Goal: Obtain resource: Download file/media

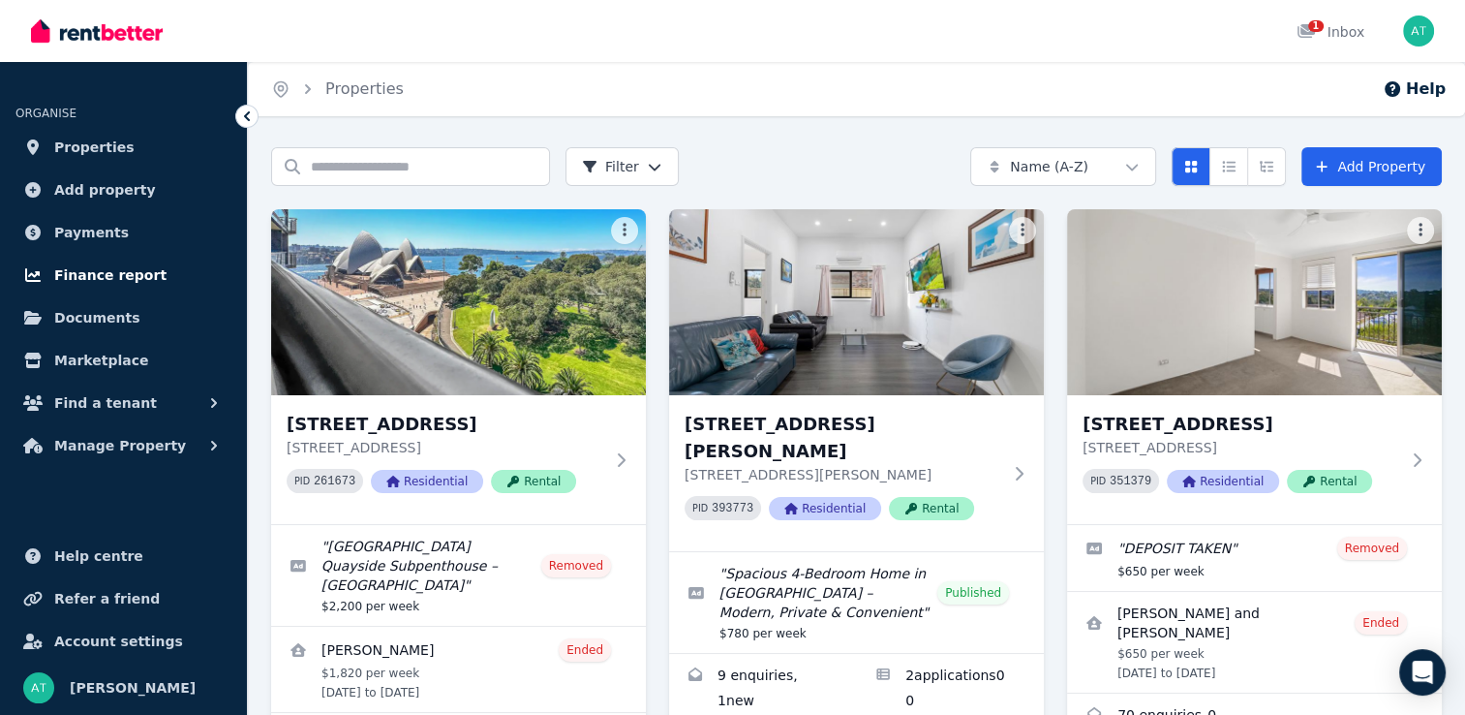
click at [92, 273] on span "Finance report" at bounding box center [110, 274] width 112 height 23
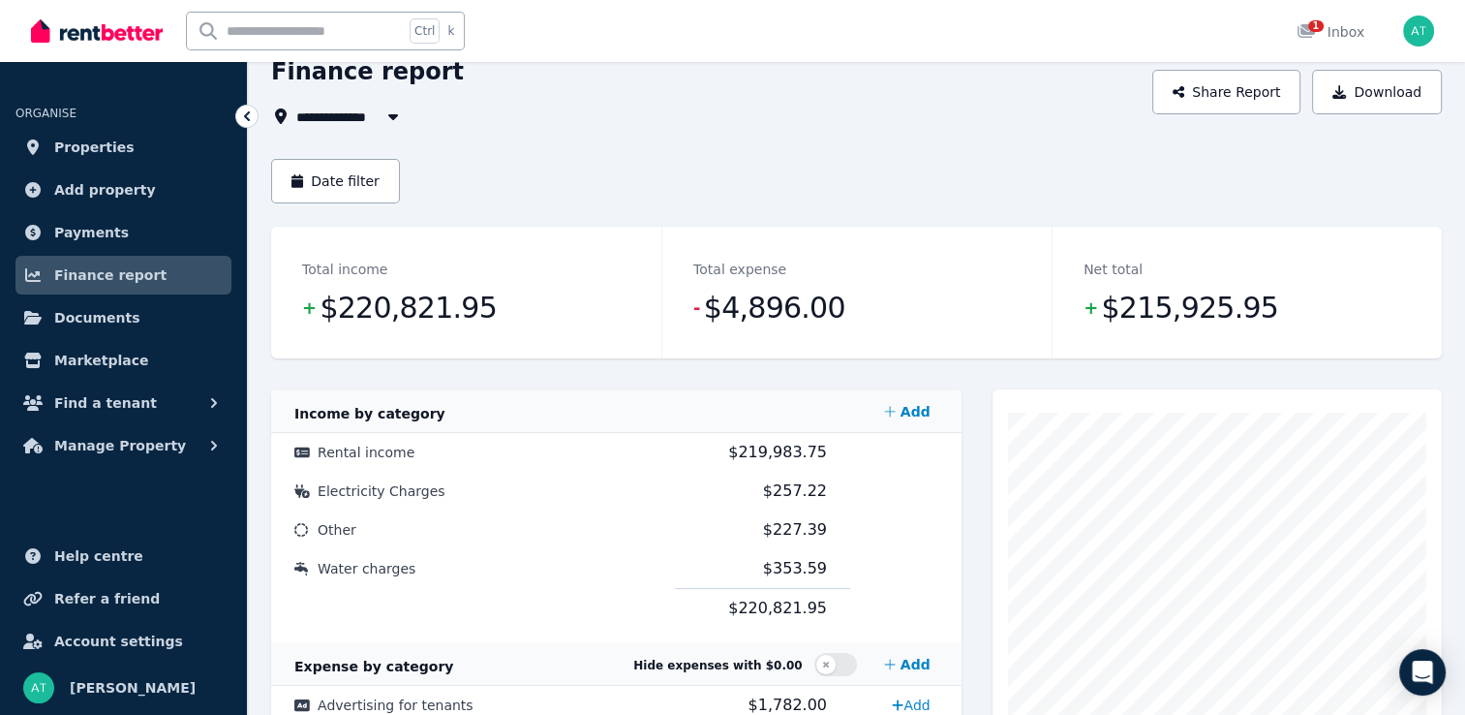
scroll to position [97, 0]
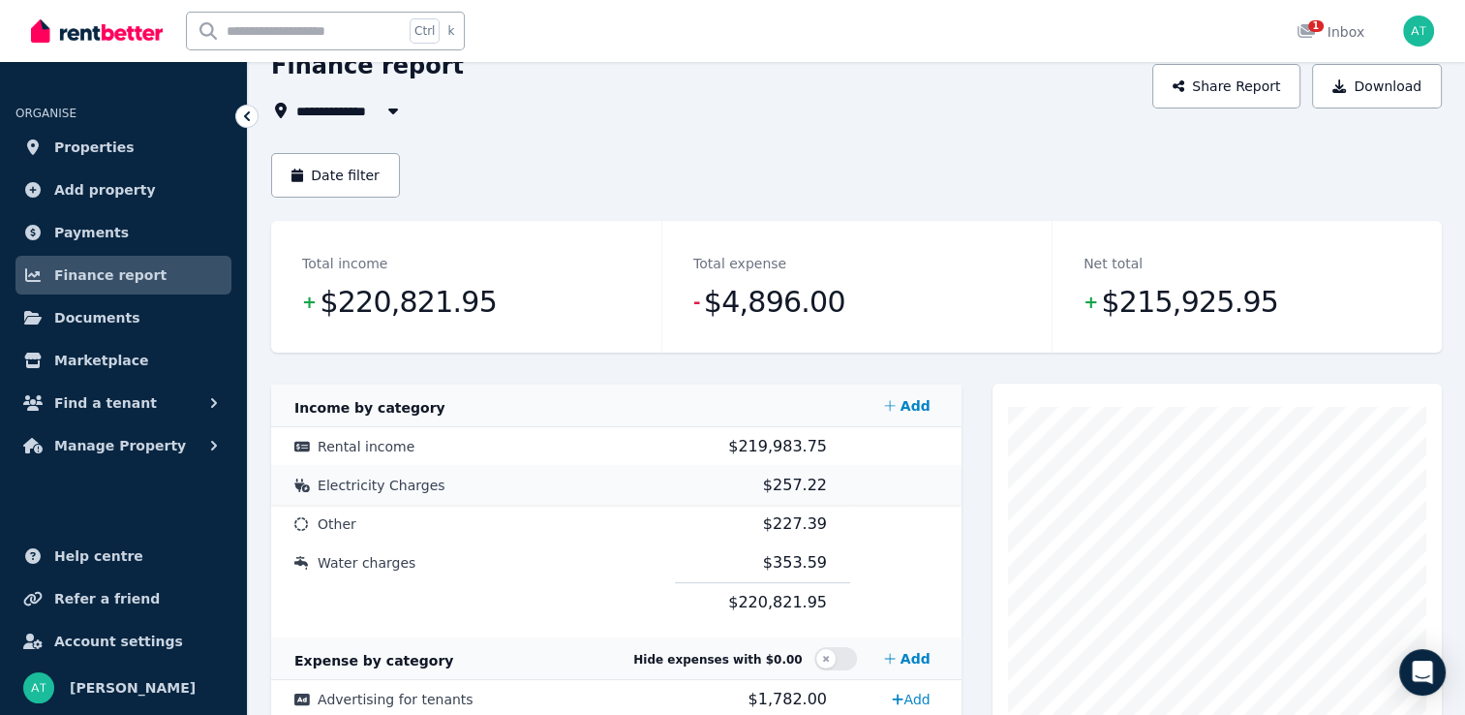
click at [787, 486] on span "$257.22" at bounding box center [795, 484] width 64 height 18
click at [414, 492] on span "Electricity Charges" at bounding box center [382, 484] width 128 height 15
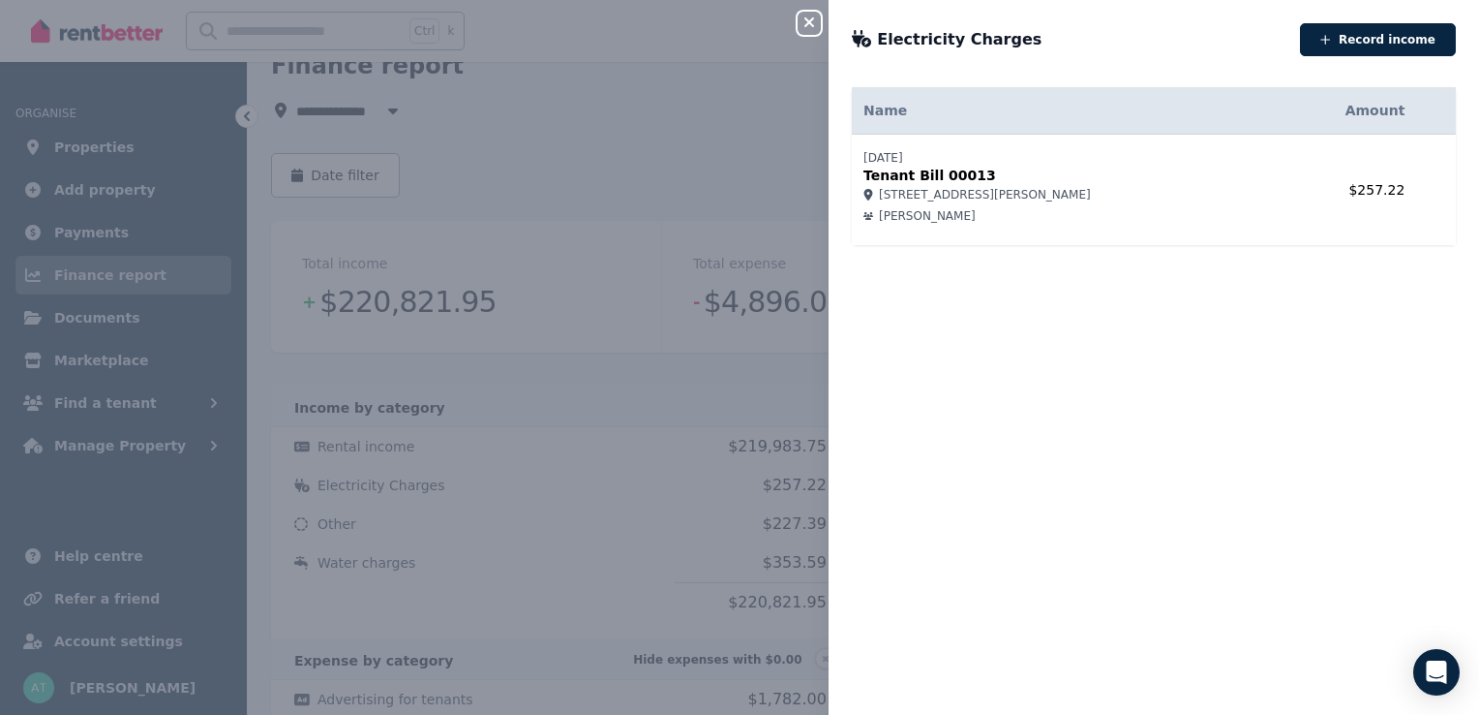
click at [537, 198] on div "Close panel Electricity Charges Record income Name Amount 22/11/2024 Tenant Bil…" at bounding box center [739, 357] width 1479 height 715
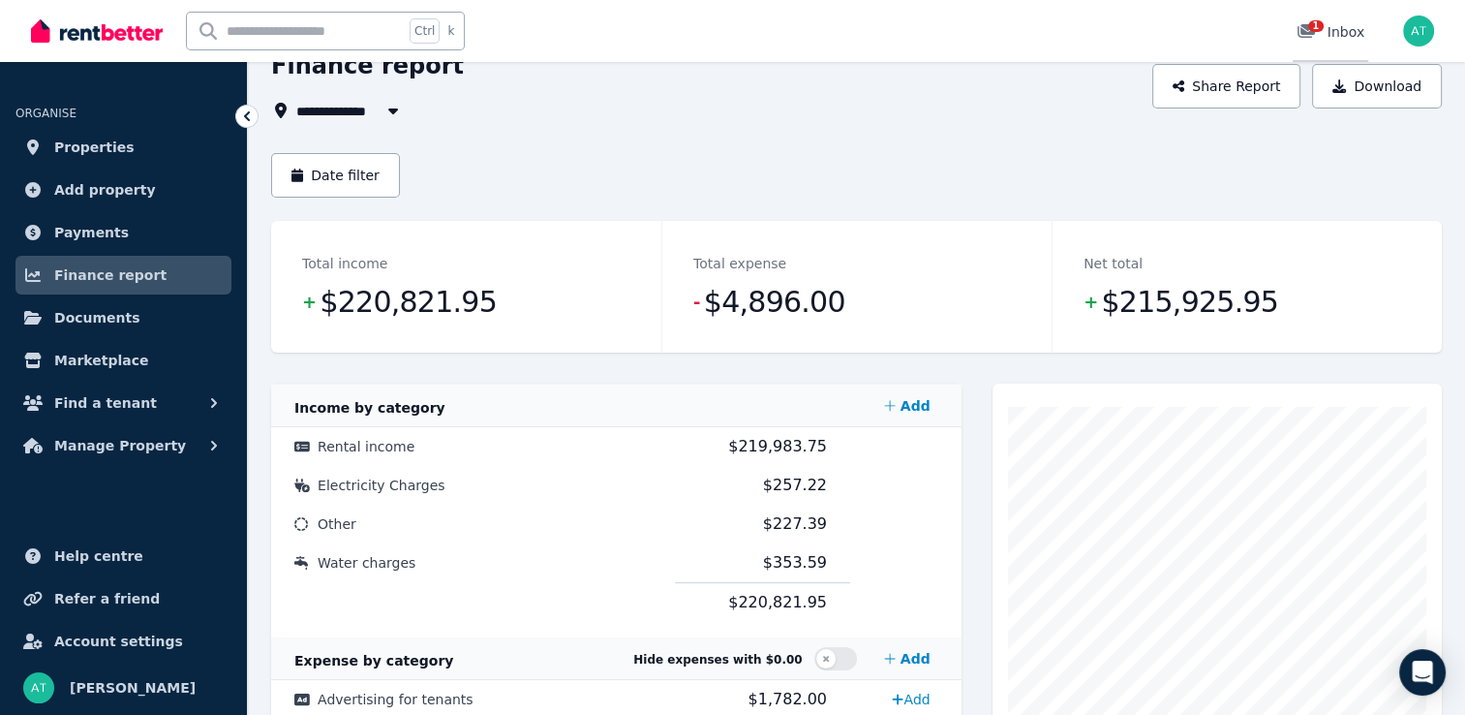
click at [1340, 36] on div "1 Inbox" at bounding box center [1330, 31] width 68 height 19
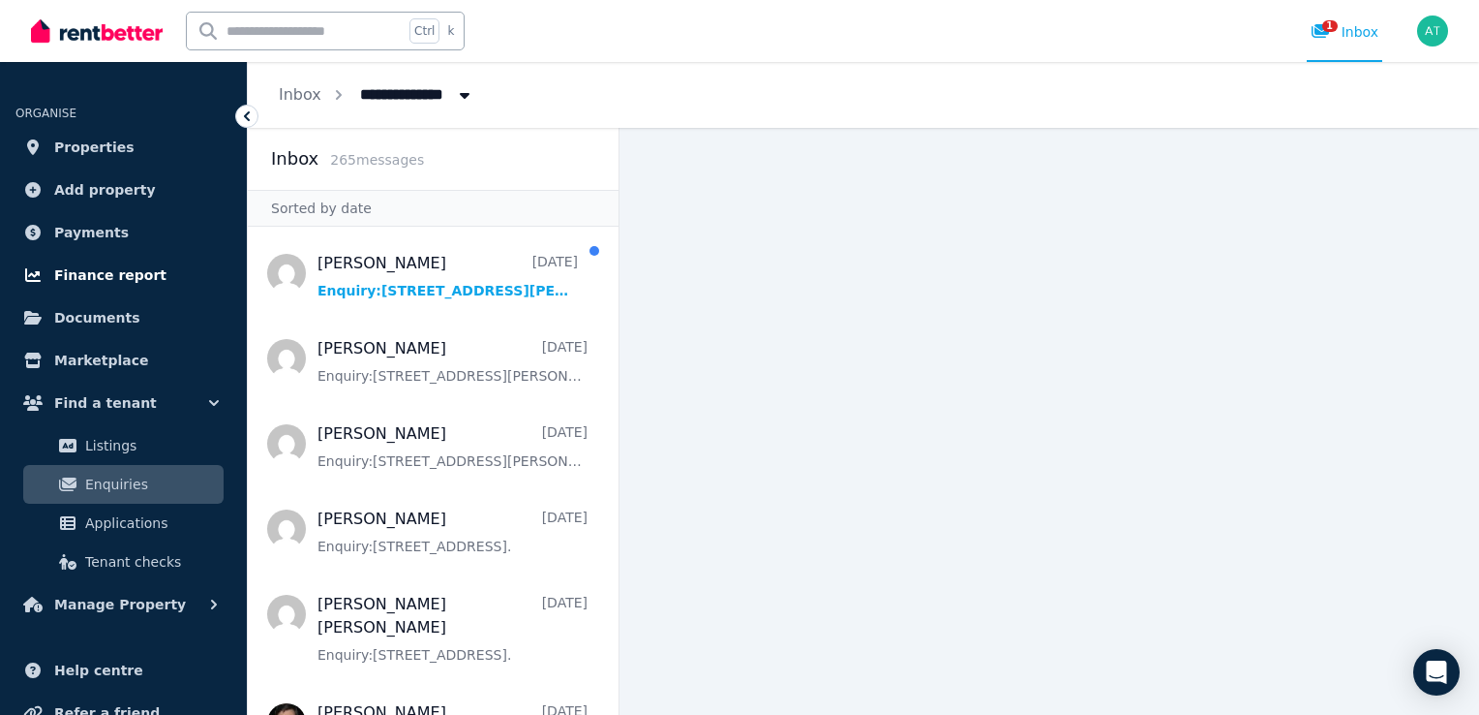
click at [99, 272] on span "Finance report" at bounding box center [110, 274] width 112 height 23
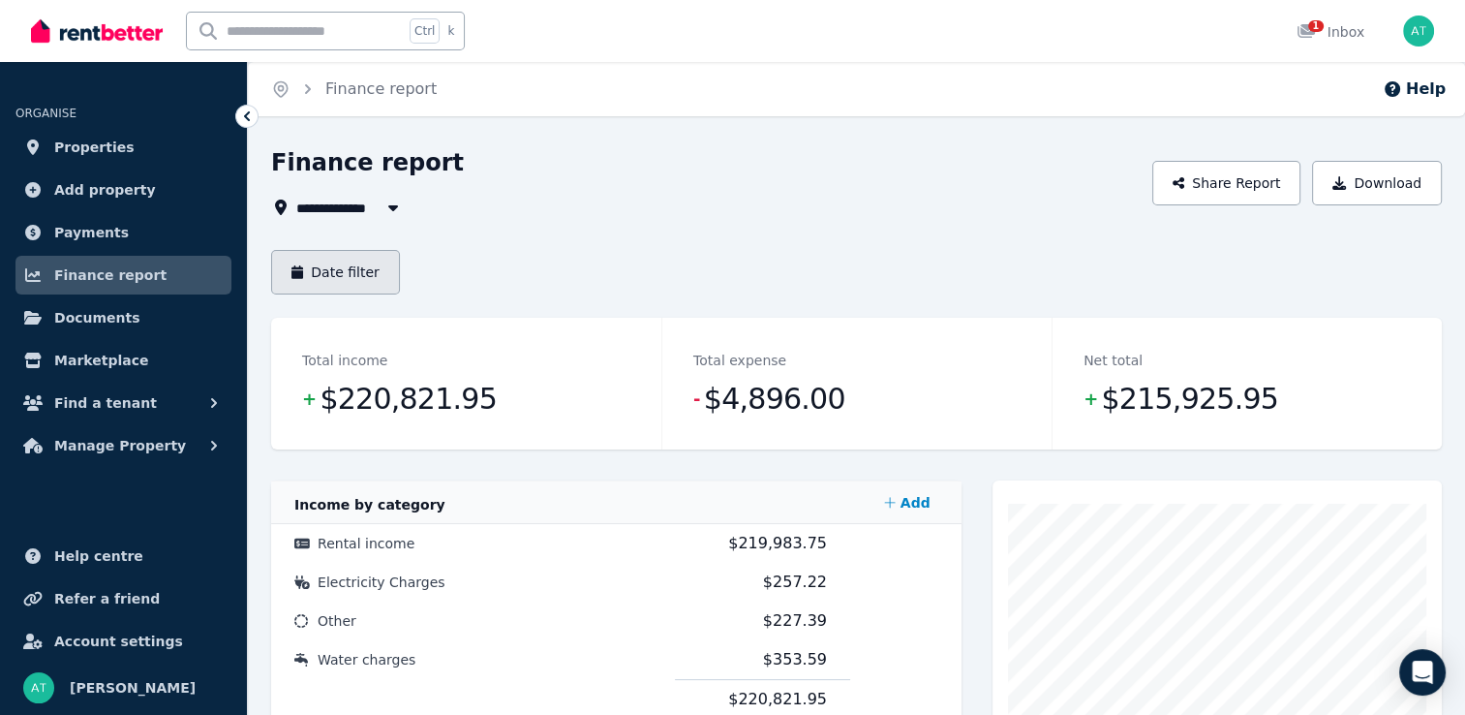
click at [331, 277] on button "Date filter" at bounding box center [335, 272] width 129 height 45
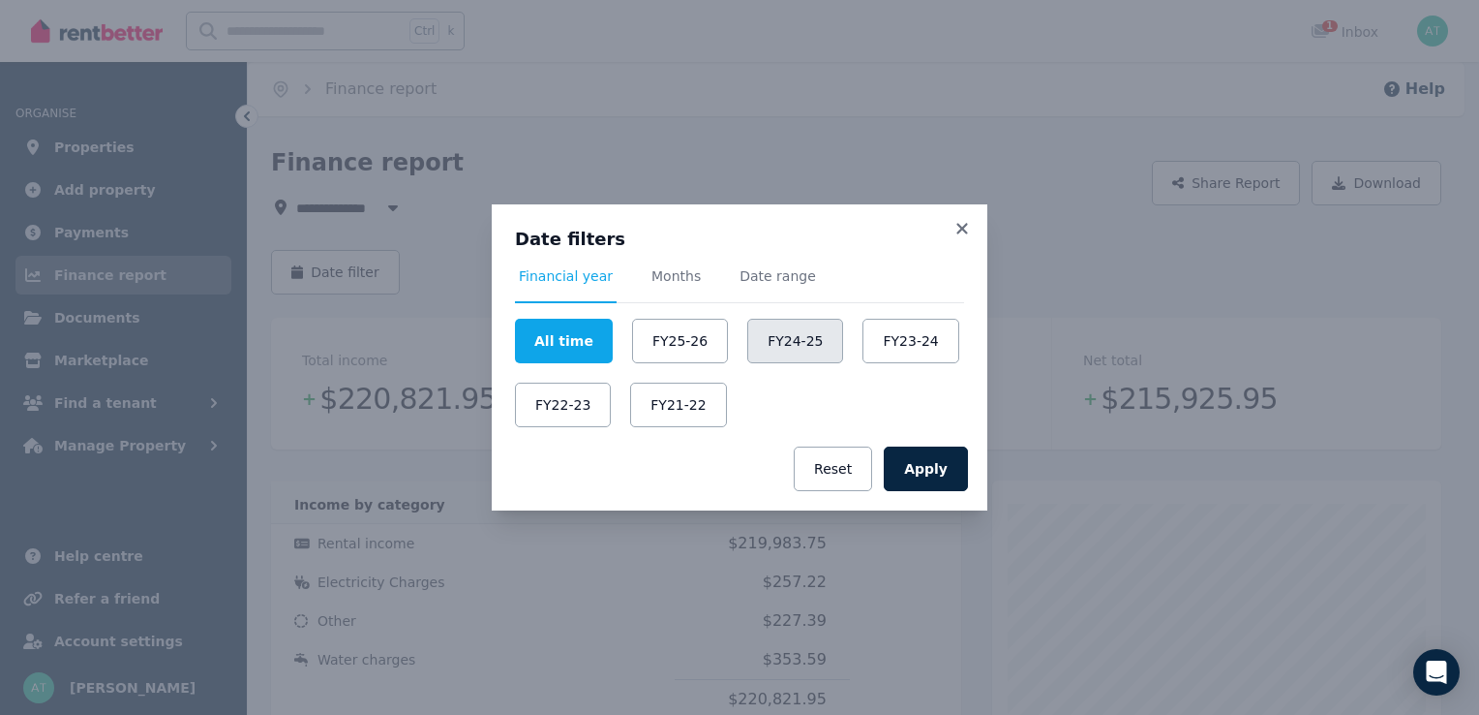
click at [788, 345] on button "FY24-25" at bounding box center [795, 341] width 96 height 45
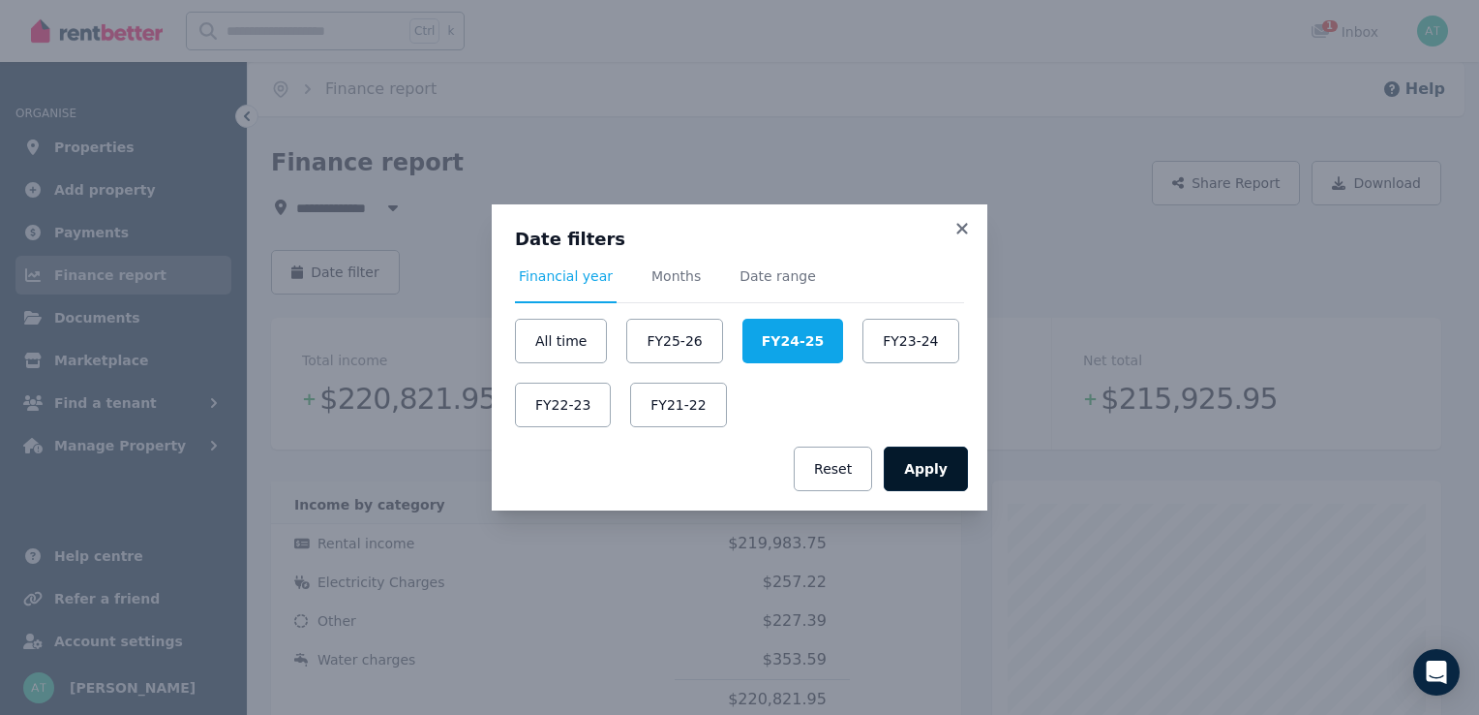
click at [918, 470] on button "Apply" at bounding box center [926, 468] width 84 height 45
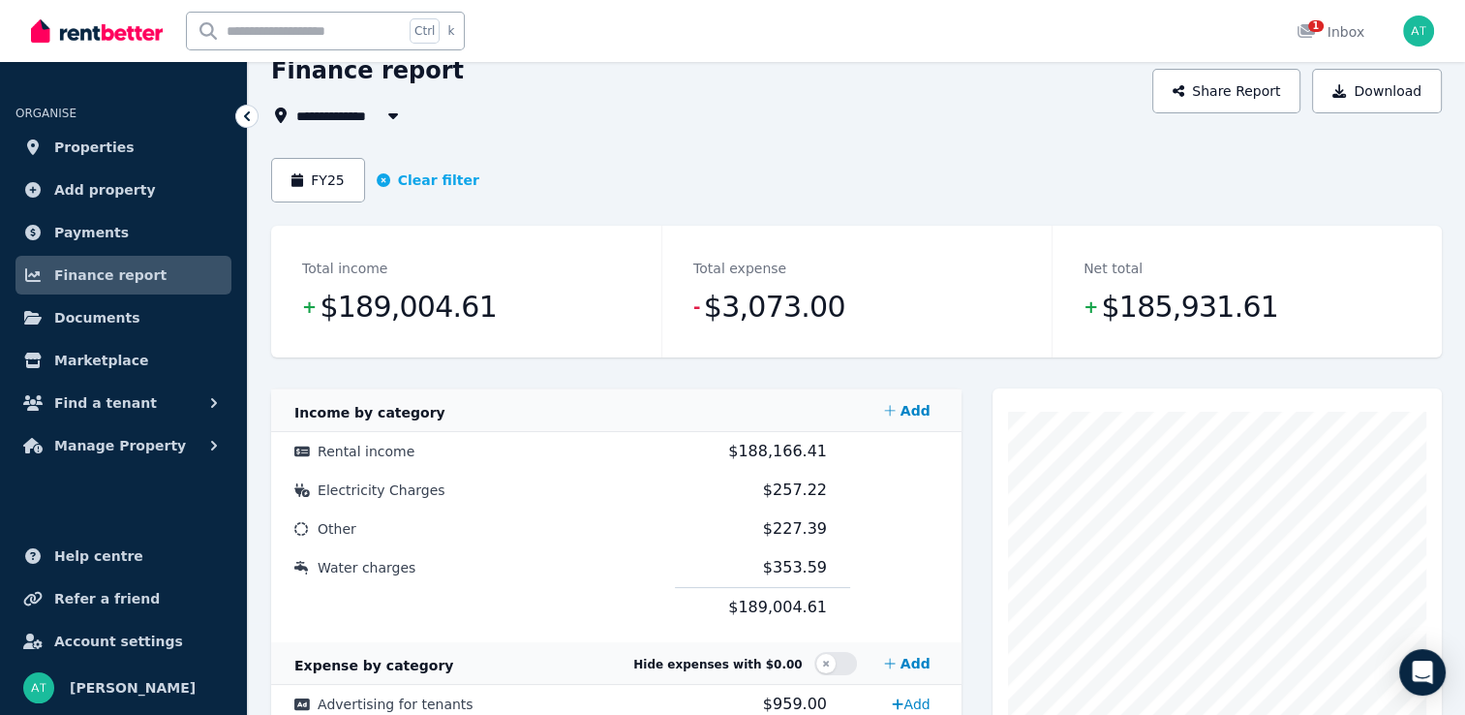
scroll to position [97, 0]
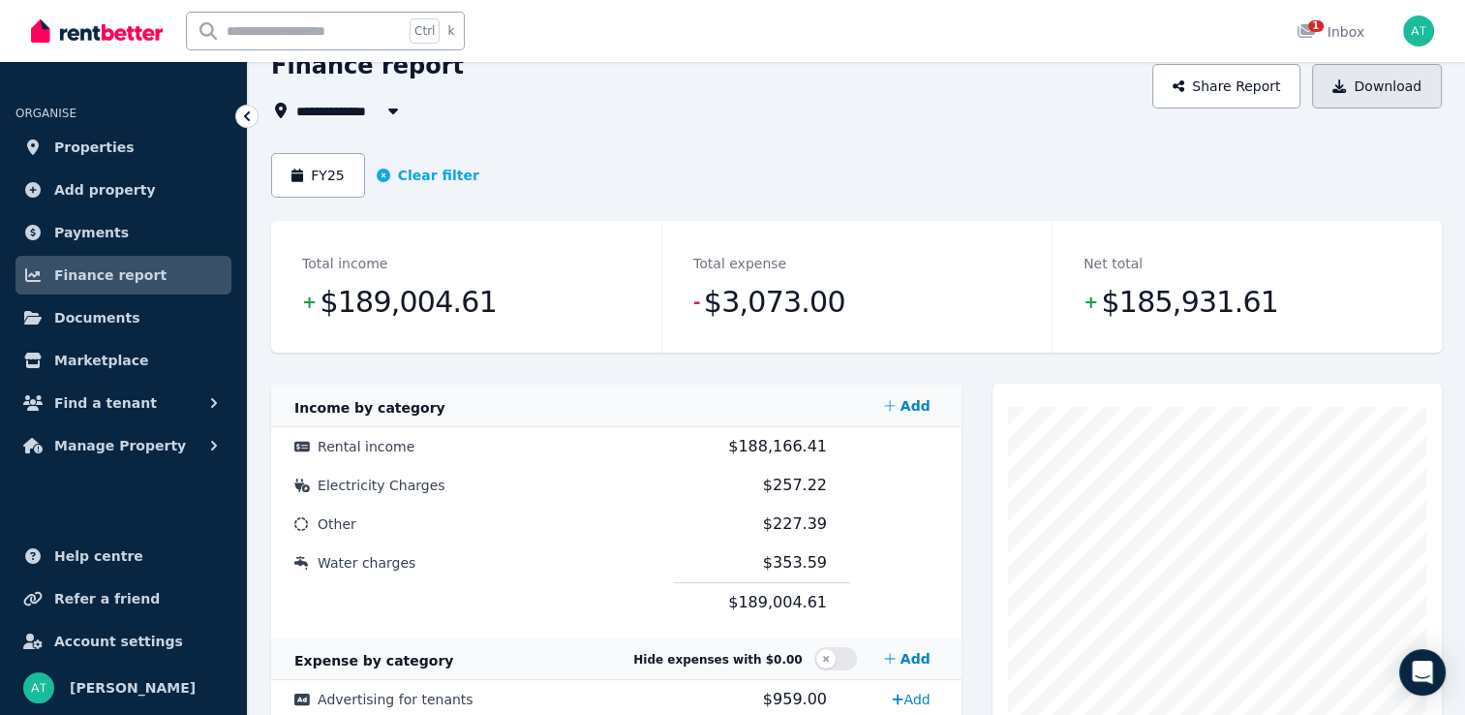
click at [1400, 97] on button "Download" at bounding box center [1377, 86] width 130 height 45
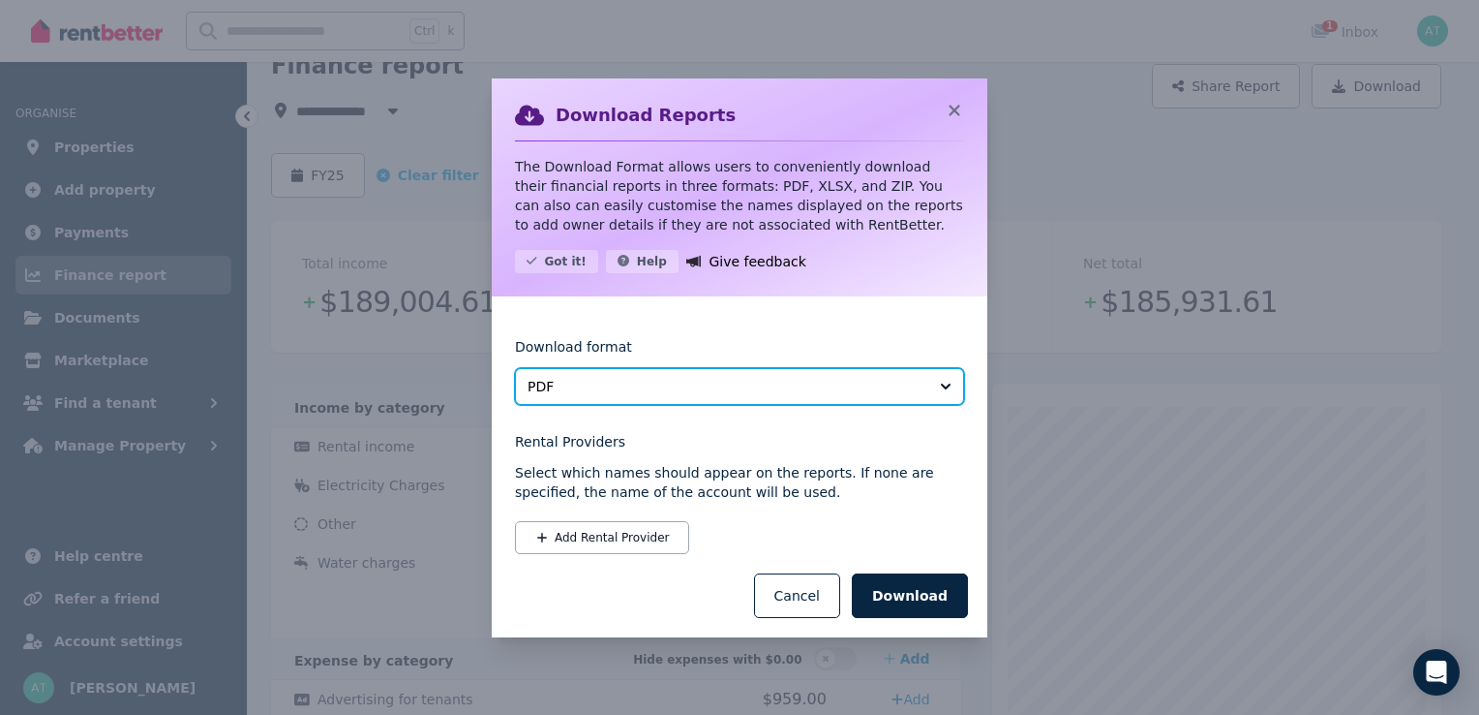
click at [853, 386] on span "PDF" at bounding box center [726, 386] width 397 height 19
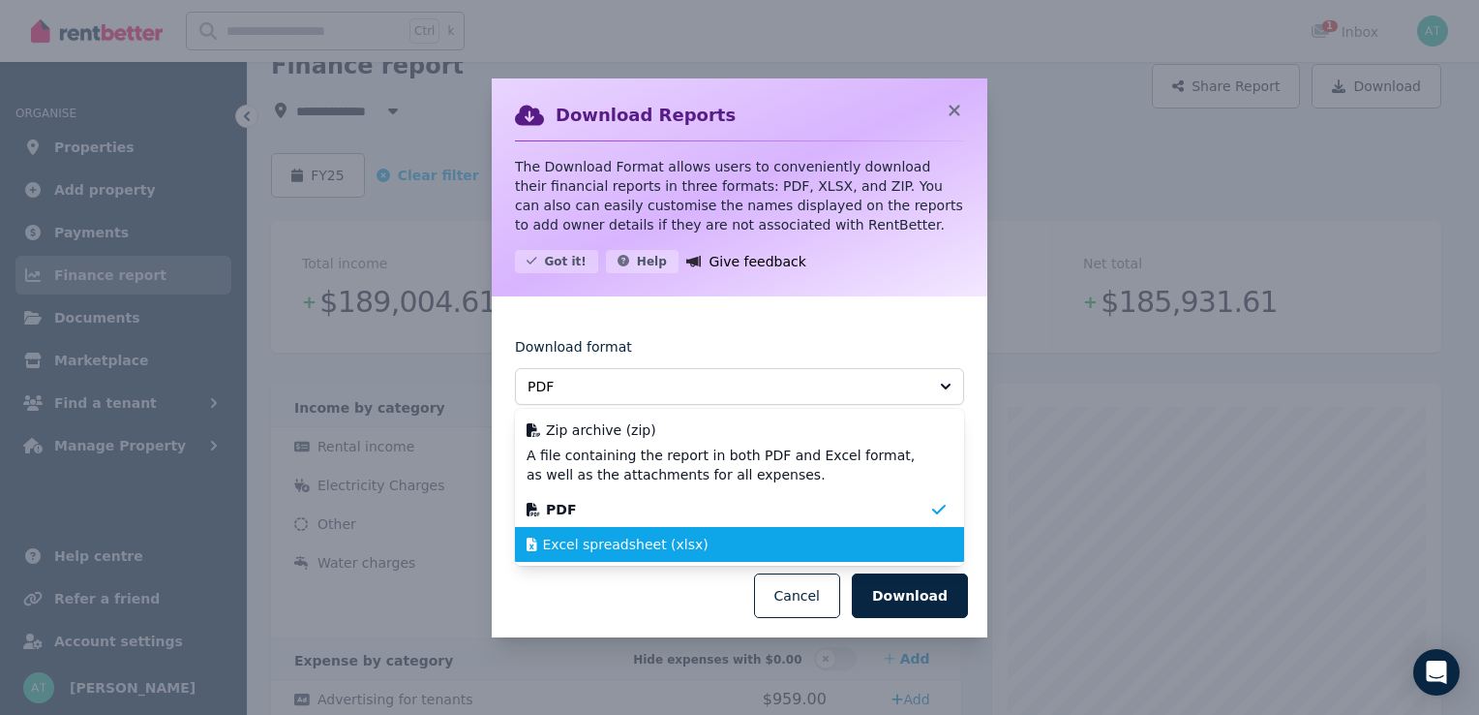
click at [692, 545] on div "Excel spreadsheet (xlsx)" at bounding box center [728, 543] width 403 height 19
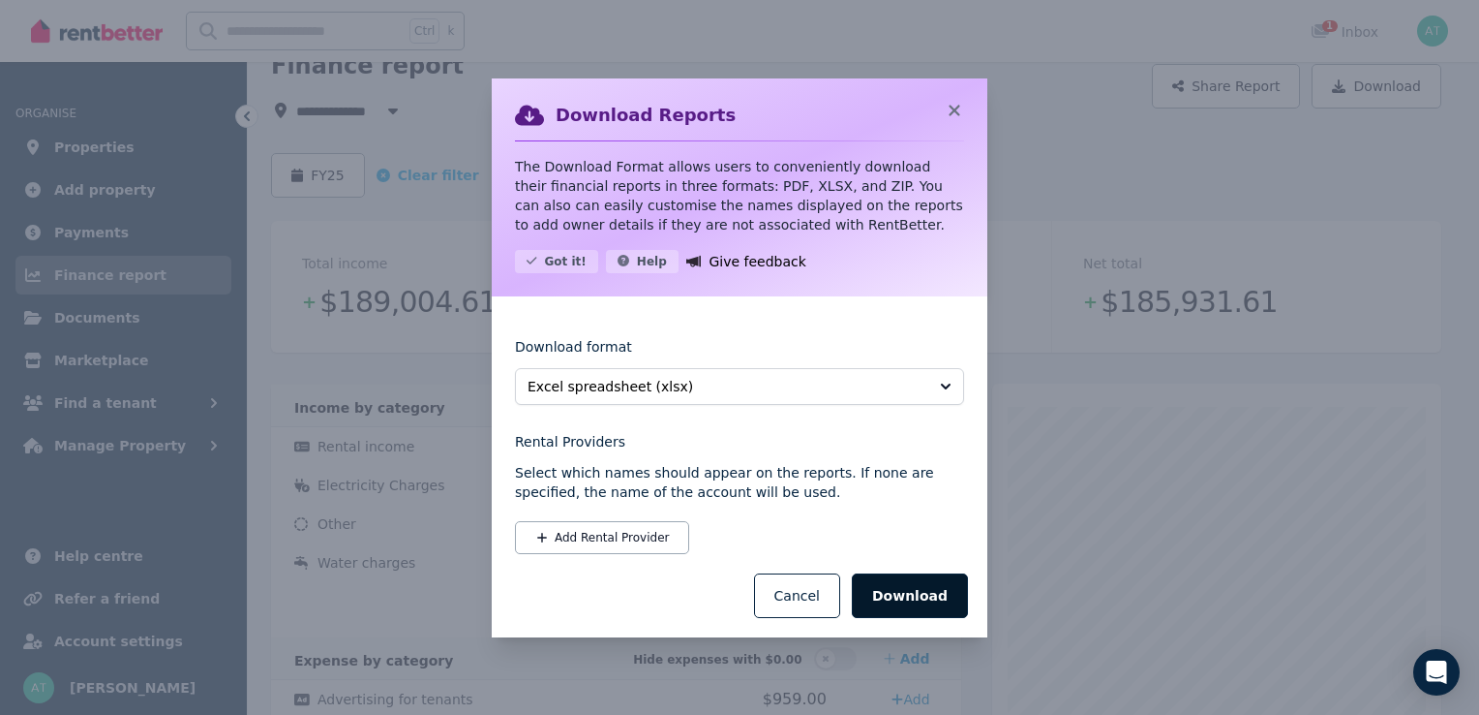
click at [901, 595] on button "Download" at bounding box center [910, 595] width 116 height 45
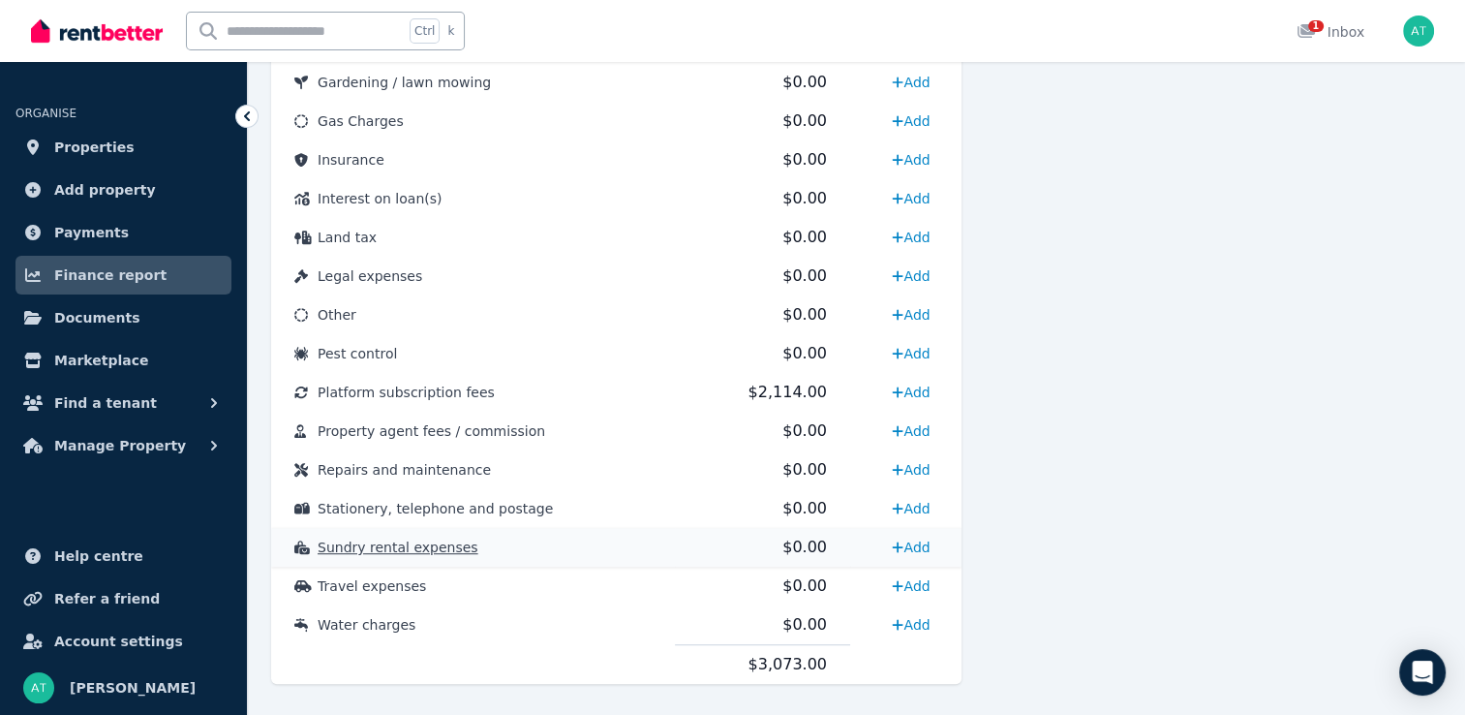
scroll to position [1065, 0]
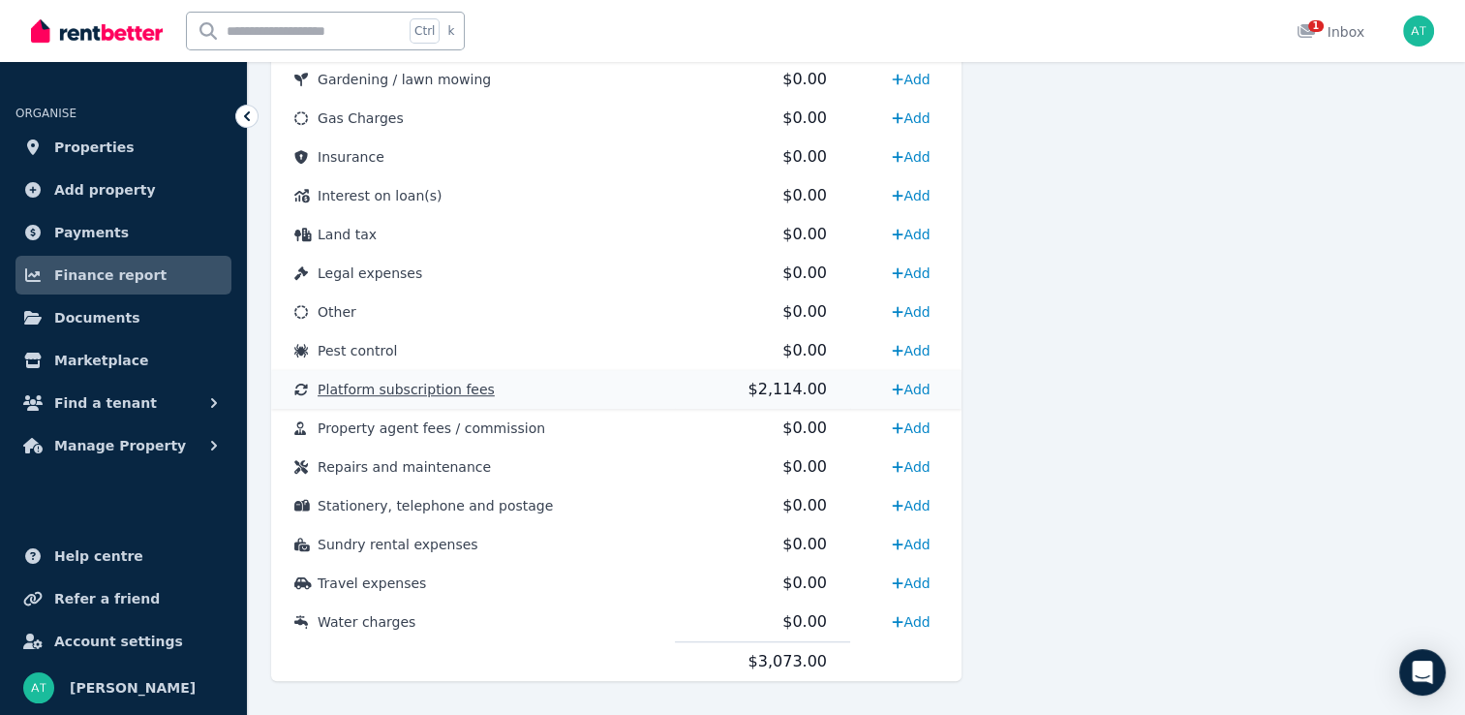
click at [470, 388] on span "Platform subscription fees" at bounding box center [406, 388] width 177 height 15
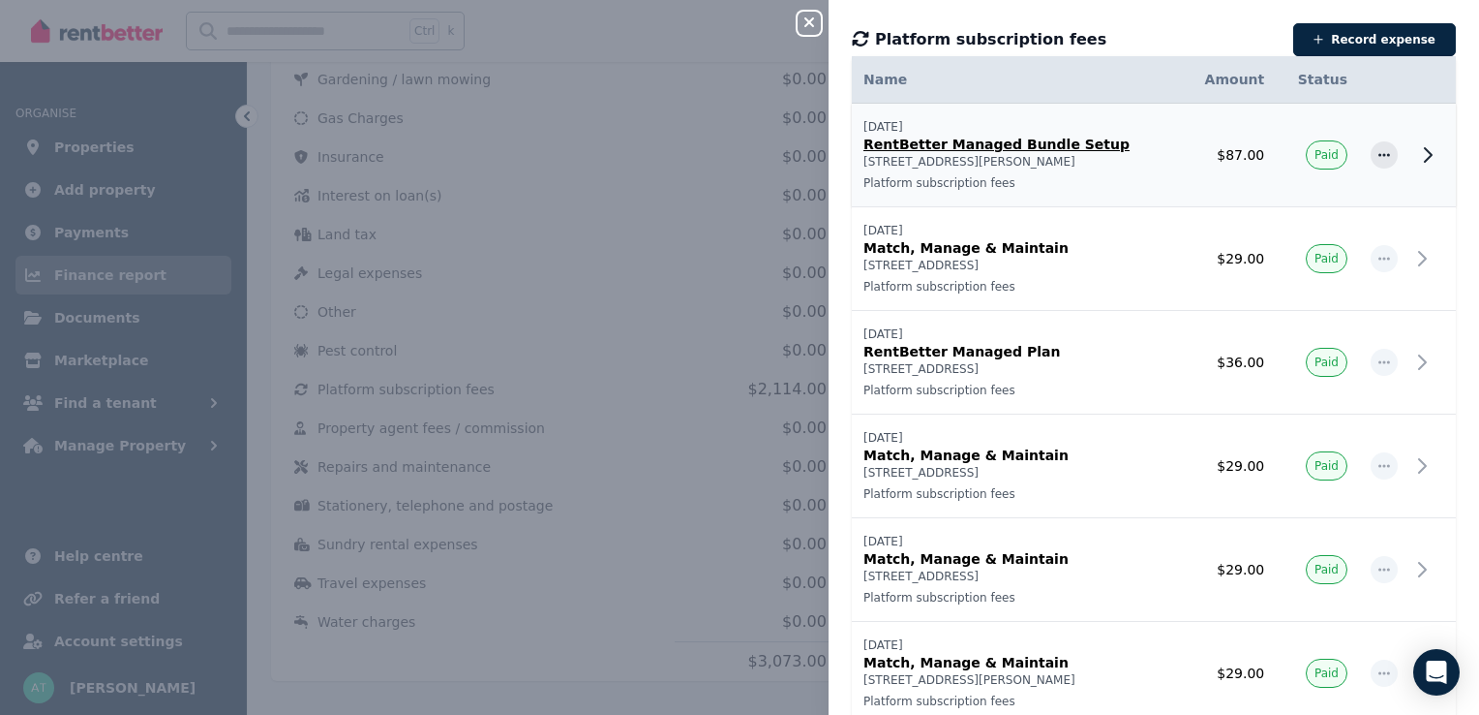
click at [1003, 157] on p "3 Howarth St, Wyong" at bounding box center [1017, 161] width 307 height 15
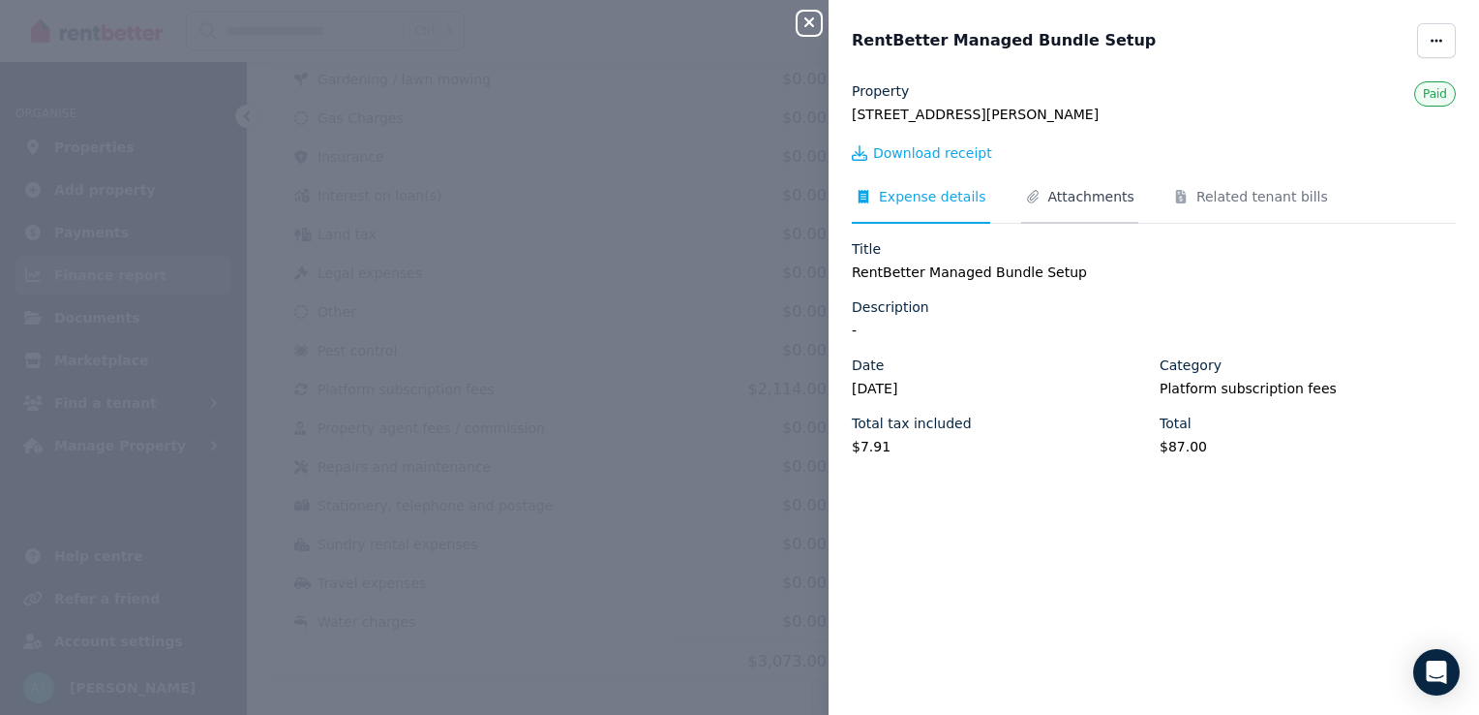
click at [1077, 196] on span "Attachments" at bounding box center [1092, 196] width 86 height 19
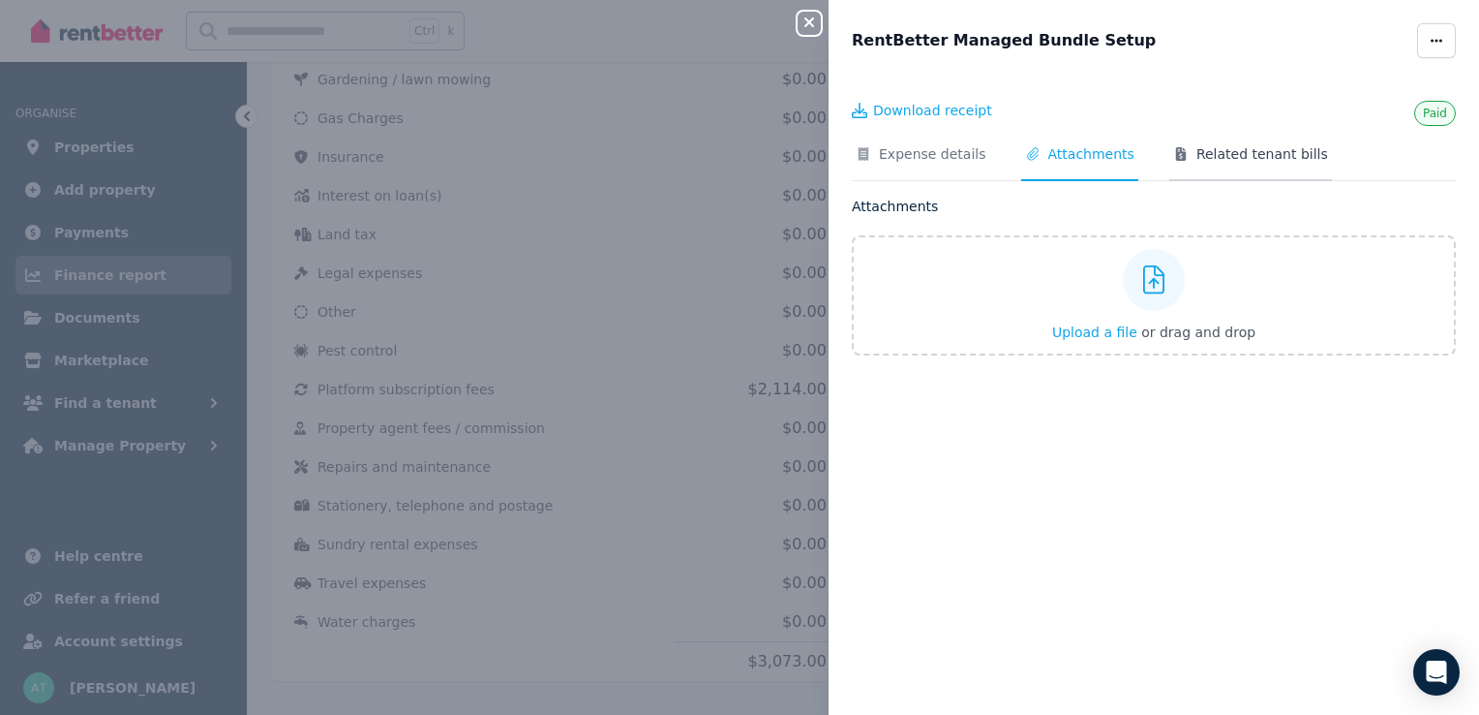
click at [1201, 158] on span "Related tenant bills" at bounding box center [1263, 153] width 132 height 19
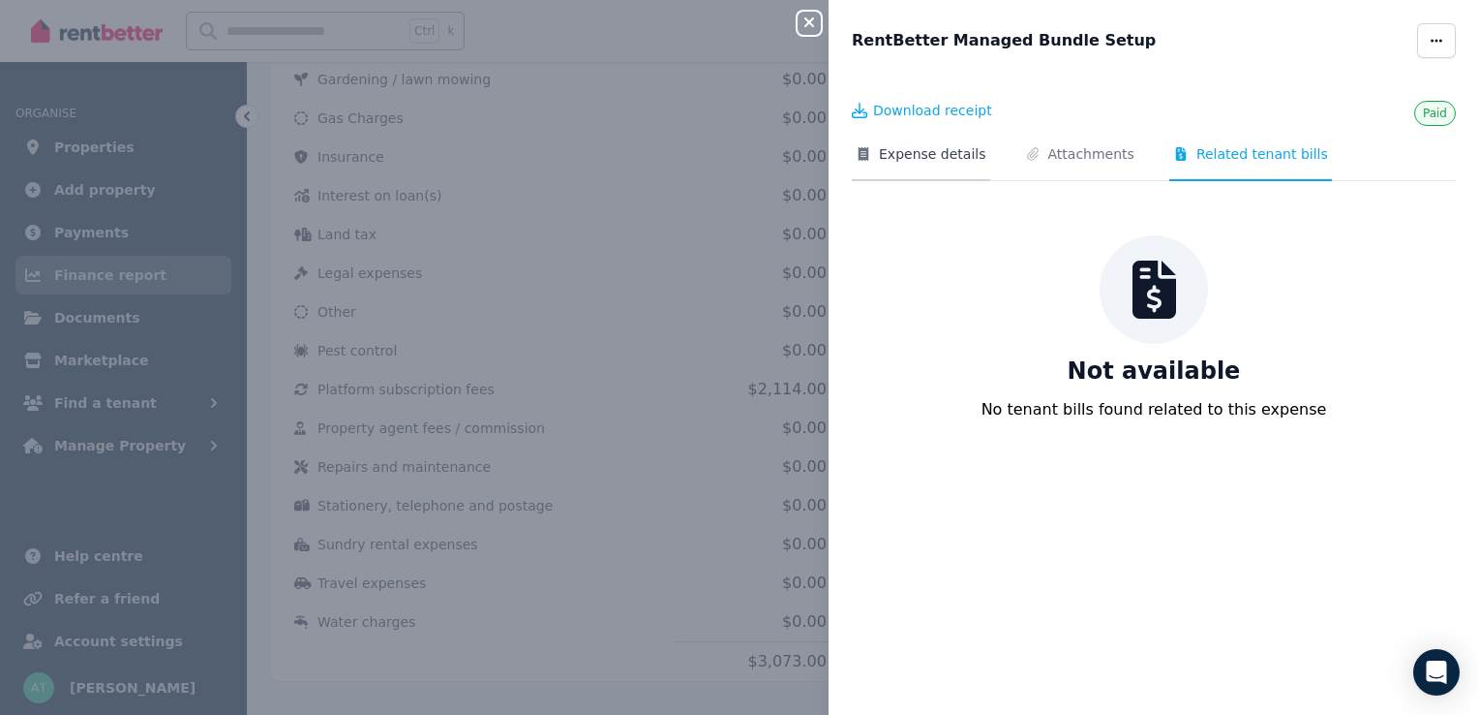
click at [899, 149] on span "Expense details" at bounding box center [932, 153] width 107 height 19
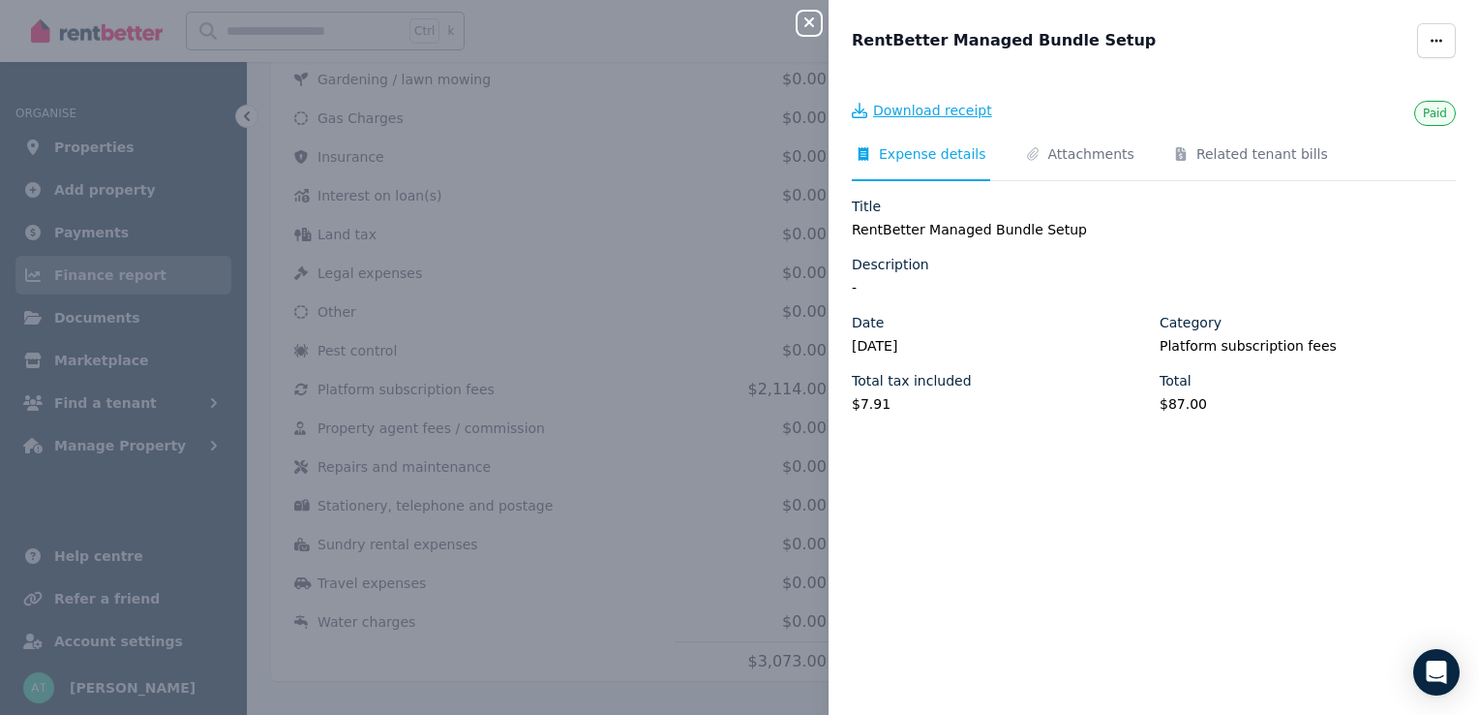
click at [902, 111] on span "Download receipt" at bounding box center [932, 110] width 119 height 19
click at [804, 18] on icon "button" at bounding box center [809, 22] width 23 height 15
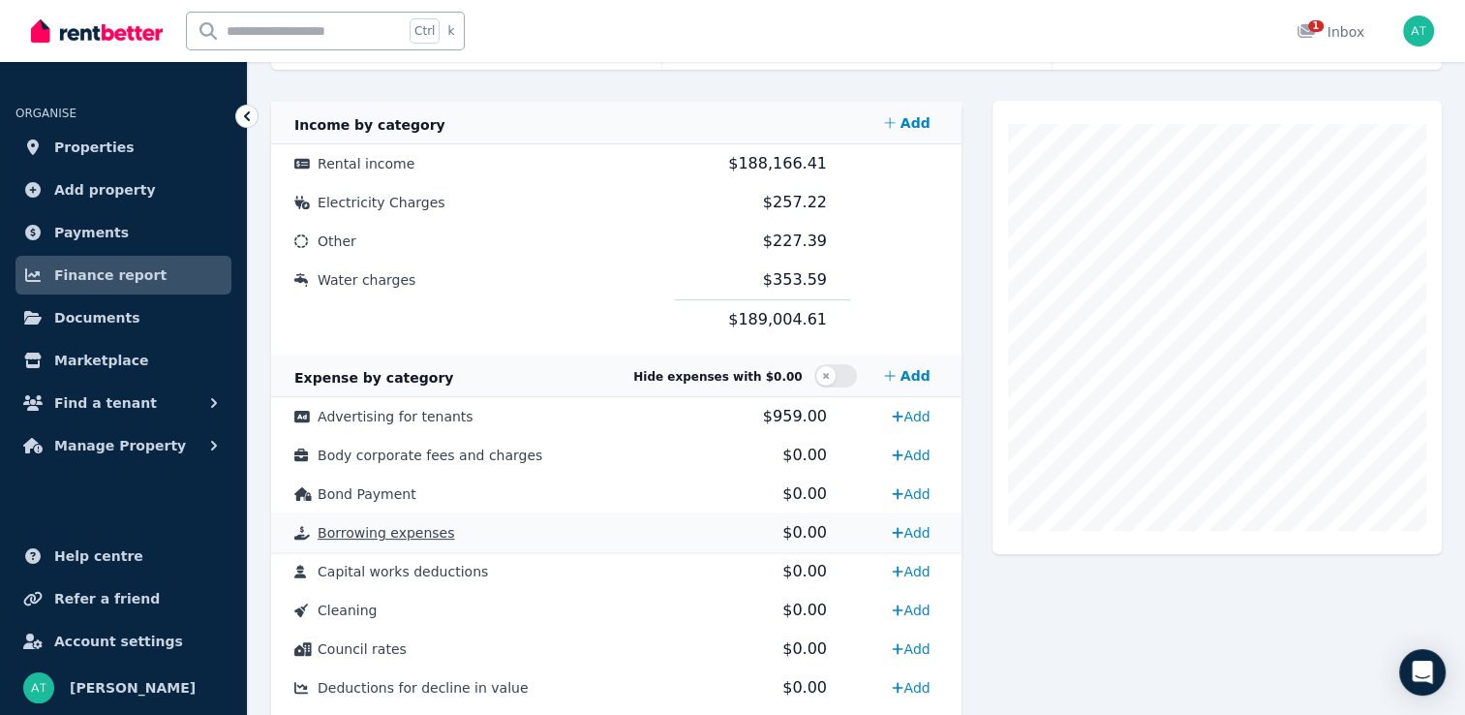
scroll to position [387, 0]
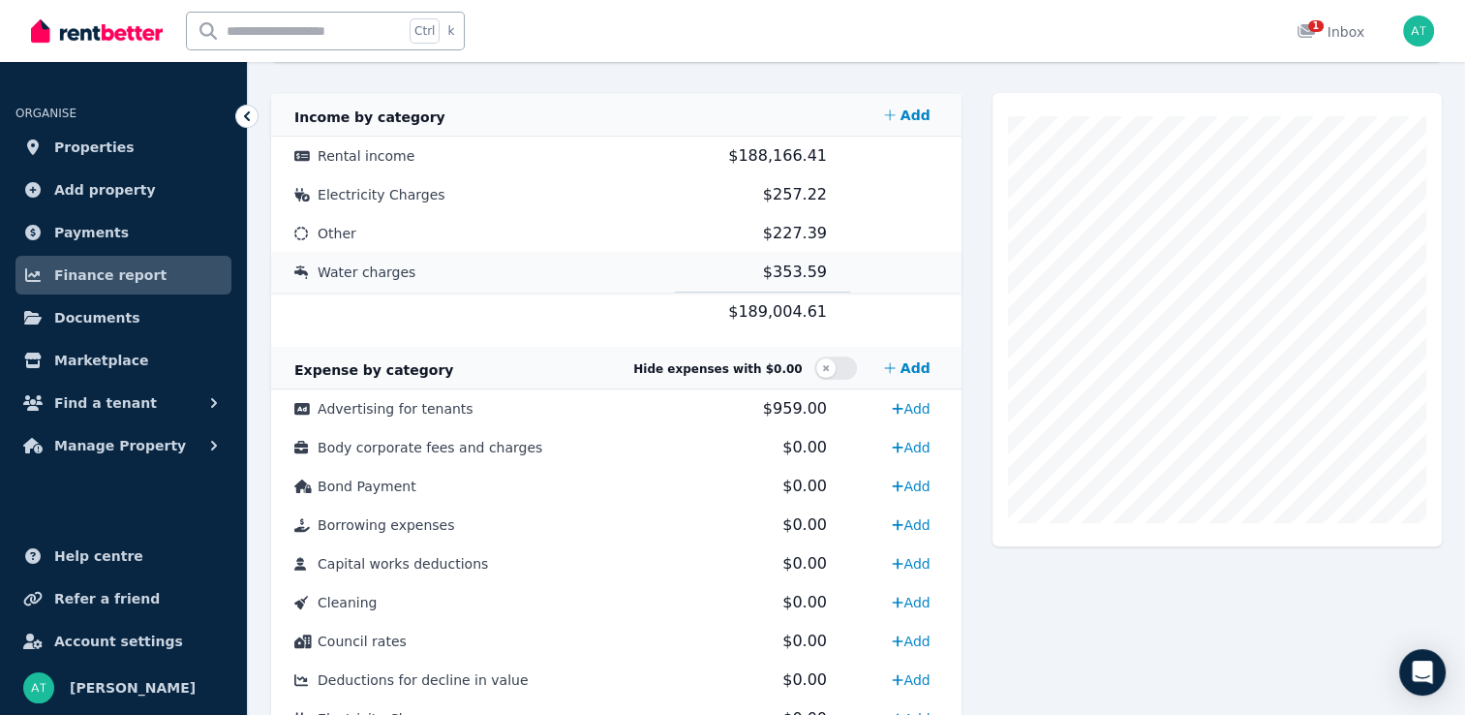
click at [546, 261] on td "Water charges" at bounding box center [473, 273] width 404 height 40
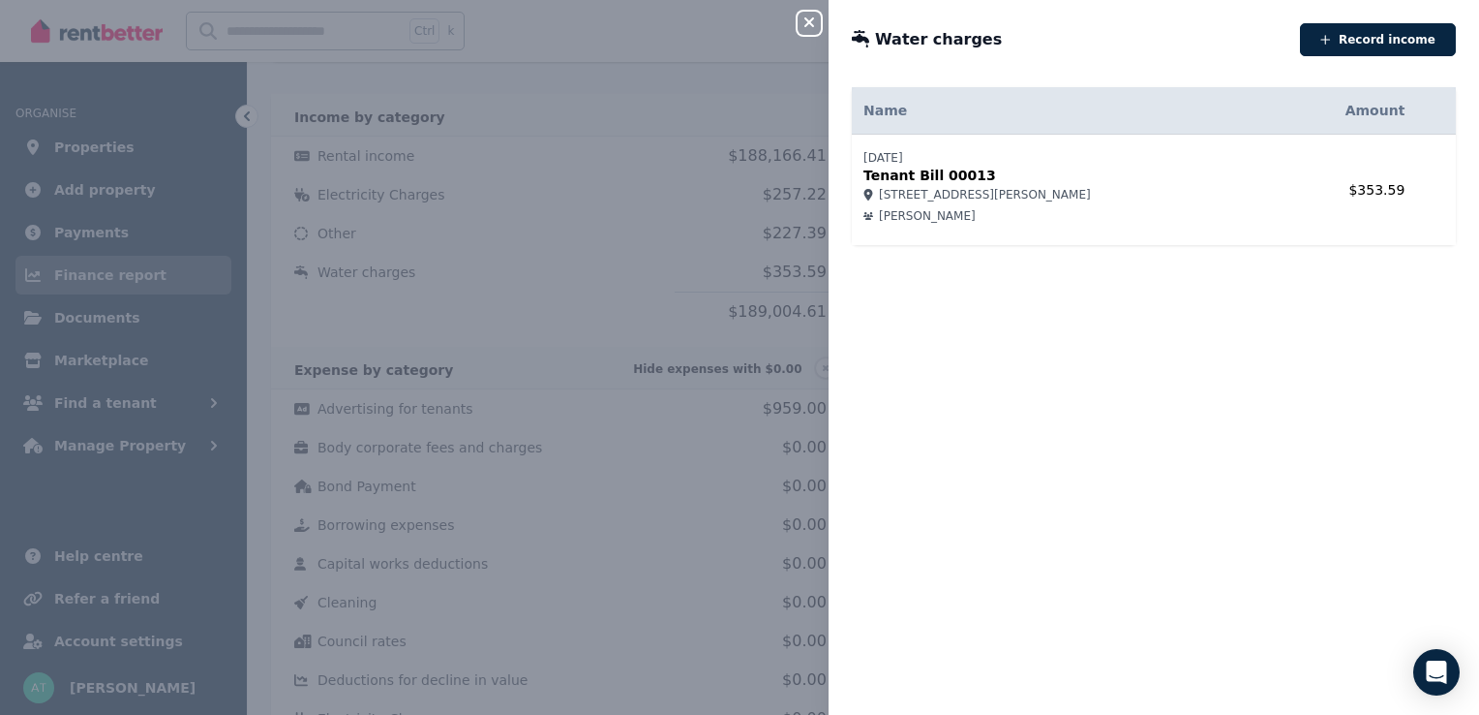
click at [533, 158] on div "Close panel Water charges Record income Name Amount 22/11/2024 Tenant Bill 0001…" at bounding box center [739, 357] width 1479 height 715
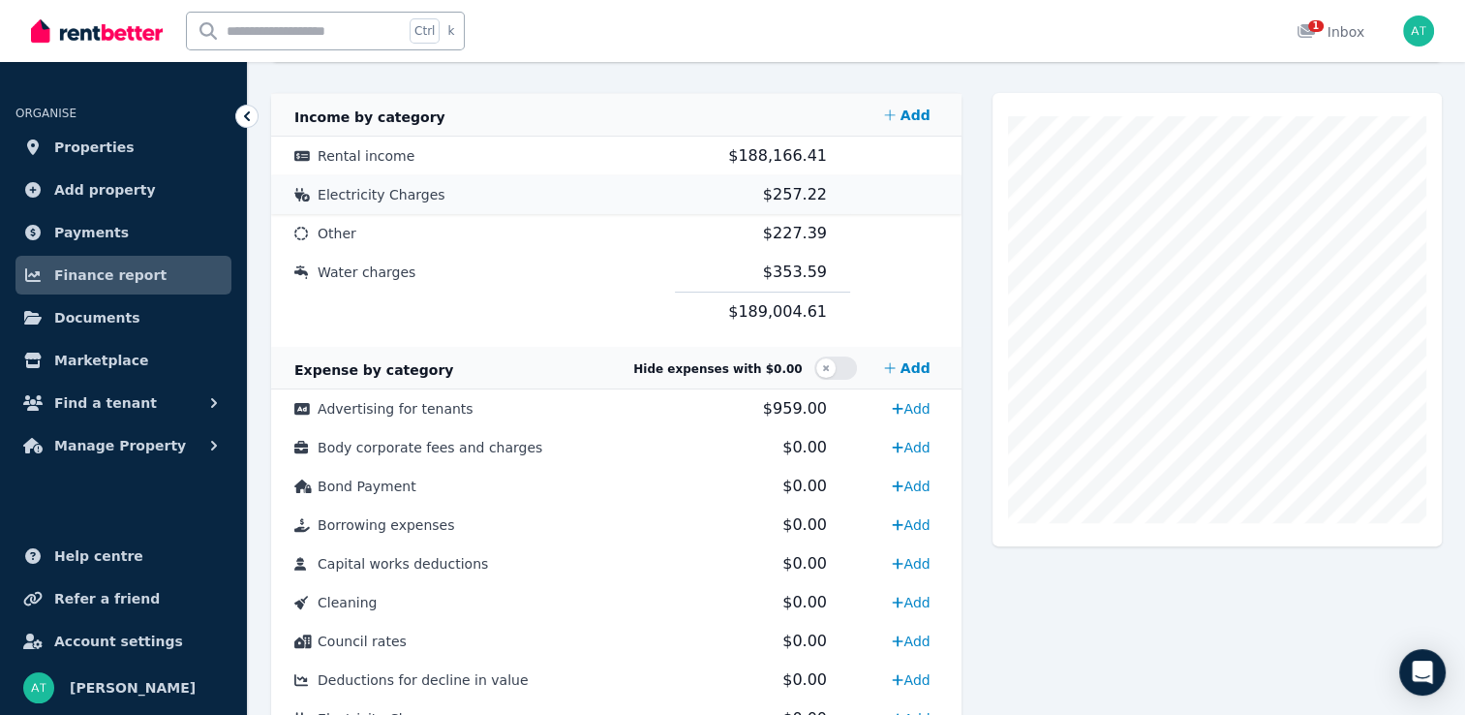
click at [627, 201] on td "Electricity Charges" at bounding box center [473, 194] width 404 height 39
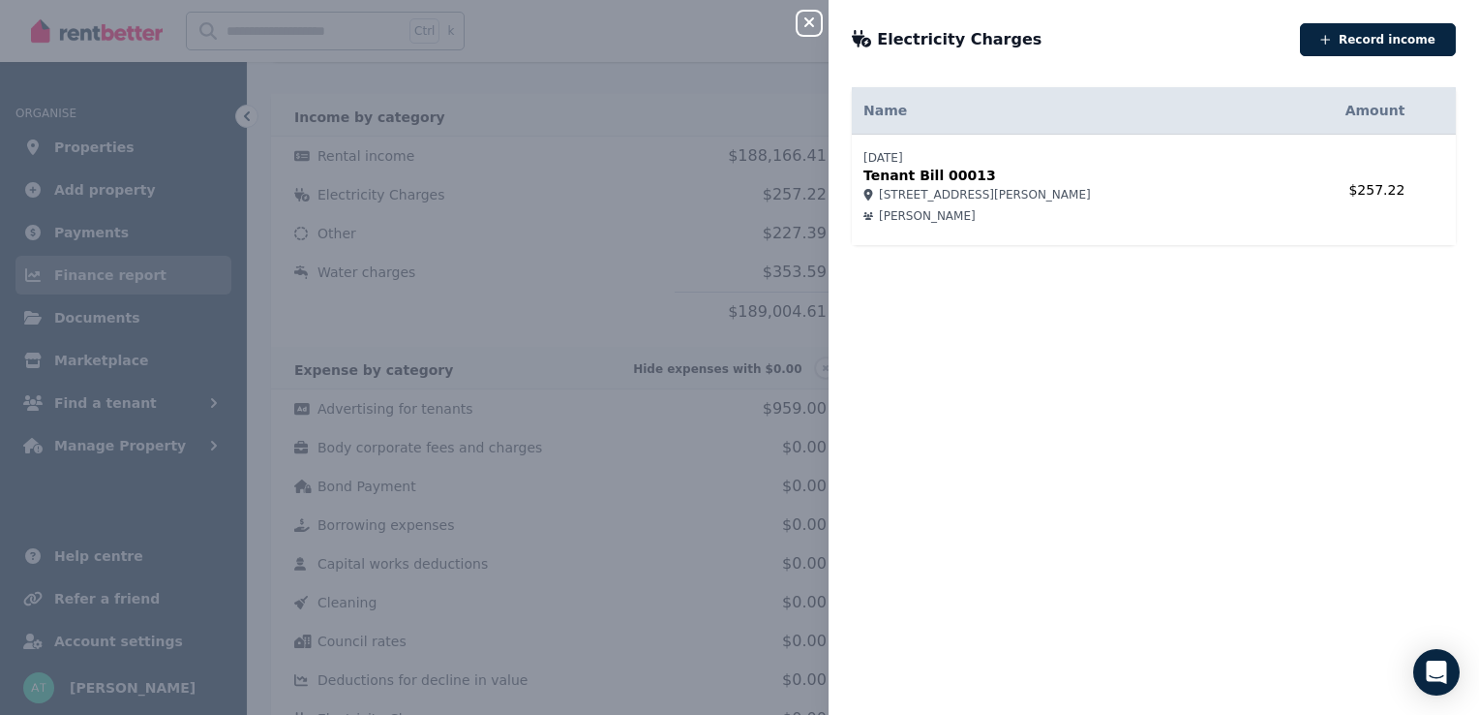
click at [804, 21] on icon "button" at bounding box center [809, 22] width 23 height 15
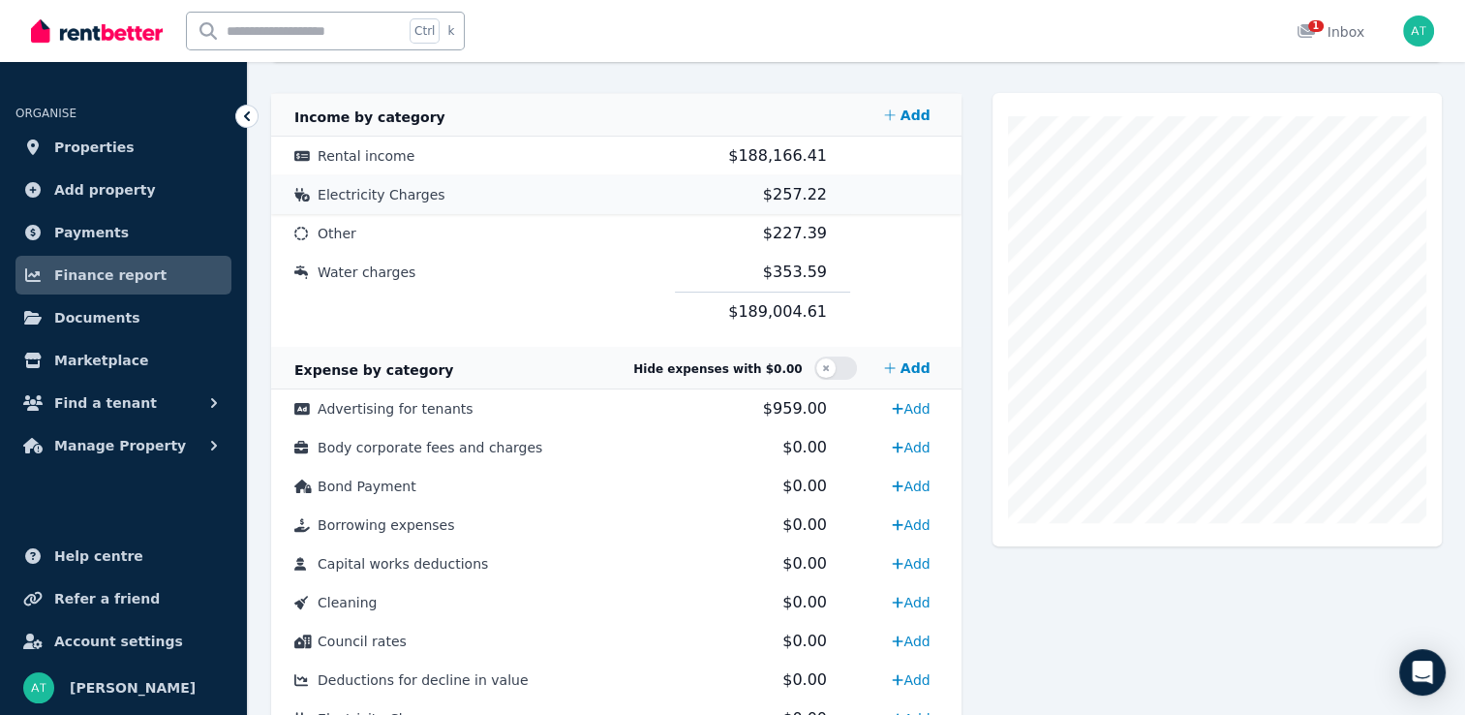
click at [651, 200] on td "Electricity Charges" at bounding box center [473, 194] width 404 height 39
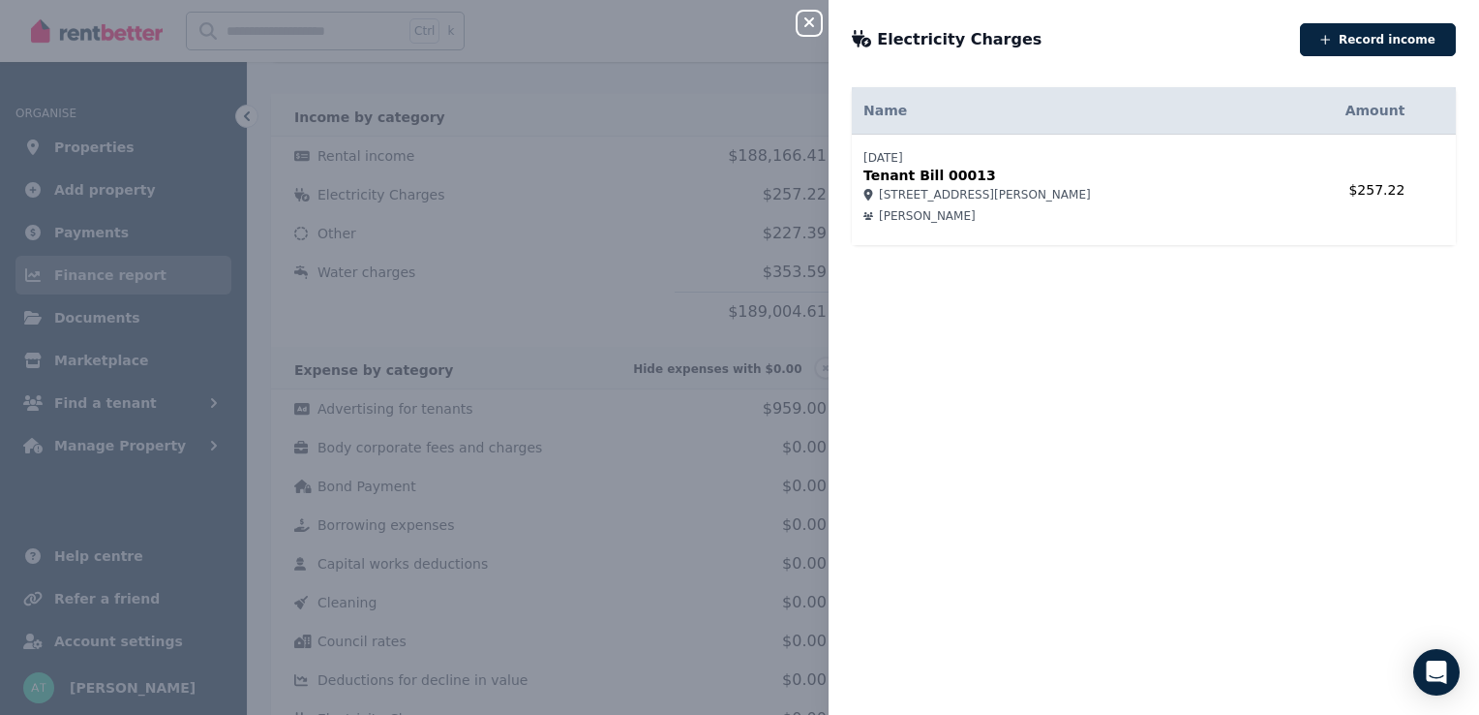
click at [806, 25] on icon "button" at bounding box center [809, 22] width 23 height 15
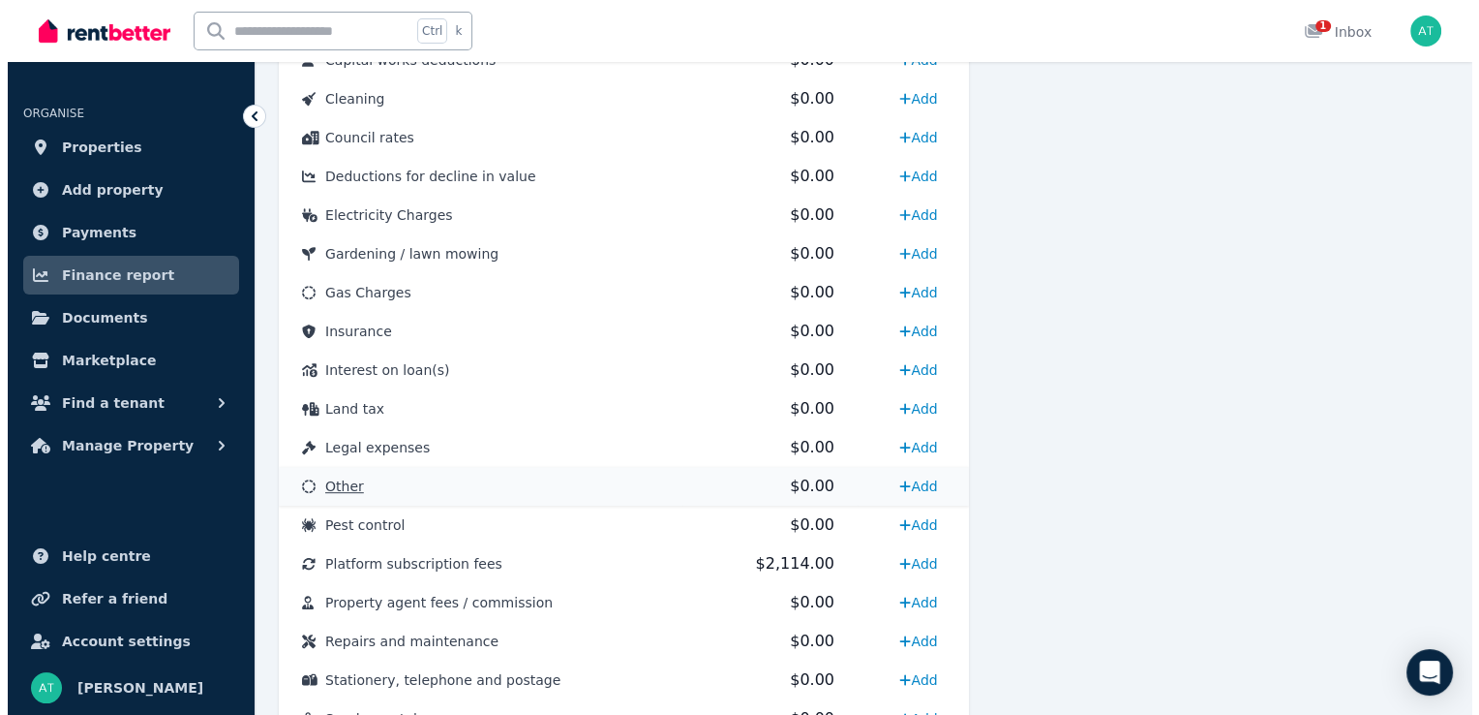
scroll to position [968, 0]
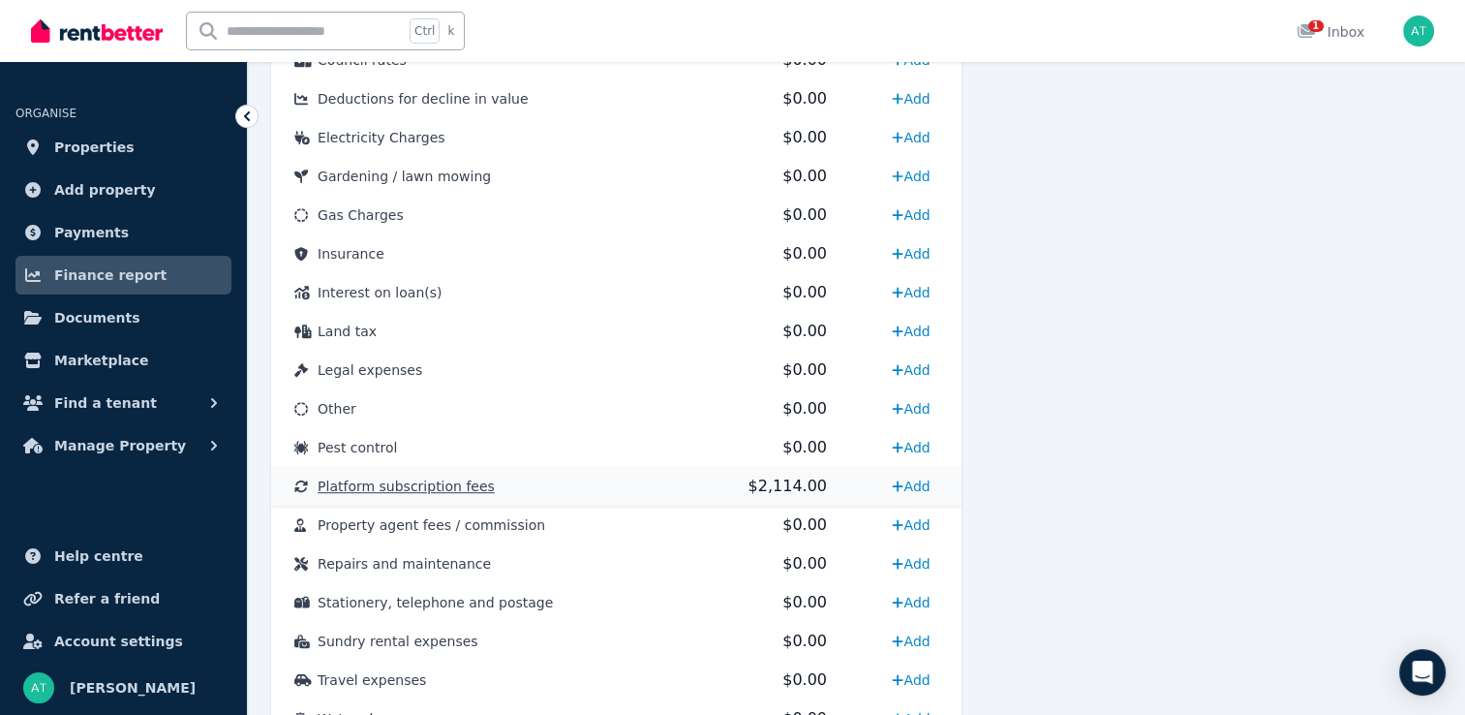
click at [605, 491] on td "Platform subscription fees" at bounding box center [473, 486] width 404 height 39
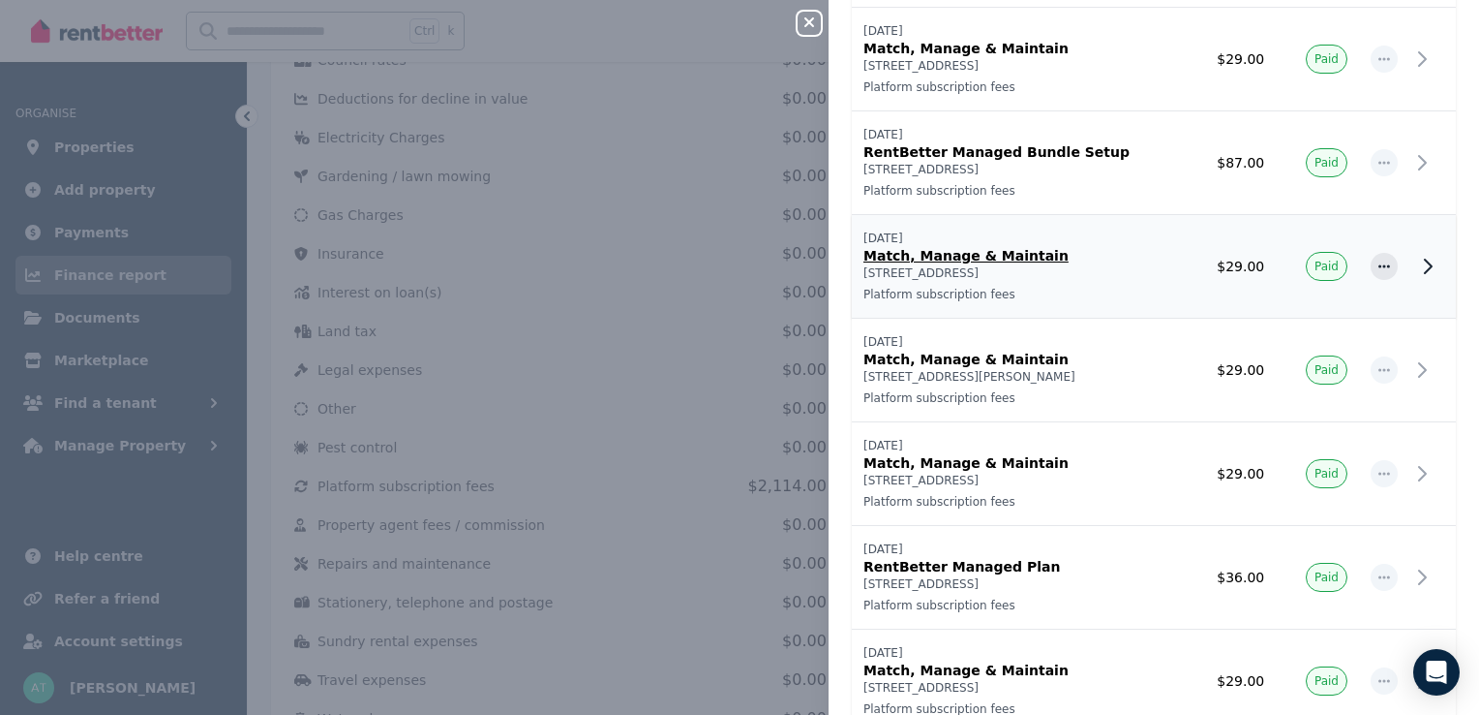
scroll to position [1356, 0]
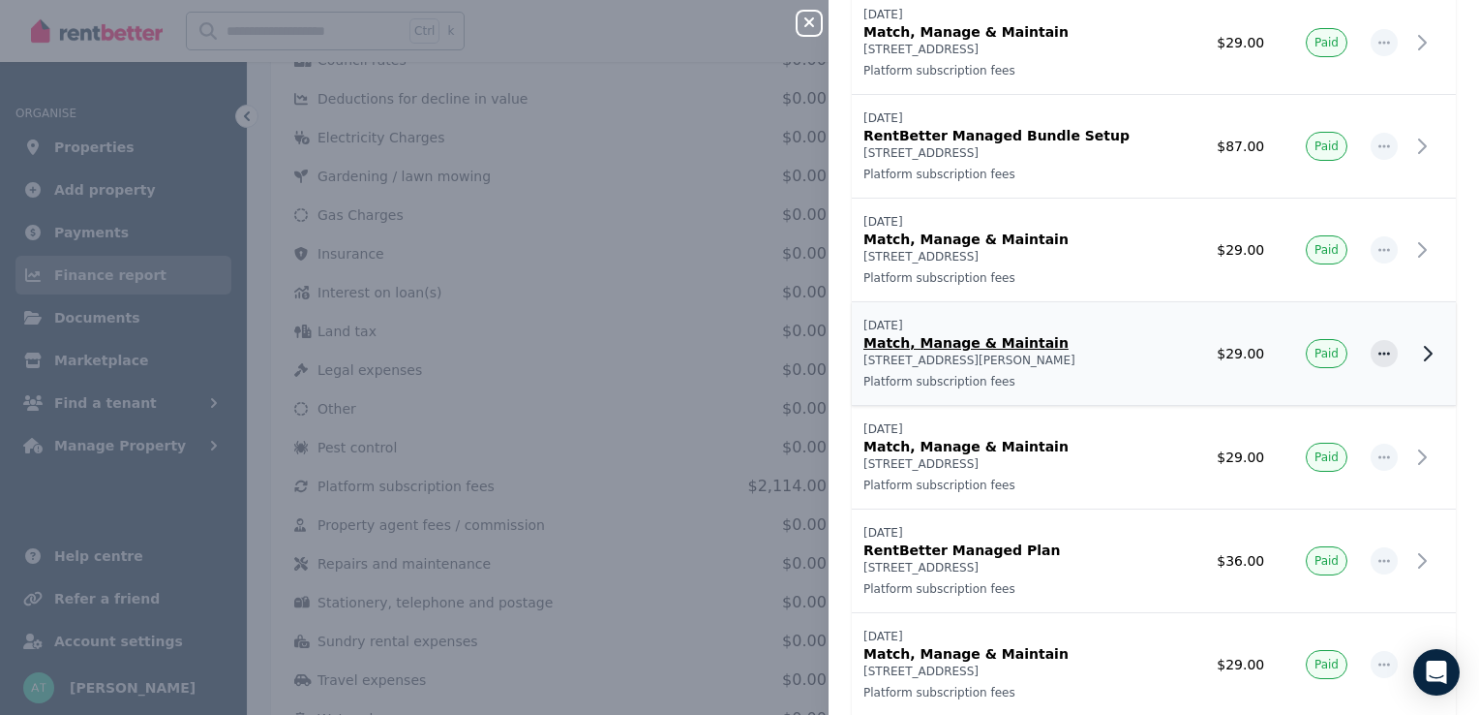
click at [1417, 354] on icon at bounding box center [1428, 353] width 23 height 23
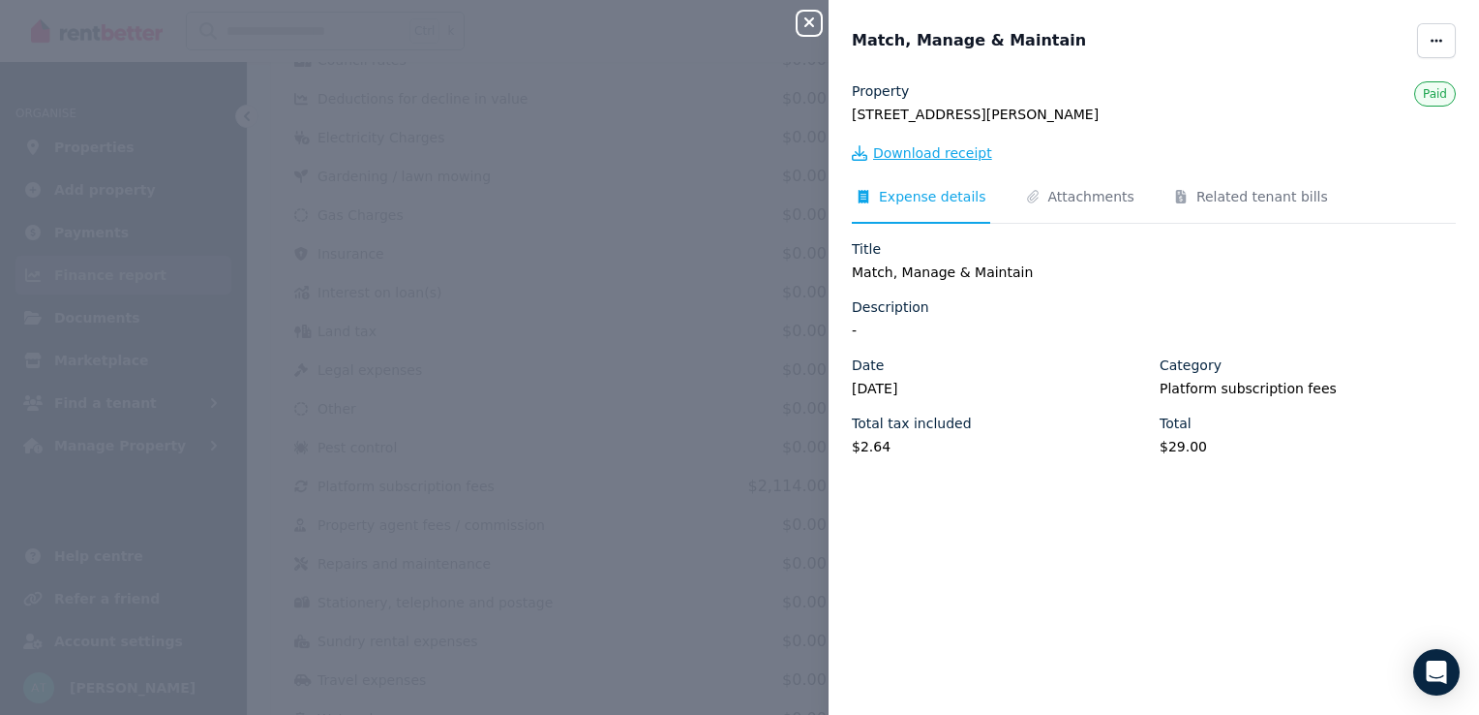
click at [920, 155] on span "Download receipt" at bounding box center [932, 152] width 119 height 19
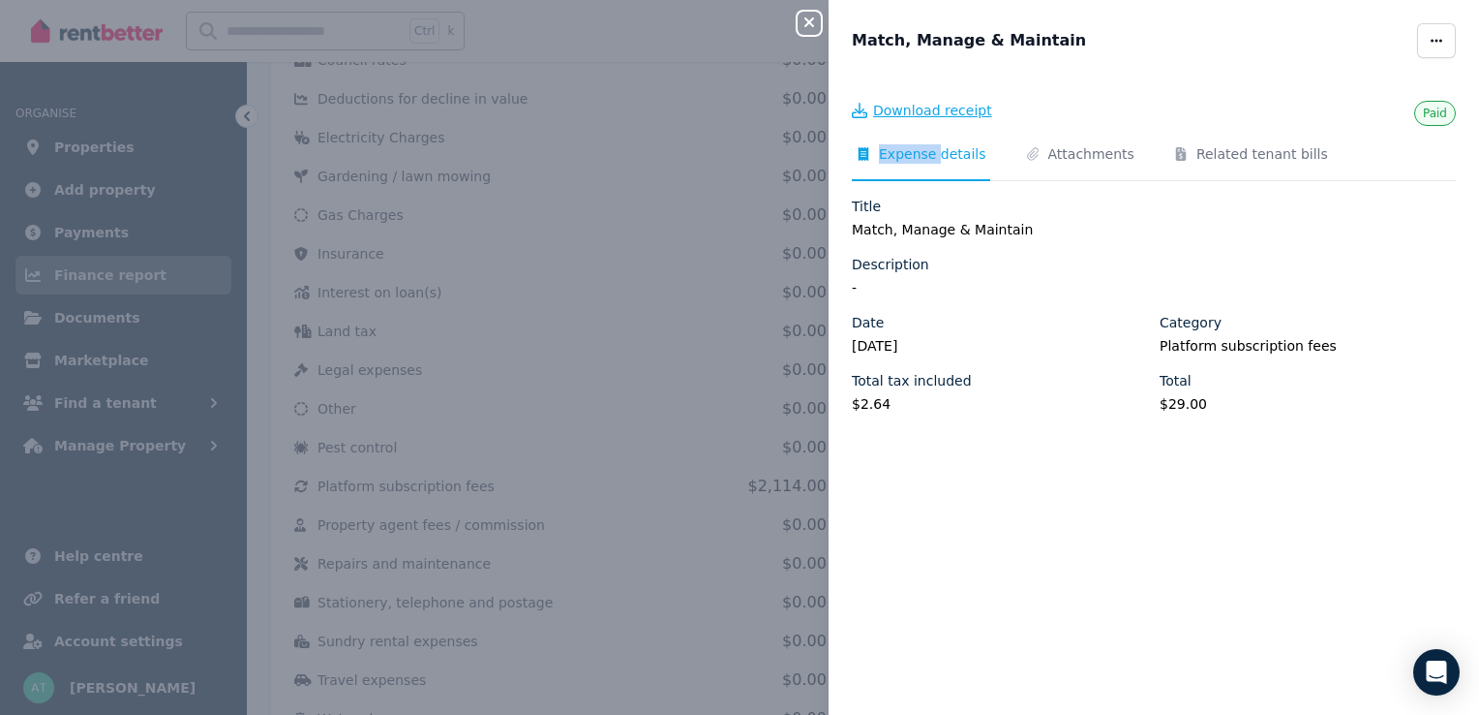
click at [920, 155] on span "Expense details" at bounding box center [932, 153] width 107 height 19
click at [813, 16] on icon "button" at bounding box center [809, 22] width 23 height 15
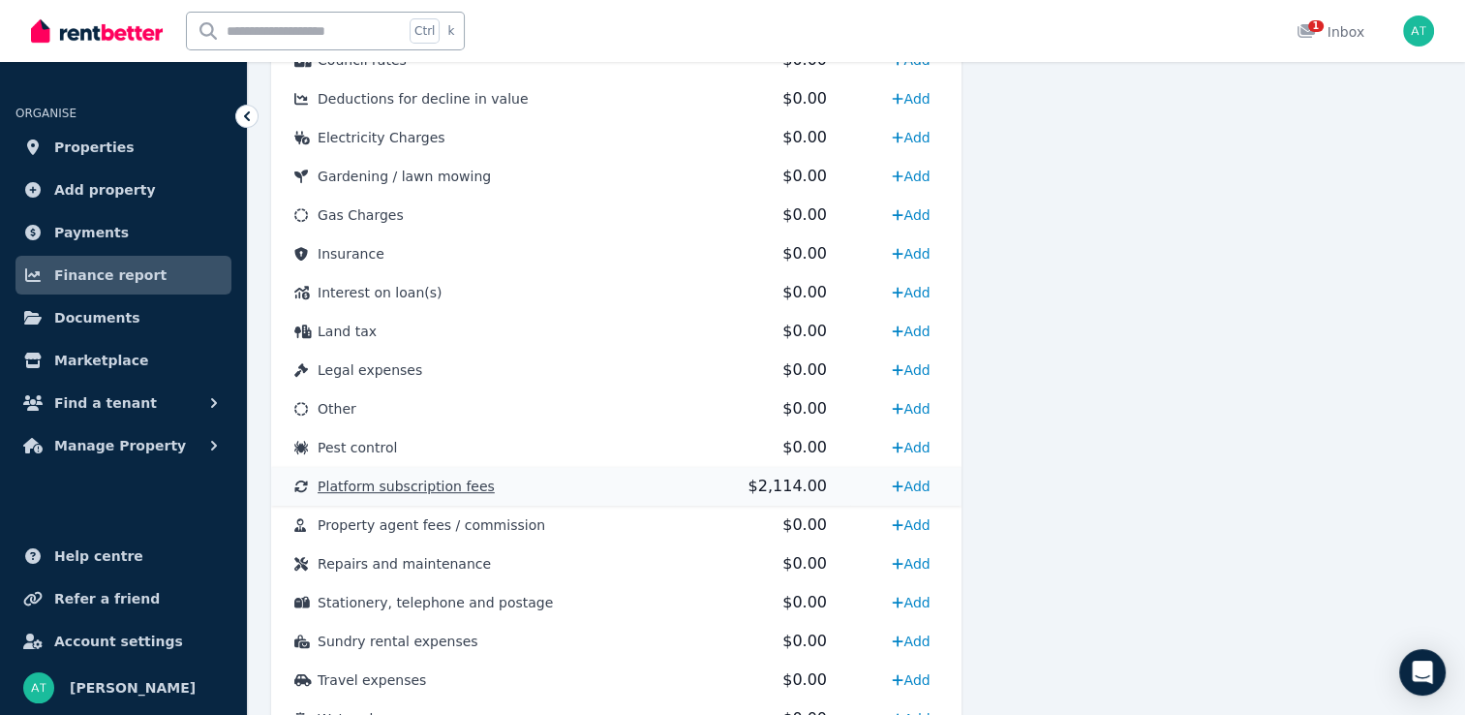
click at [645, 490] on td "Platform subscription fees" at bounding box center [473, 486] width 404 height 39
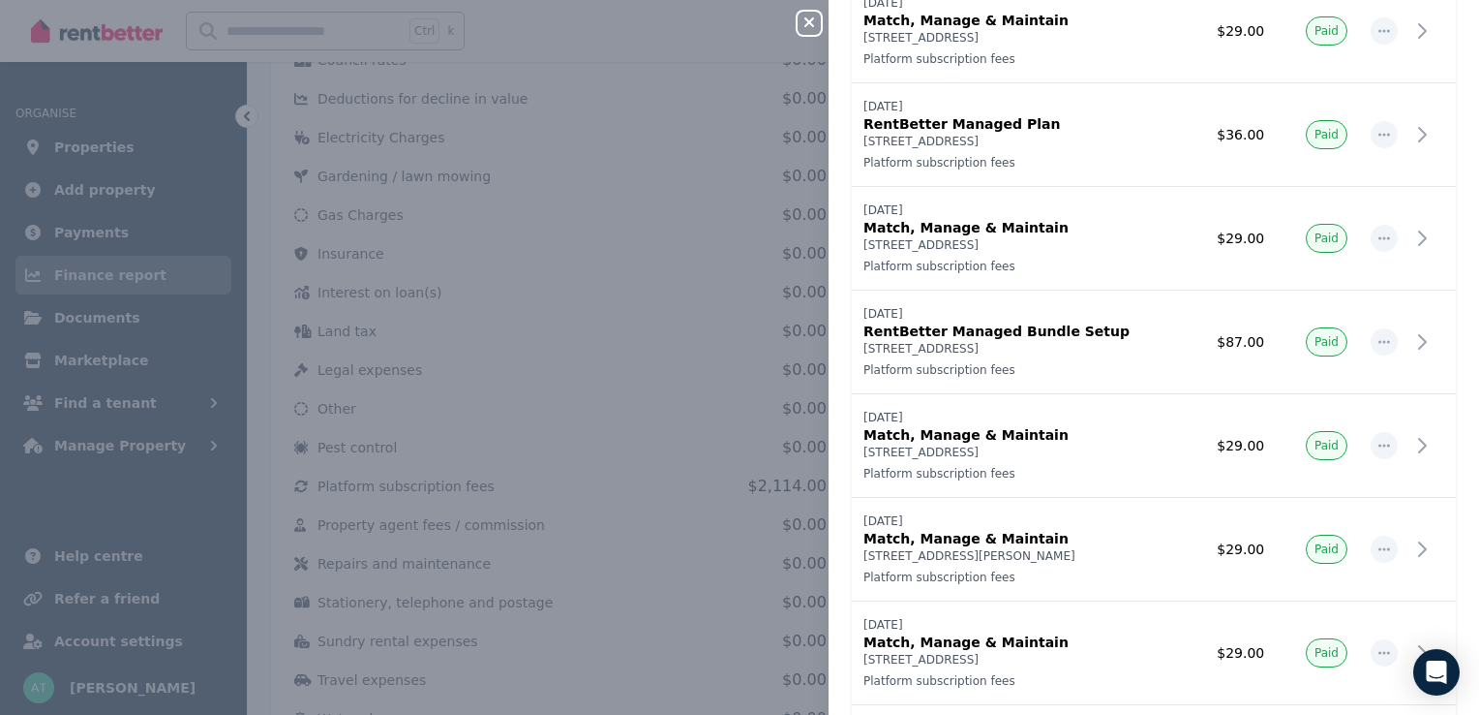
scroll to position [1259, 0]
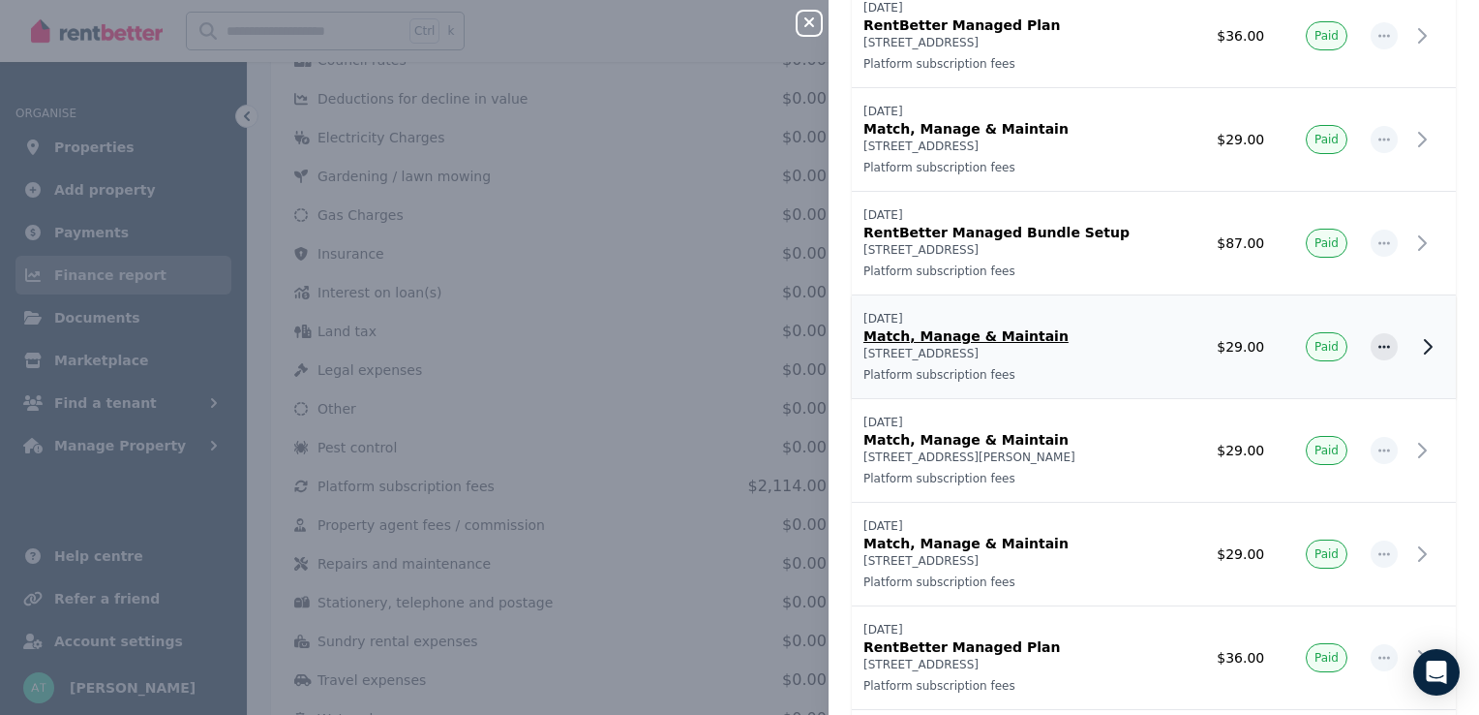
click at [1417, 351] on icon at bounding box center [1428, 346] width 23 height 23
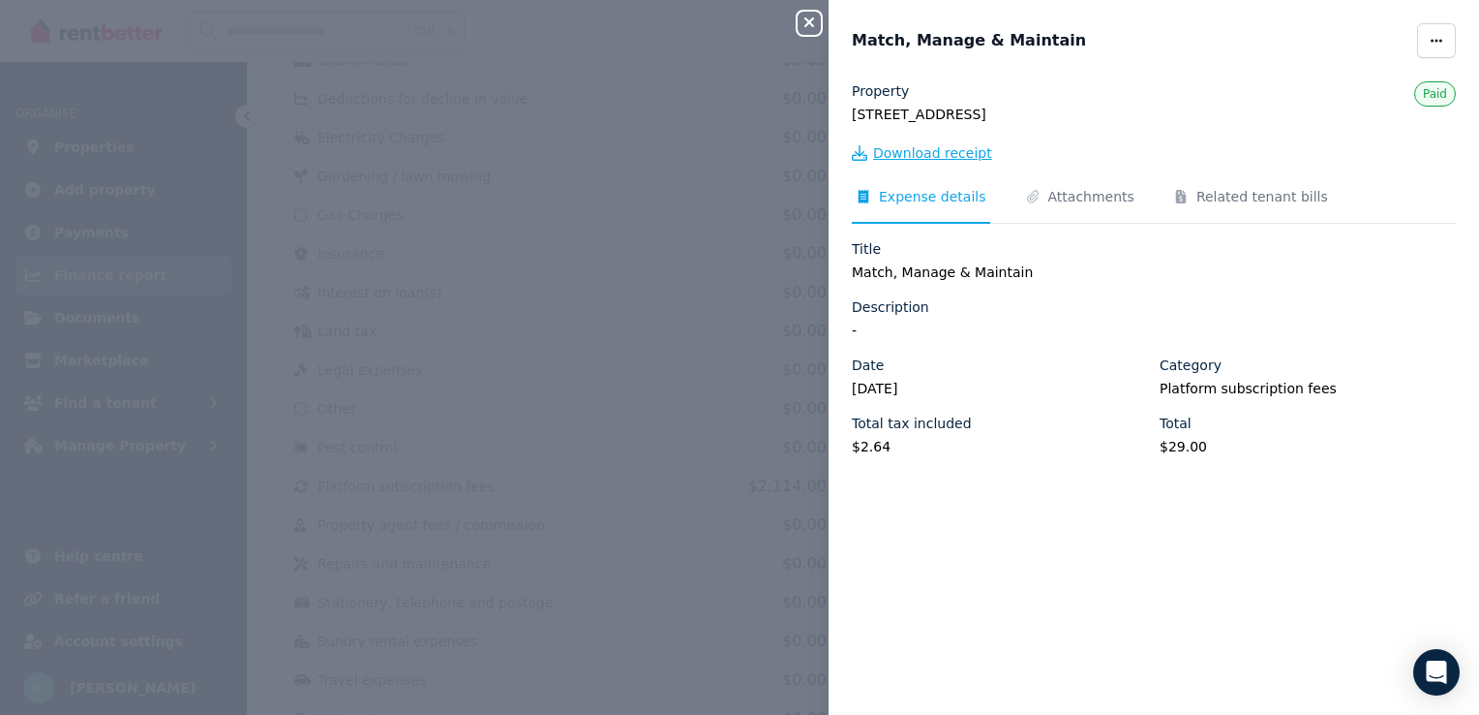
click at [918, 153] on span "Download receipt" at bounding box center [932, 152] width 119 height 19
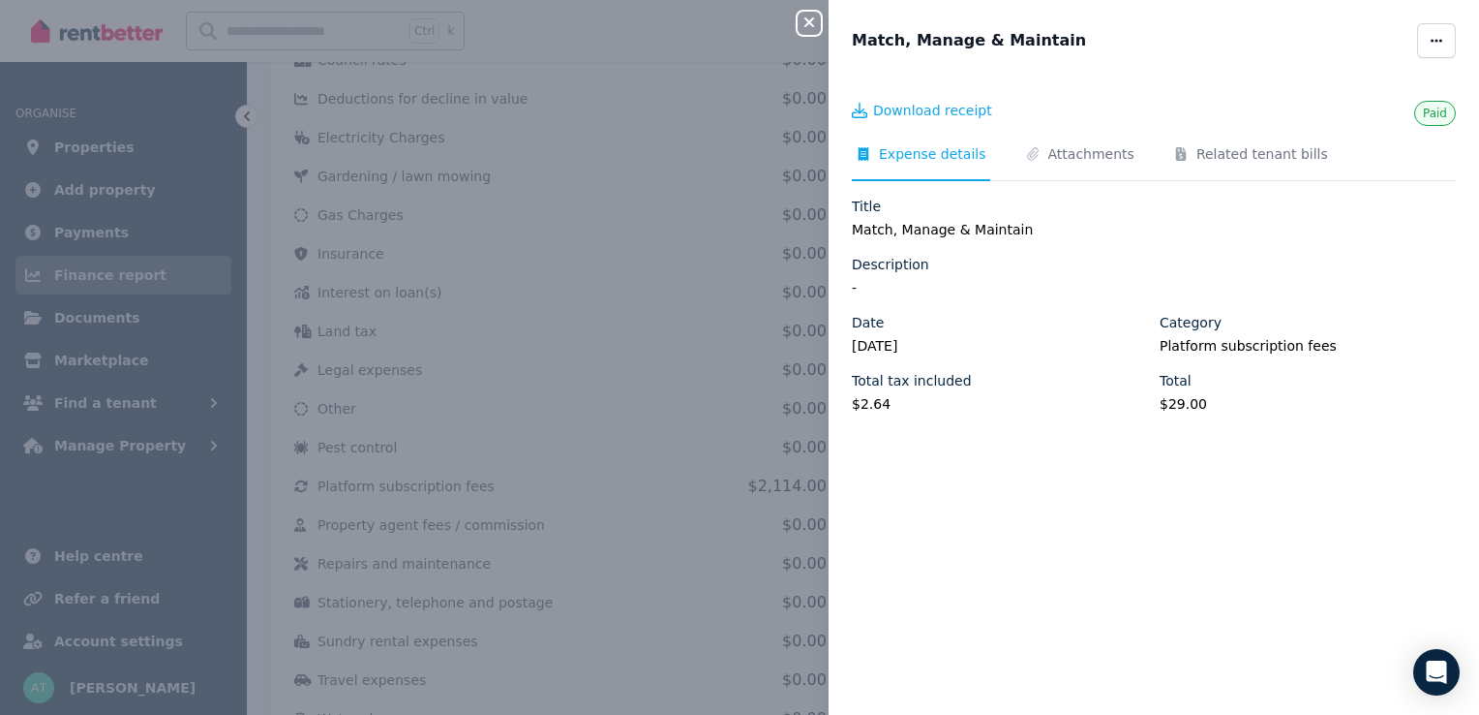
scroll to position [0, 0]
click at [805, 26] on icon "button" at bounding box center [809, 22] width 23 height 15
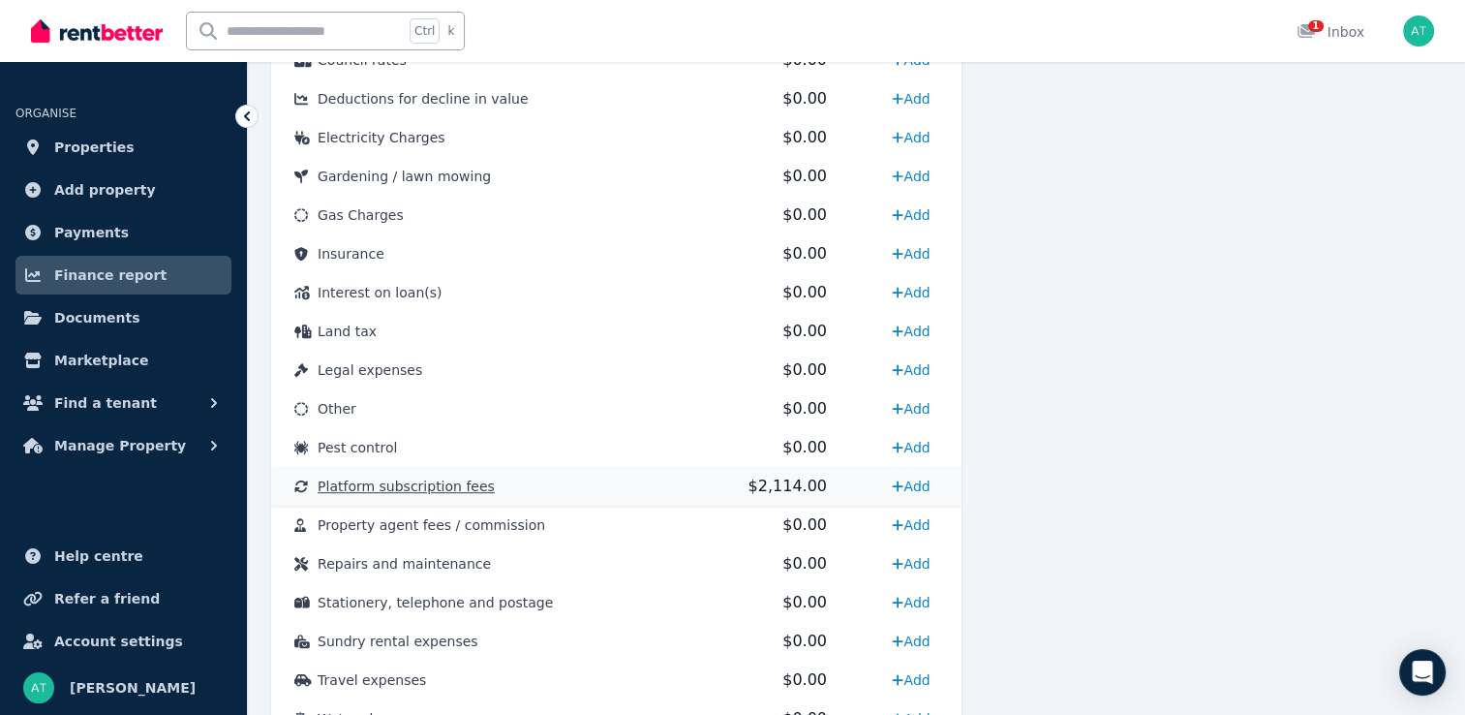
click at [649, 487] on td "Platform subscription fees" at bounding box center [473, 486] width 404 height 39
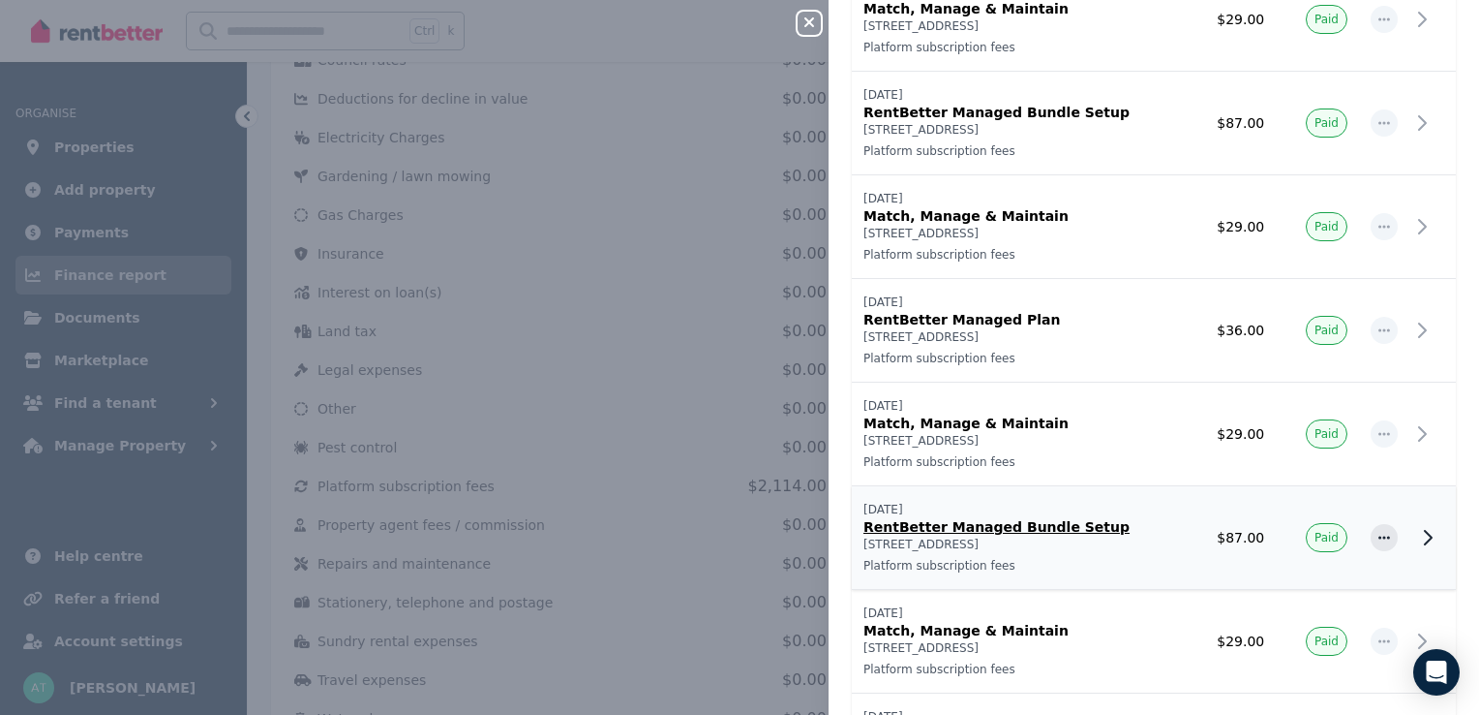
scroll to position [968, 0]
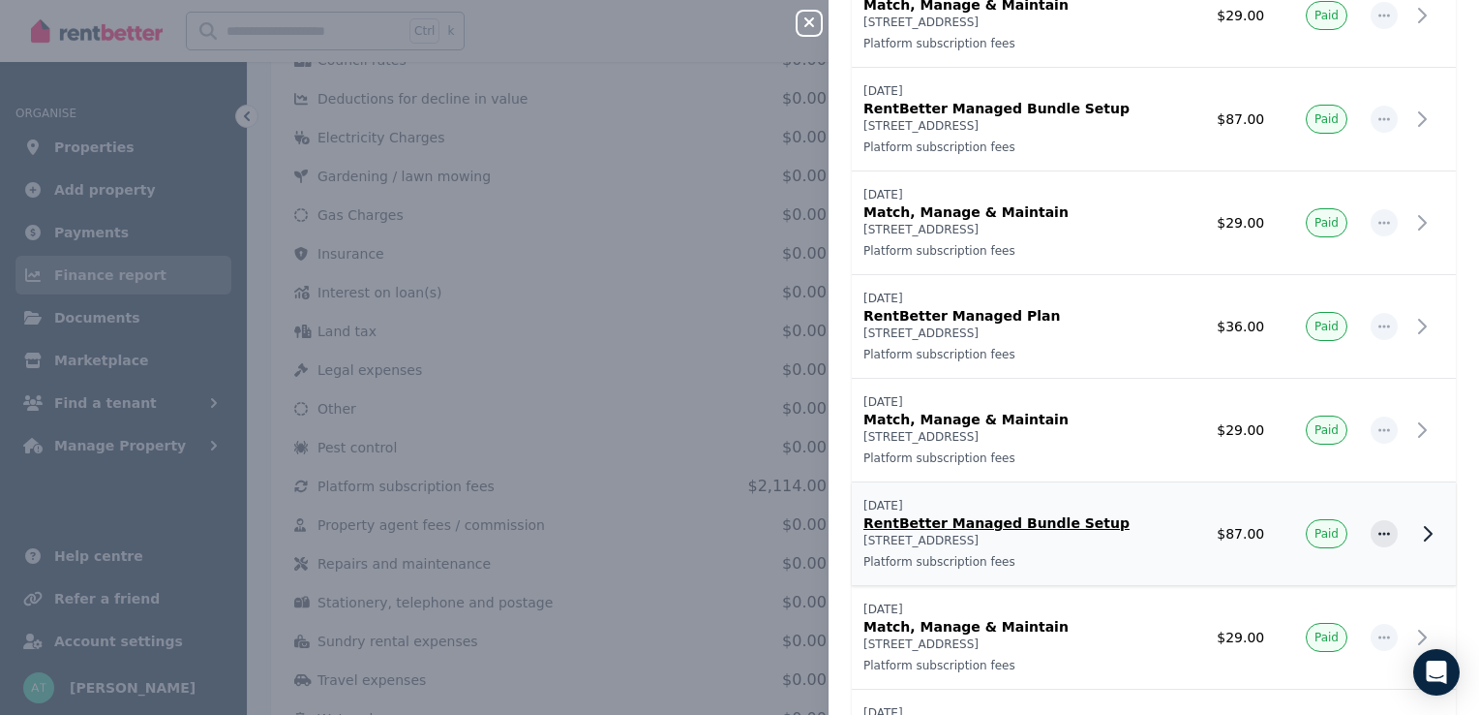
click at [1015, 521] on p "RentBetter Managed Bundle Setup" at bounding box center [1017, 522] width 307 height 19
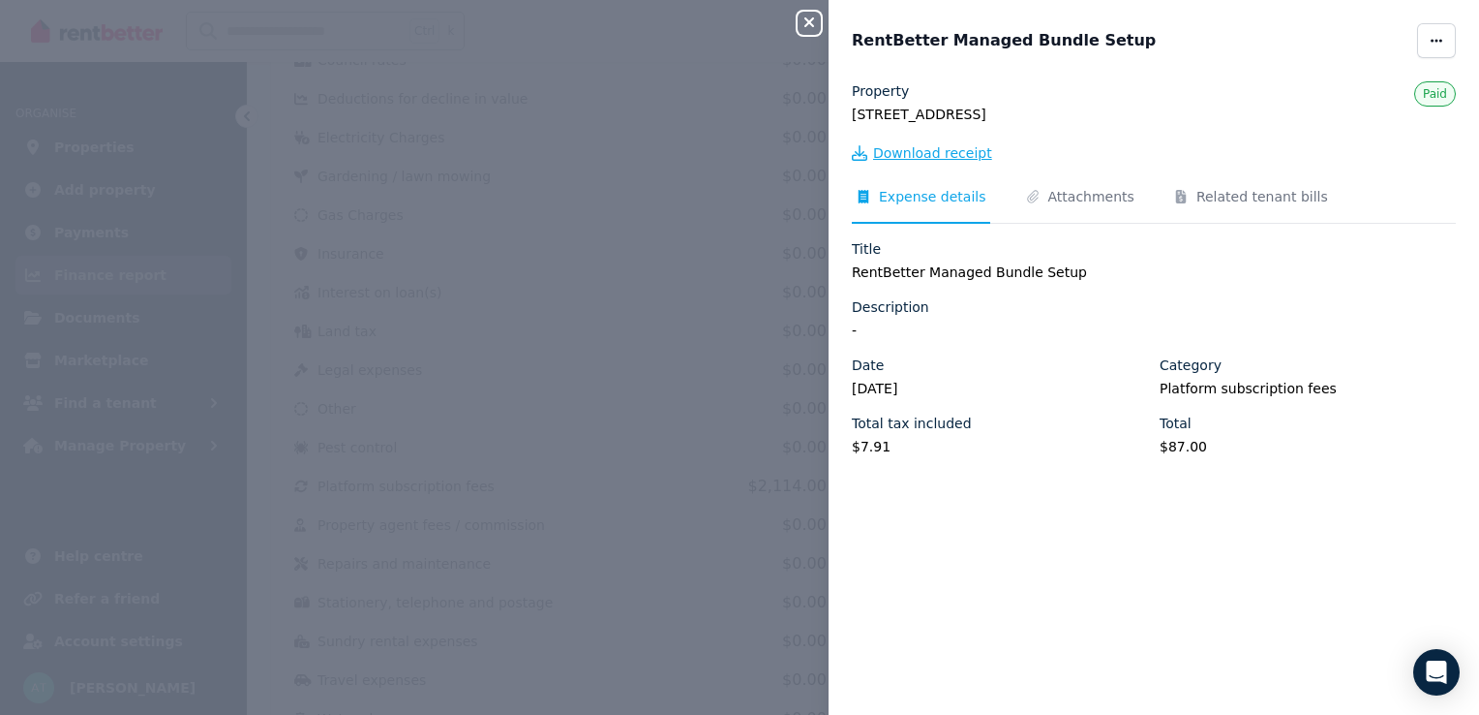
click at [937, 157] on span "Download receipt" at bounding box center [932, 152] width 119 height 19
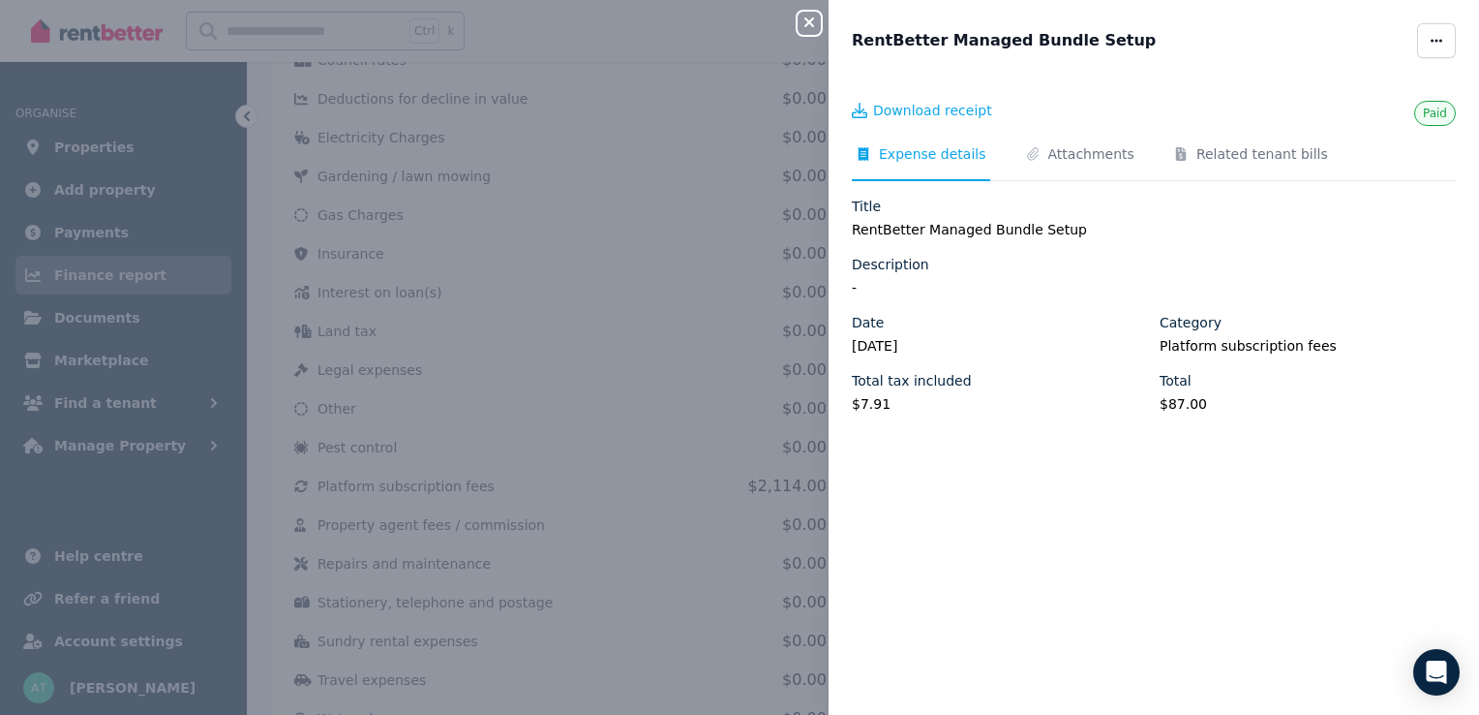
click at [809, 23] on icon "button" at bounding box center [810, 22] width 10 height 10
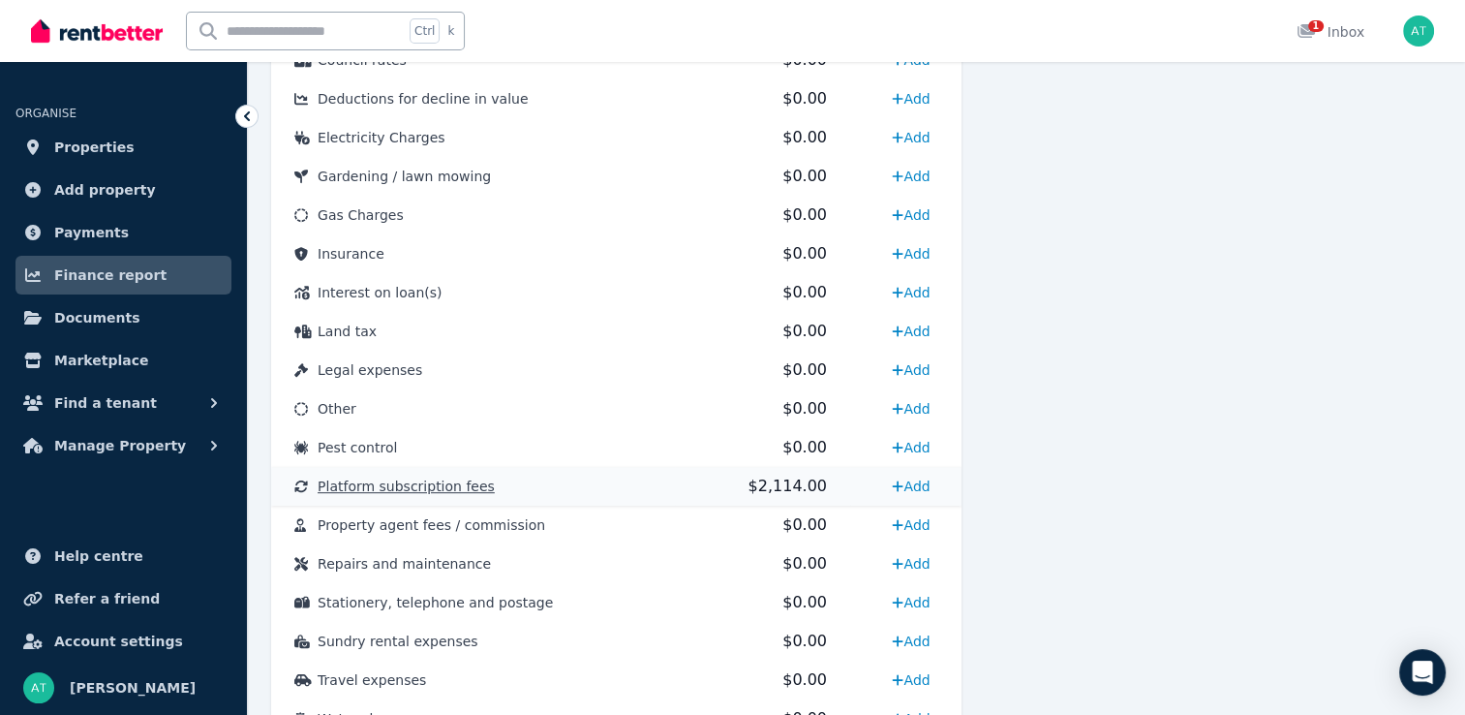
click at [552, 488] on td "Platform subscription fees" at bounding box center [473, 486] width 404 height 39
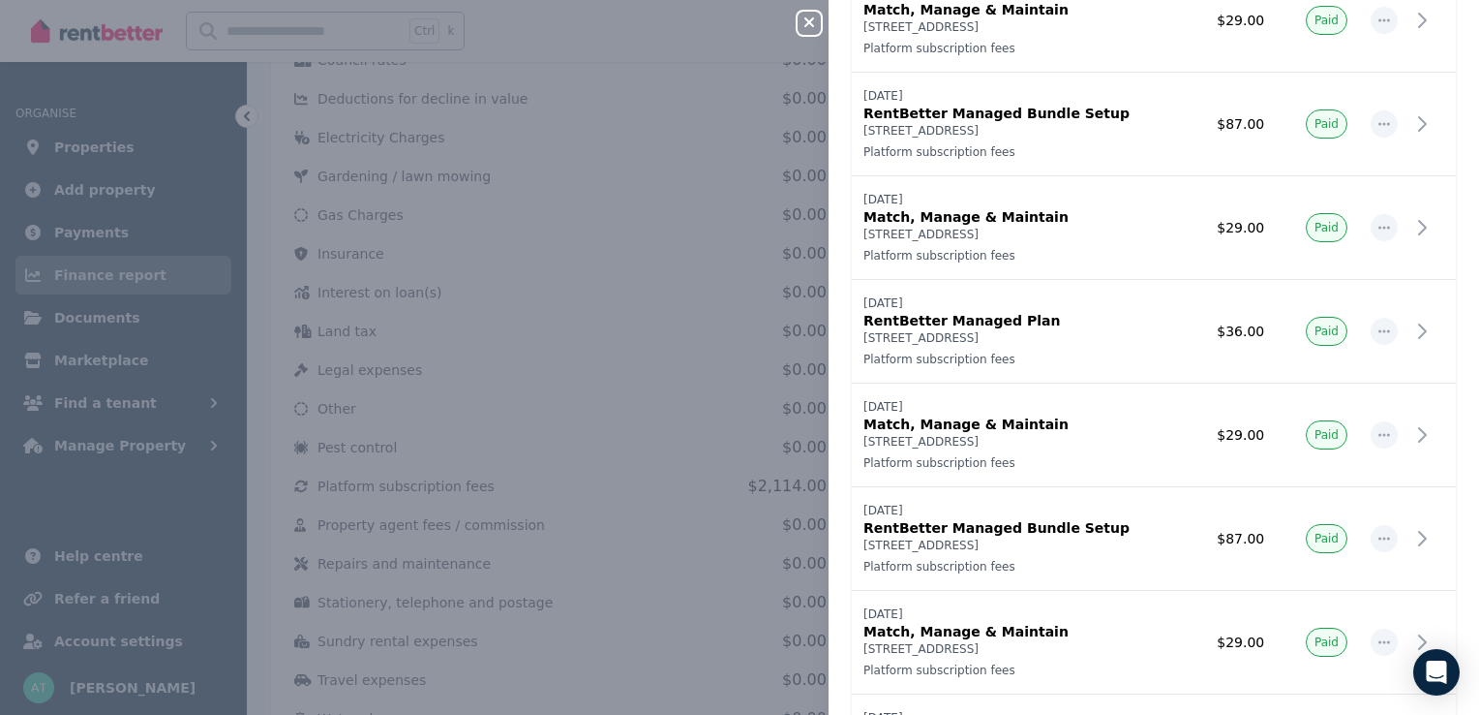
scroll to position [968, 0]
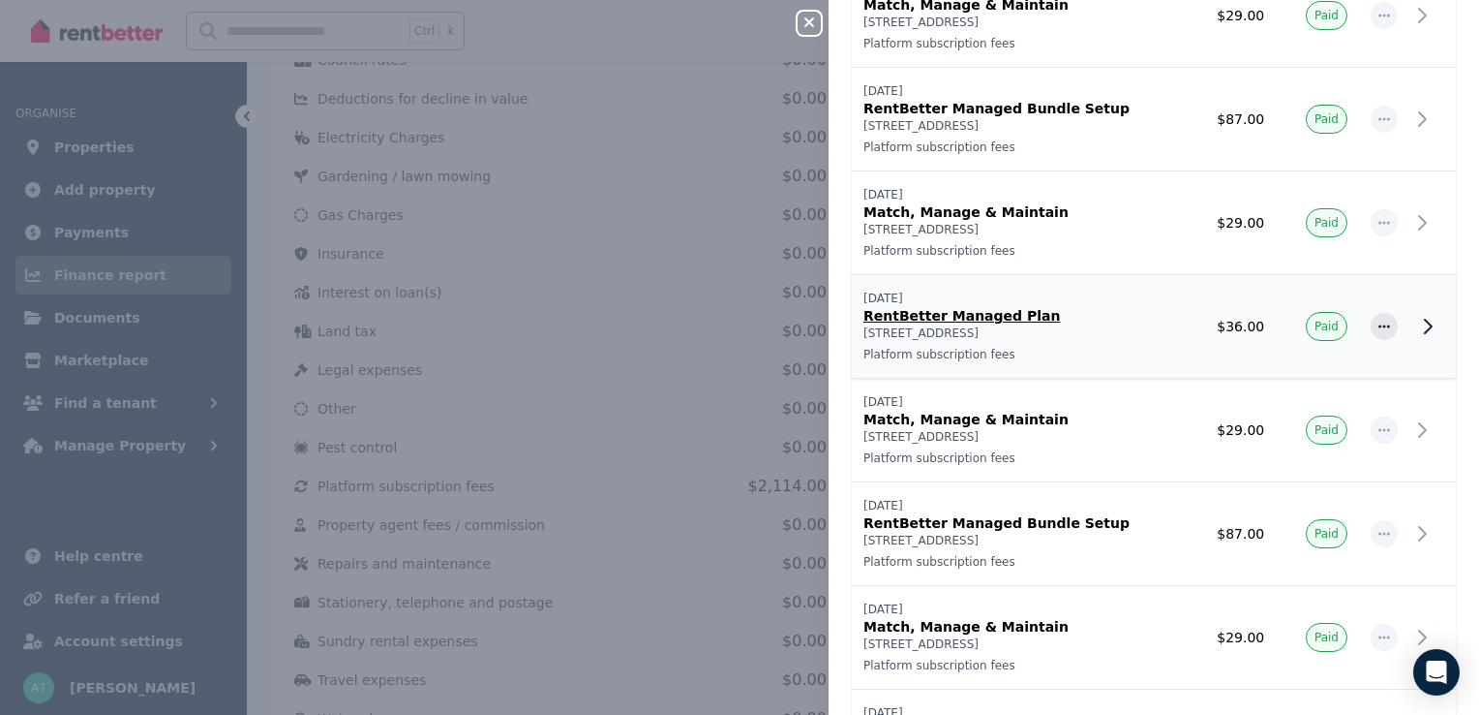
click at [1000, 318] on p "RentBetter Managed Plan" at bounding box center [1017, 315] width 307 height 19
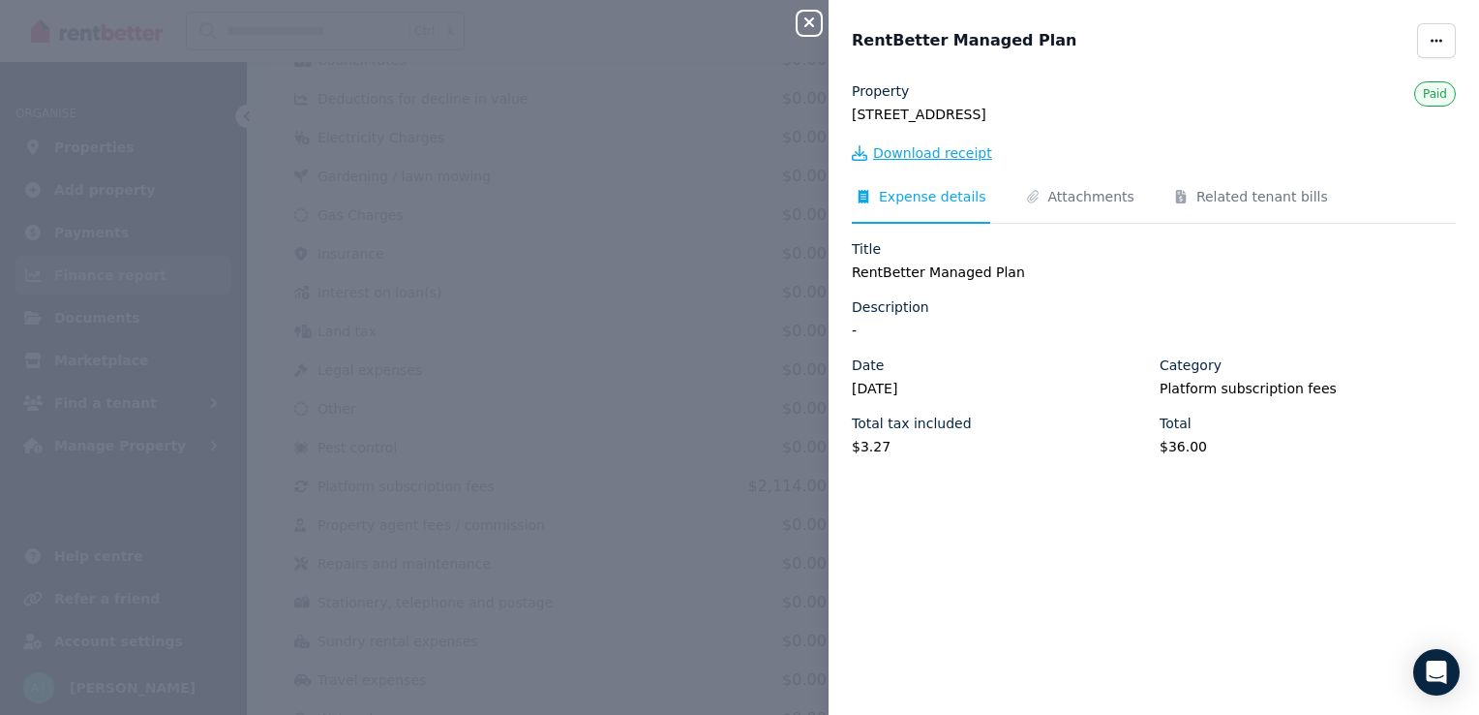
click at [930, 157] on span "Download receipt" at bounding box center [932, 152] width 119 height 19
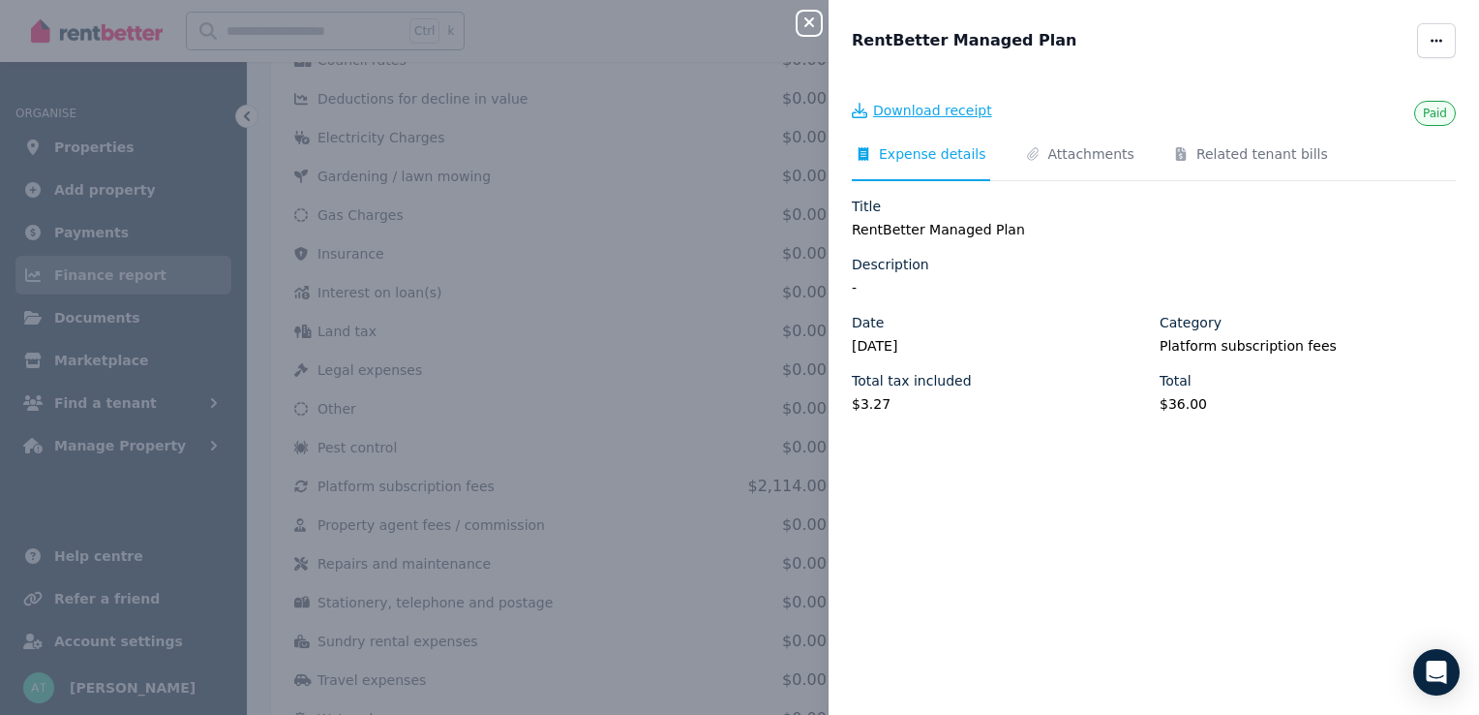
scroll to position [0, 0]
click at [809, 21] on icon "button" at bounding box center [809, 22] width 23 height 15
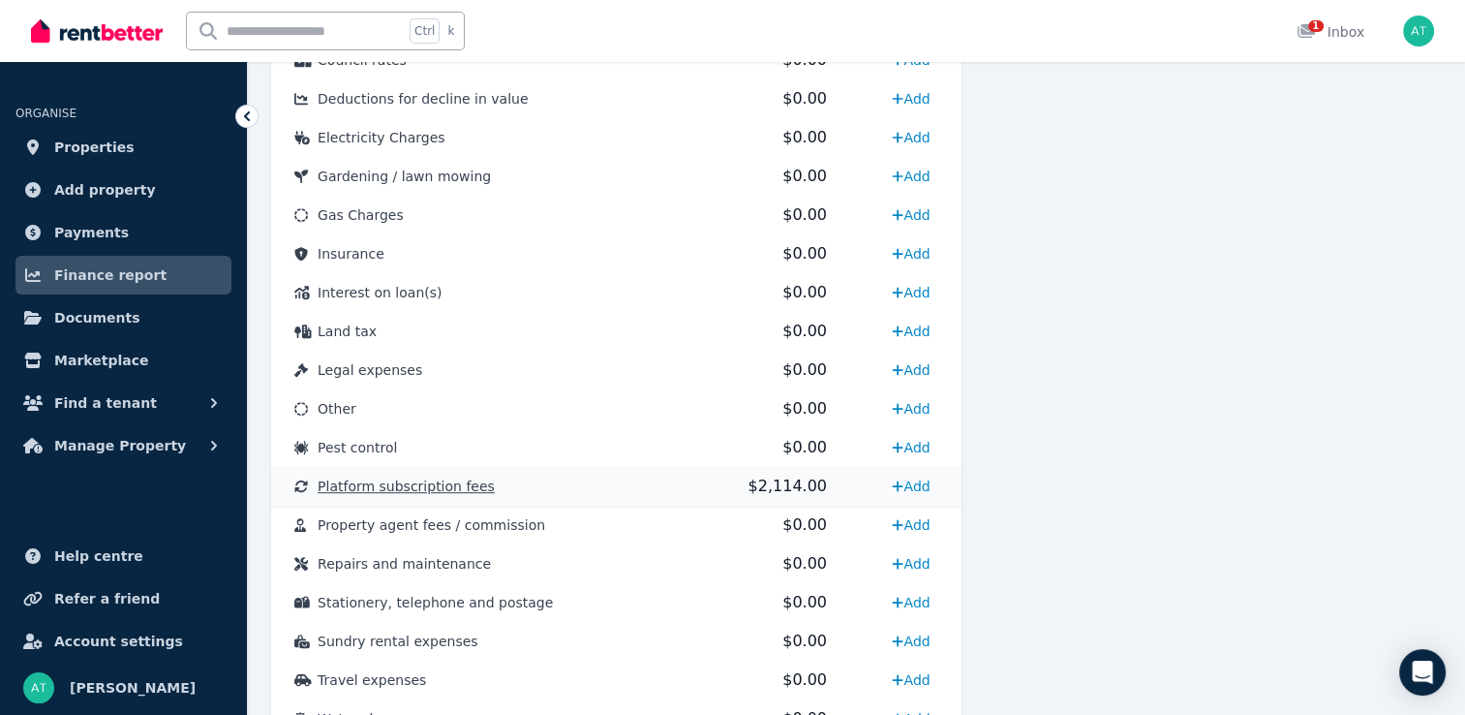
click at [651, 490] on td "Platform subscription fees" at bounding box center [473, 486] width 404 height 39
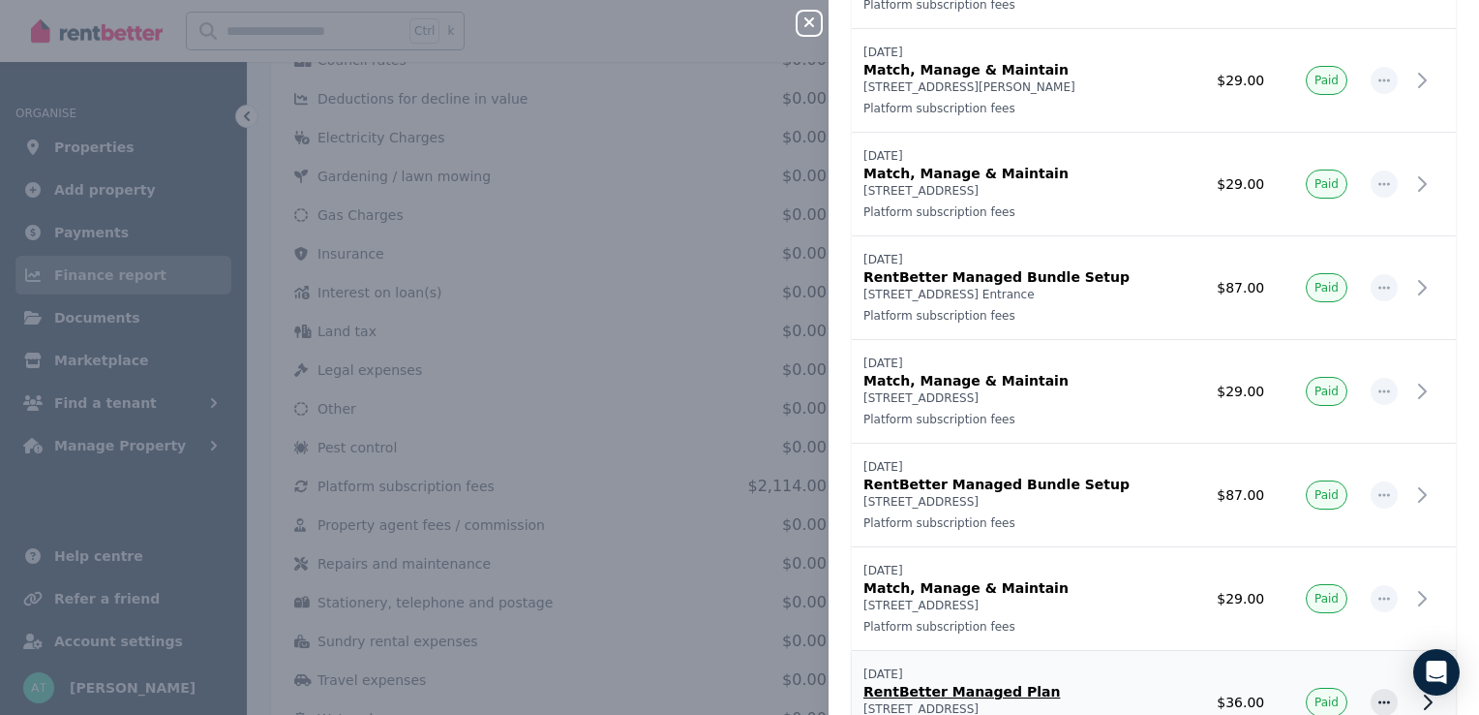
scroll to position [581, 0]
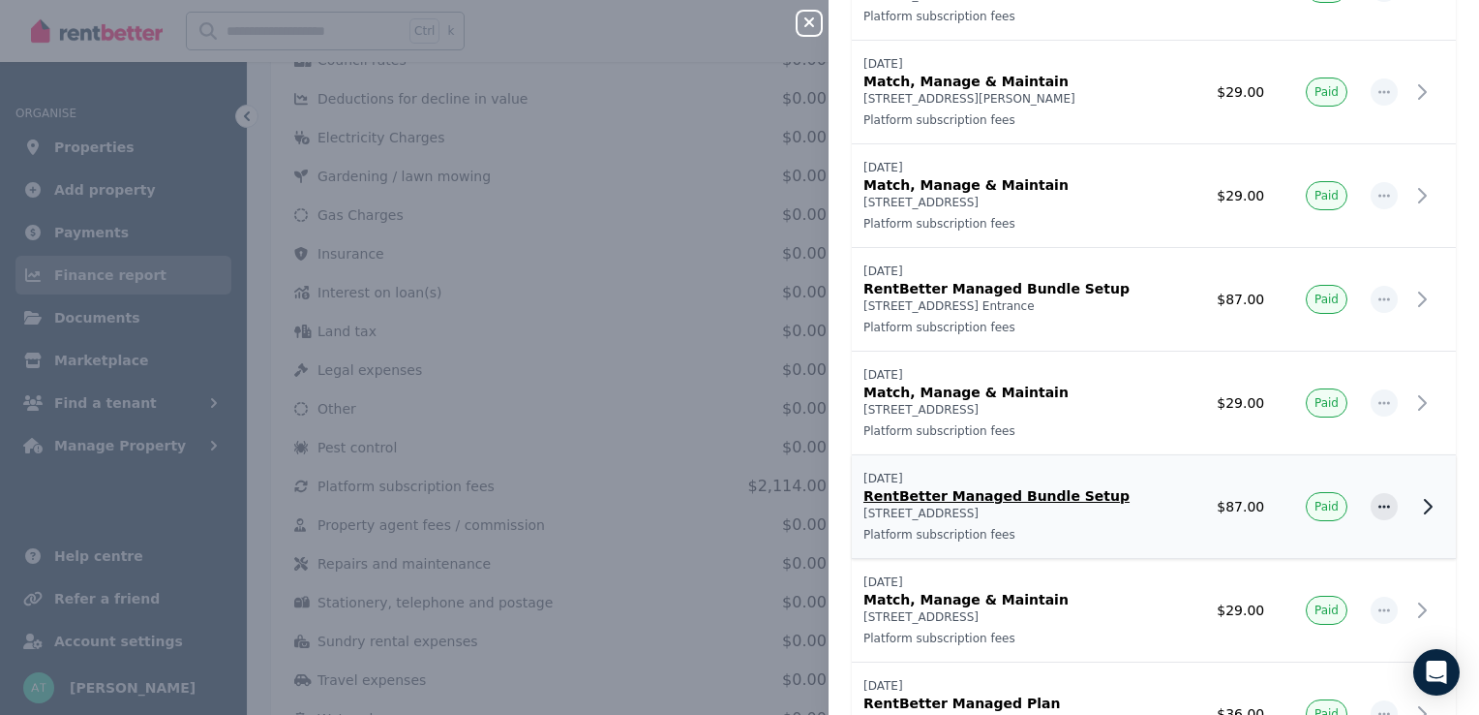
click at [1021, 494] on p "RentBetter Managed Bundle Setup" at bounding box center [1017, 495] width 307 height 19
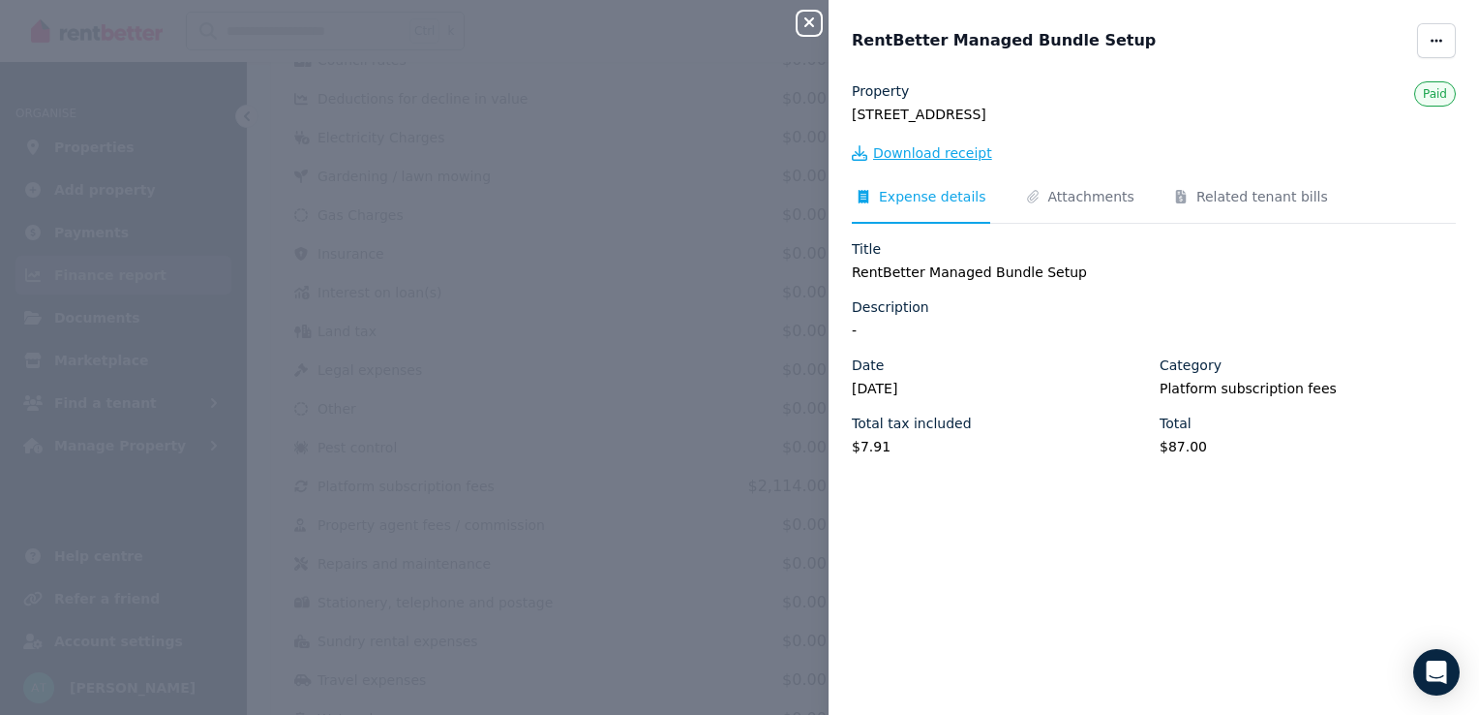
click at [945, 153] on span "Download receipt" at bounding box center [932, 152] width 119 height 19
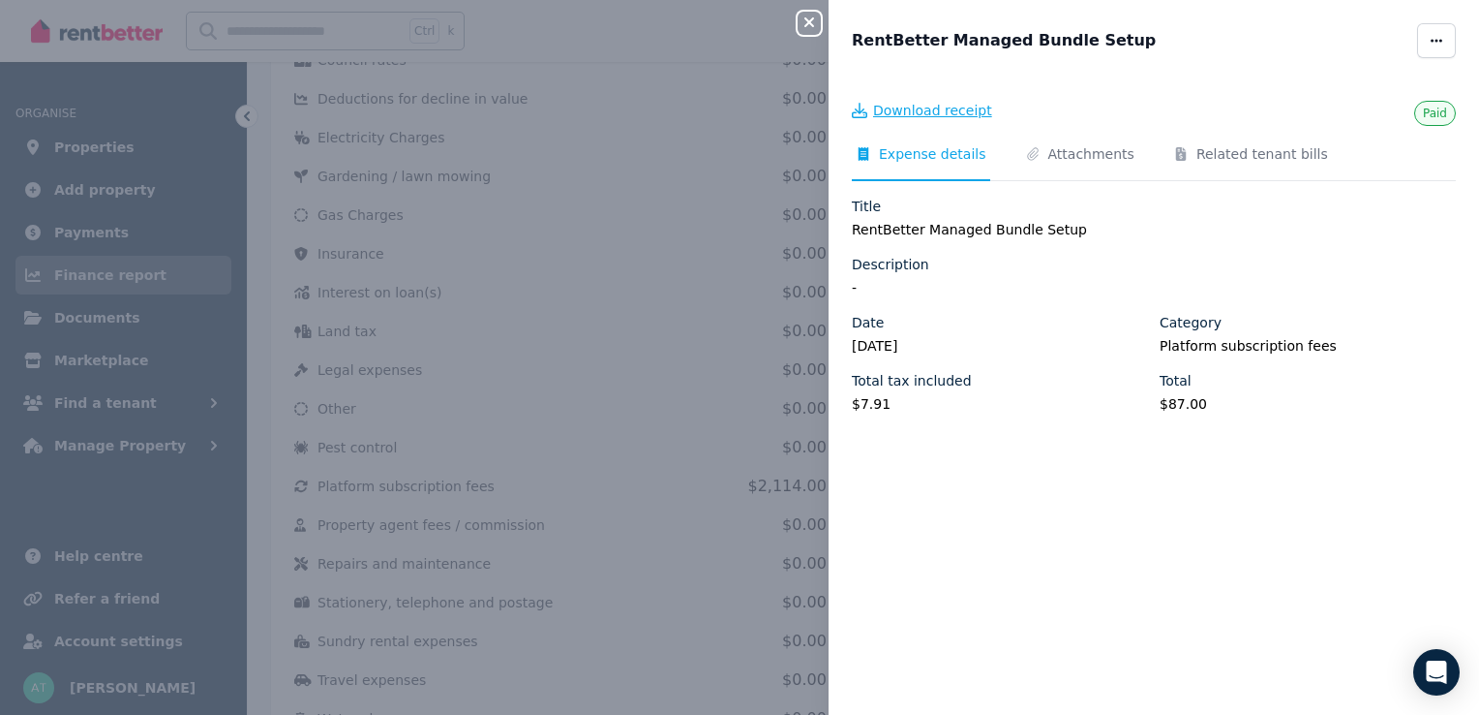
scroll to position [0, 0]
click at [804, 21] on icon "button" at bounding box center [809, 22] width 23 height 15
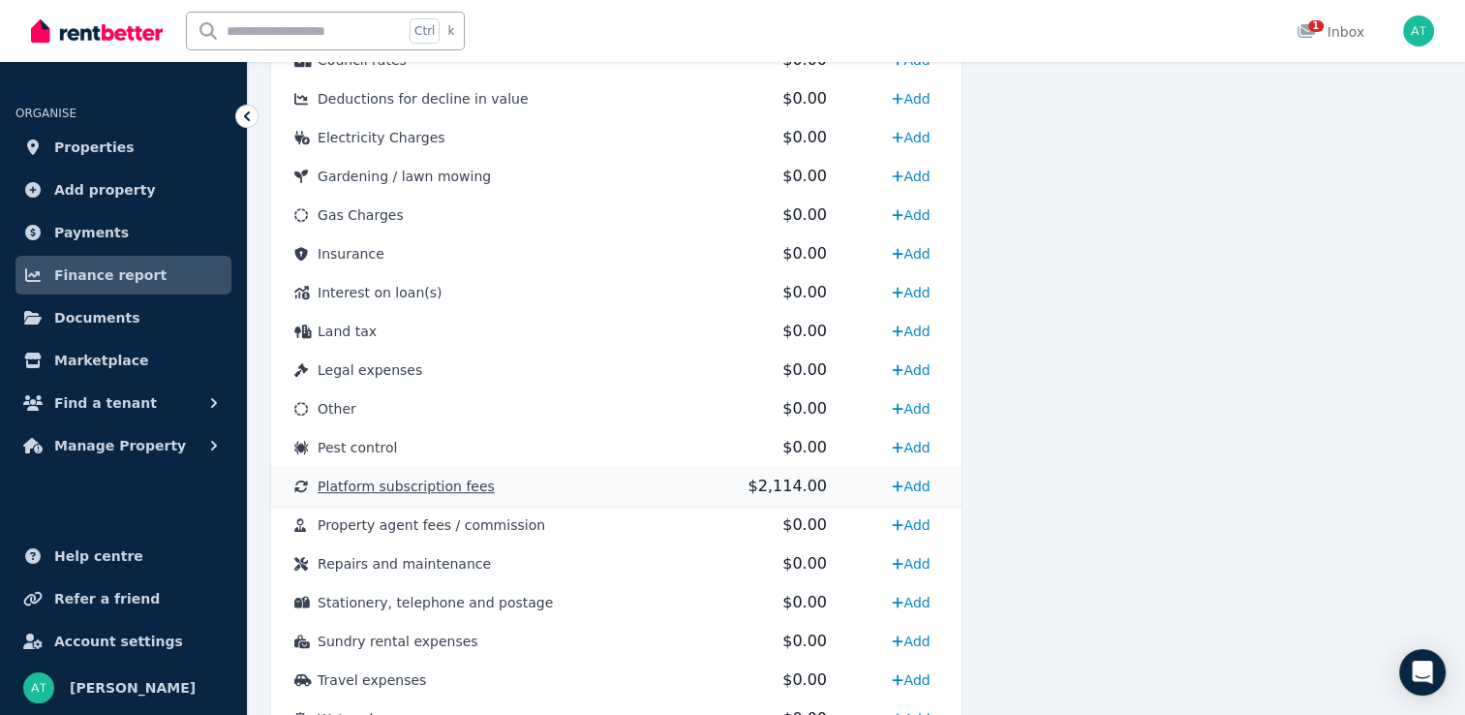
click at [654, 491] on td "Platform subscription fees" at bounding box center [473, 486] width 404 height 39
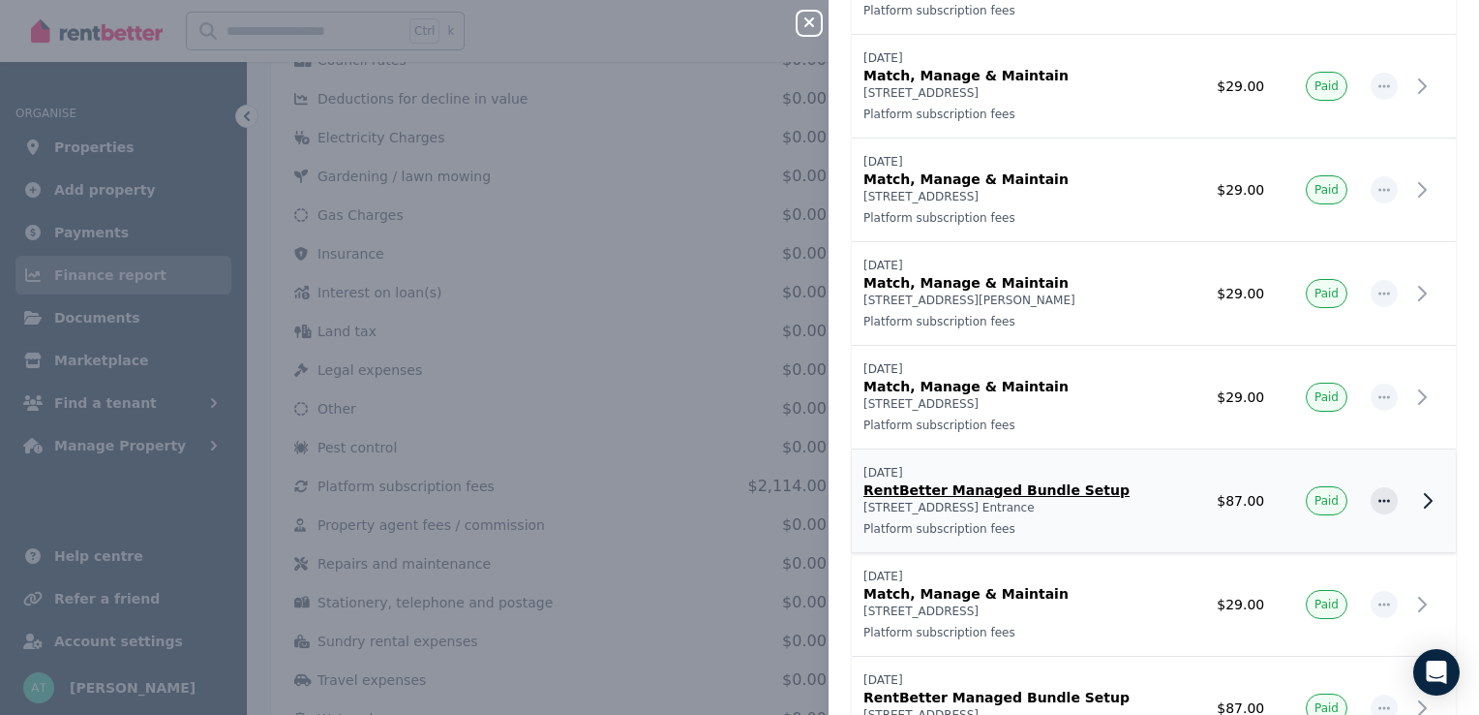
scroll to position [387, 0]
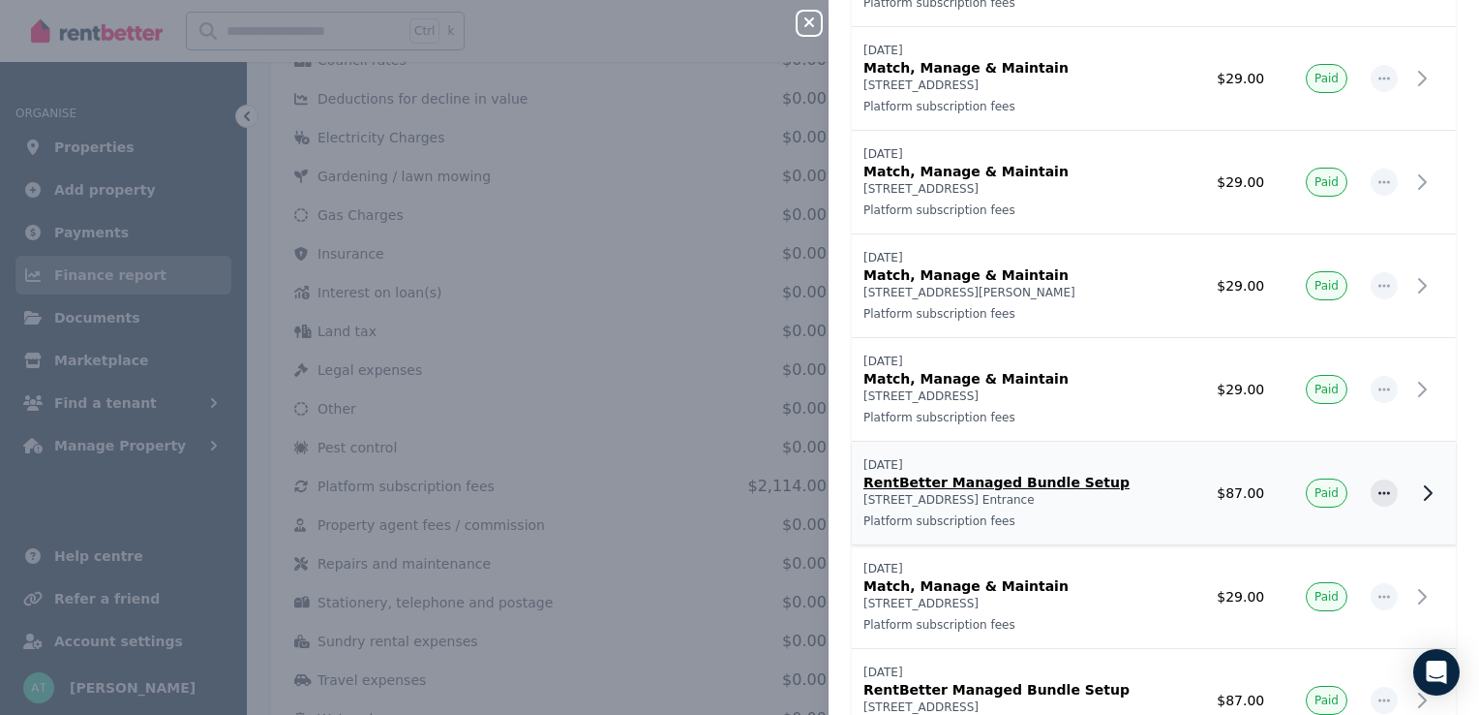
click at [1074, 482] on p "RentBetter Managed Bundle Setup" at bounding box center [1017, 482] width 307 height 19
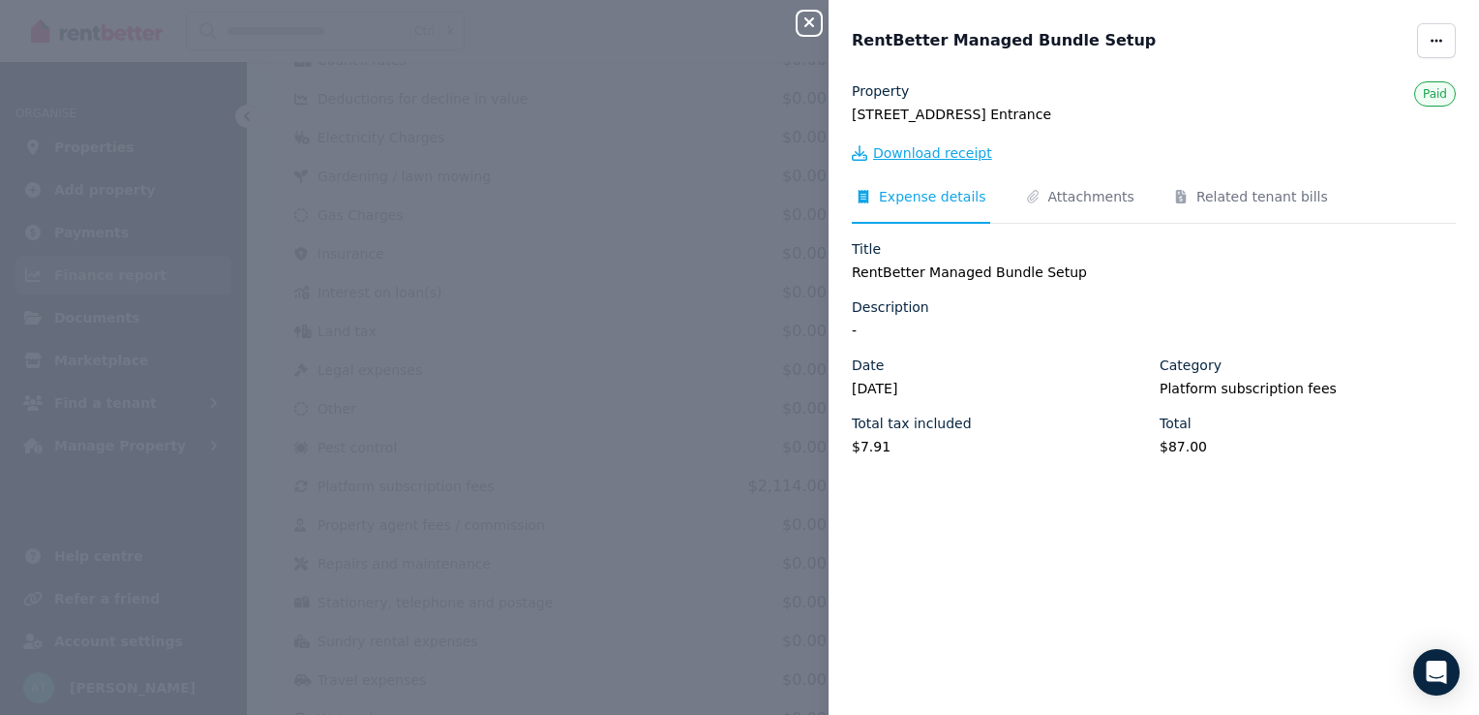
click at [957, 154] on span "Download receipt" at bounding box center [932, 152] width 119 height 19
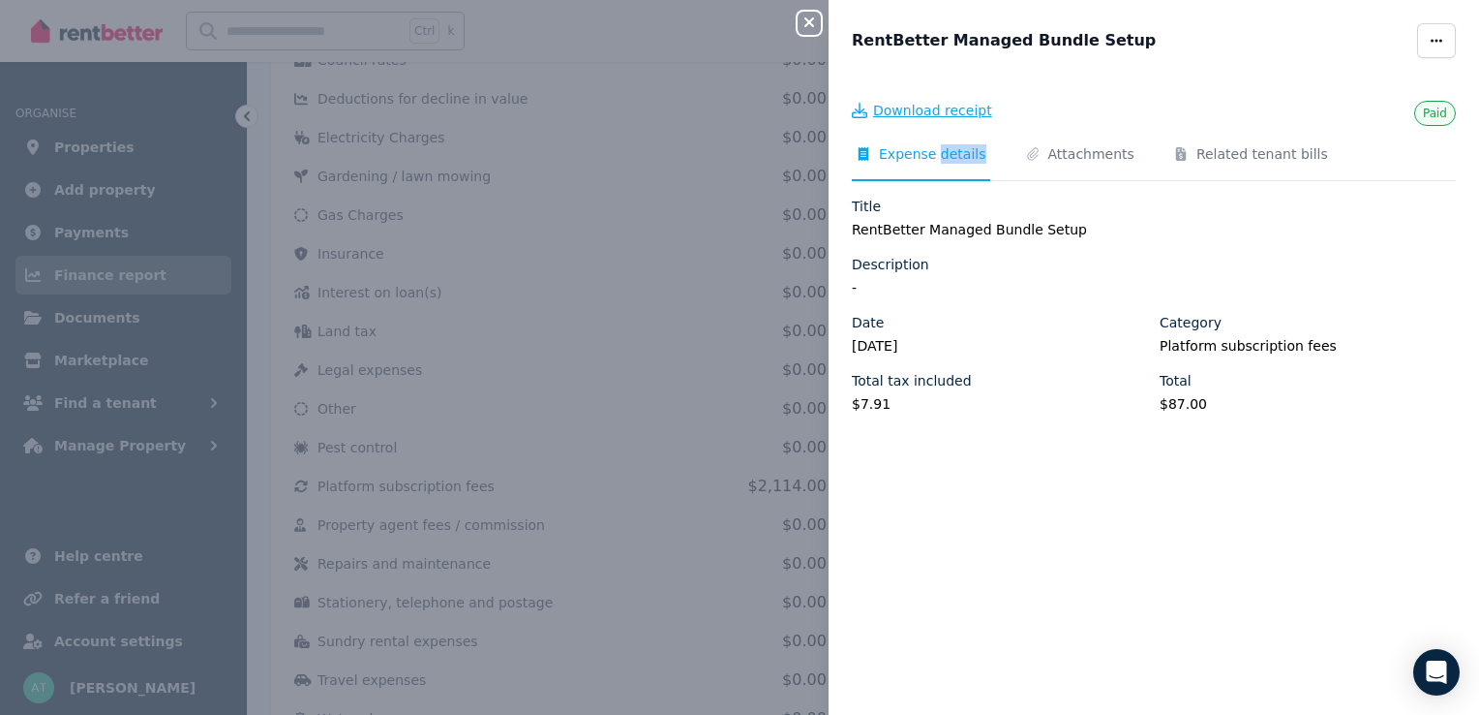
click at [957, 154] on span "Expense details" at bounding box center [932, 153] width 107 height 19
click at [803, 22] on icon "button" at bounding box center [809, 22] width 23 height 15
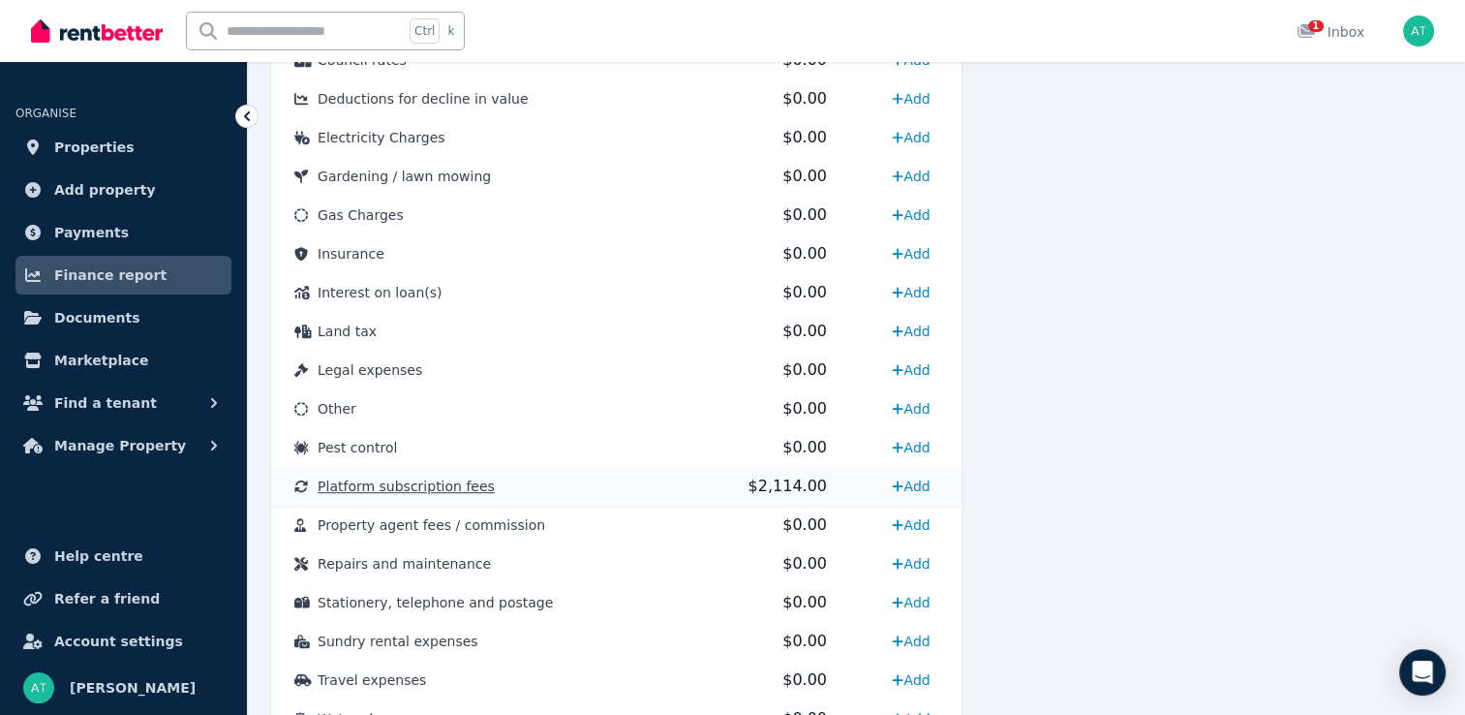
click at [665, 487] on td "Platform subscription fees" at bounding box center [473, 486] width 404 height 39
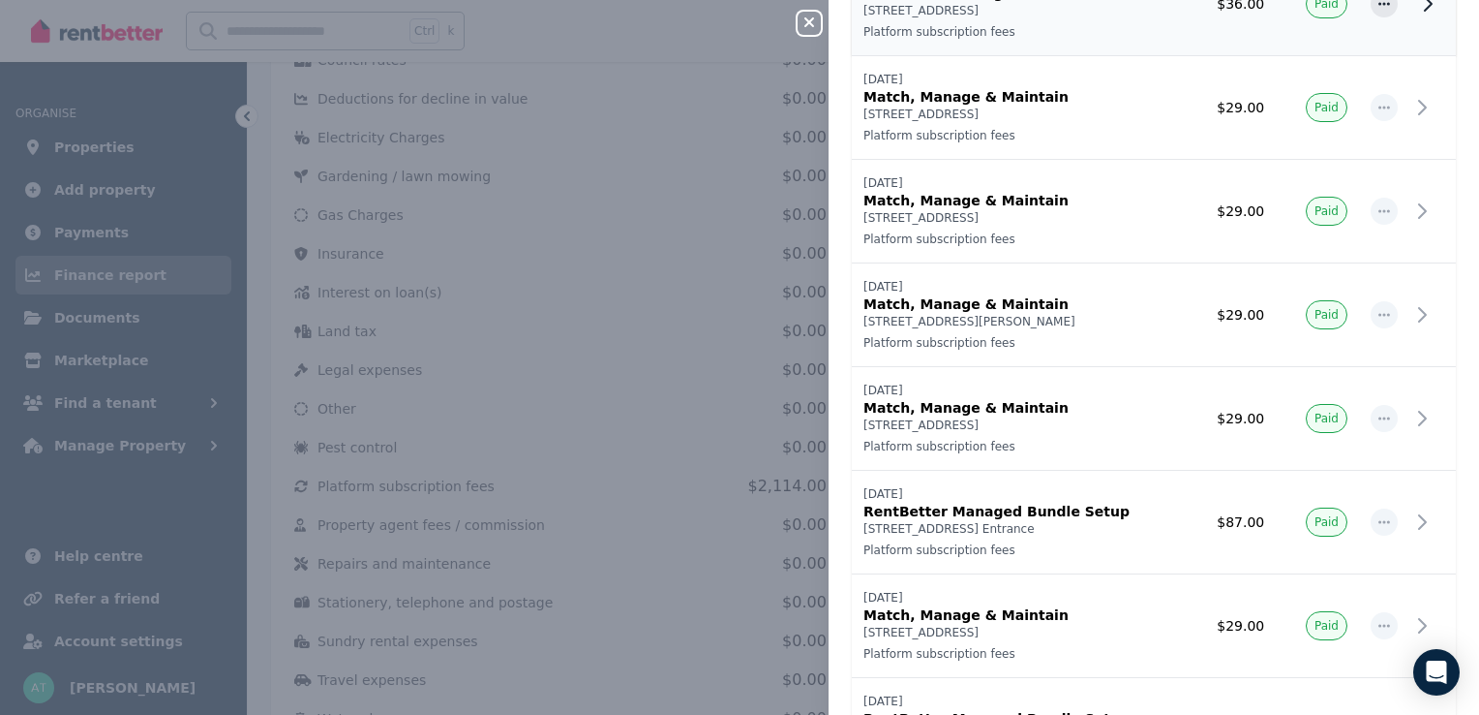
scroll to position [484, 0]
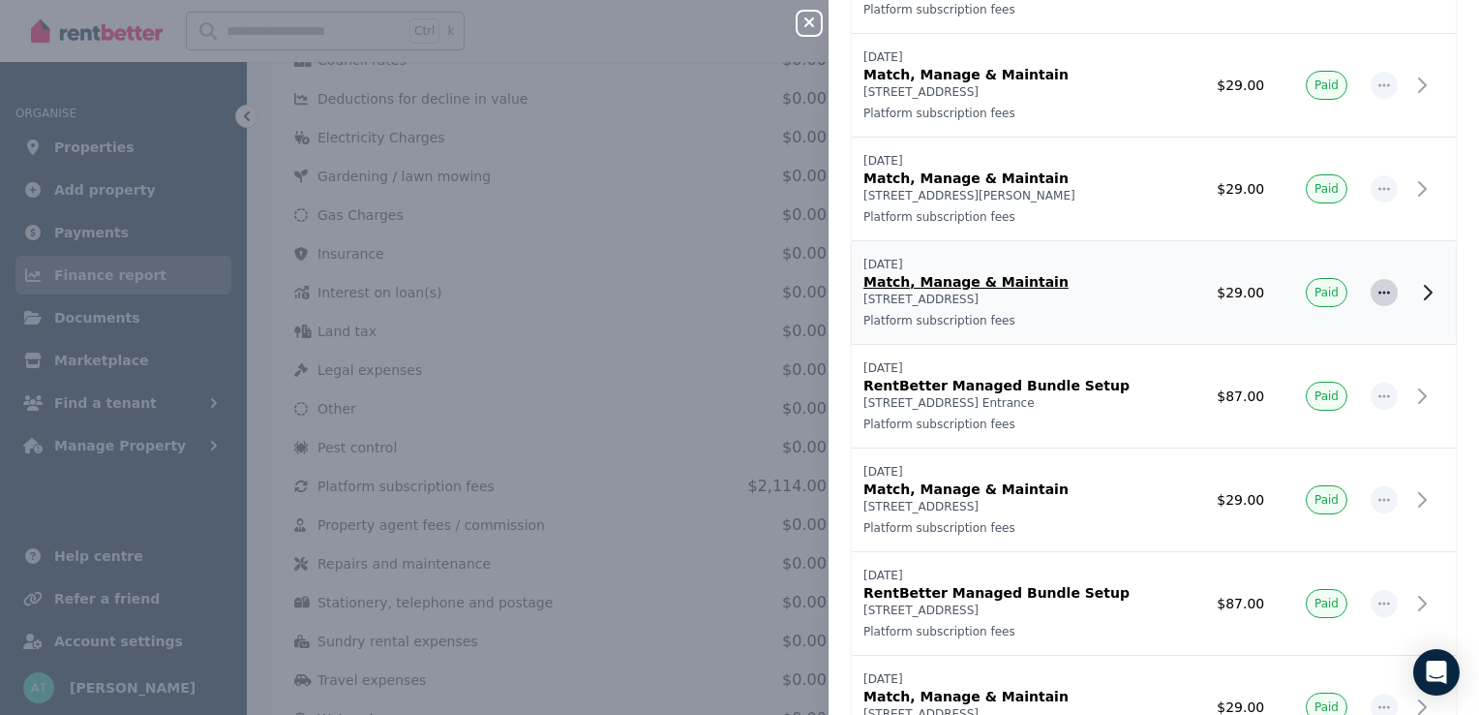
click at [1377, 299] on span "button" at bounding box center [1384, 292] width 27 height 27
click at [1022, 280] on p "Match, Manage & Maintain" at bounding box center [1017, 281] width 307 height 19
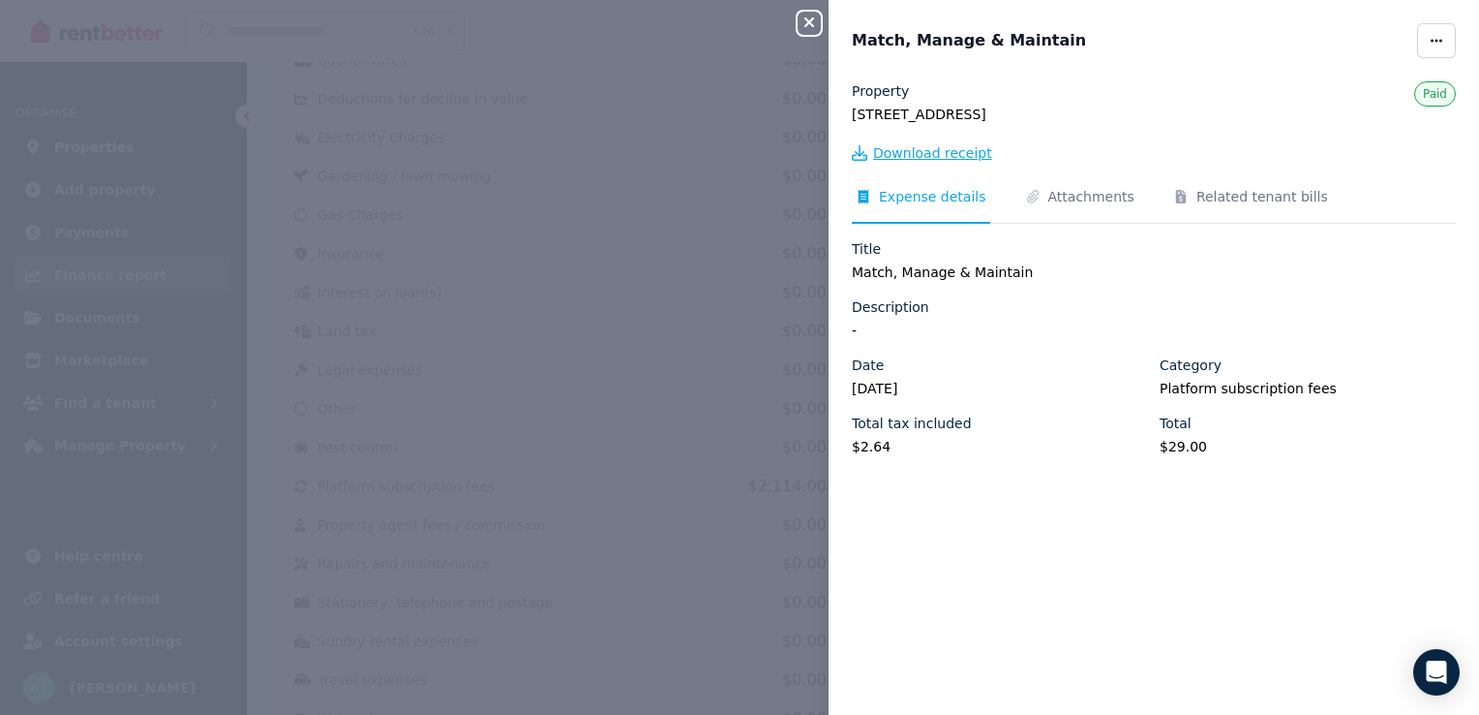
click at [948, 153] on span "Download receipt" at bounding box center [932, 152] width 119 height 19
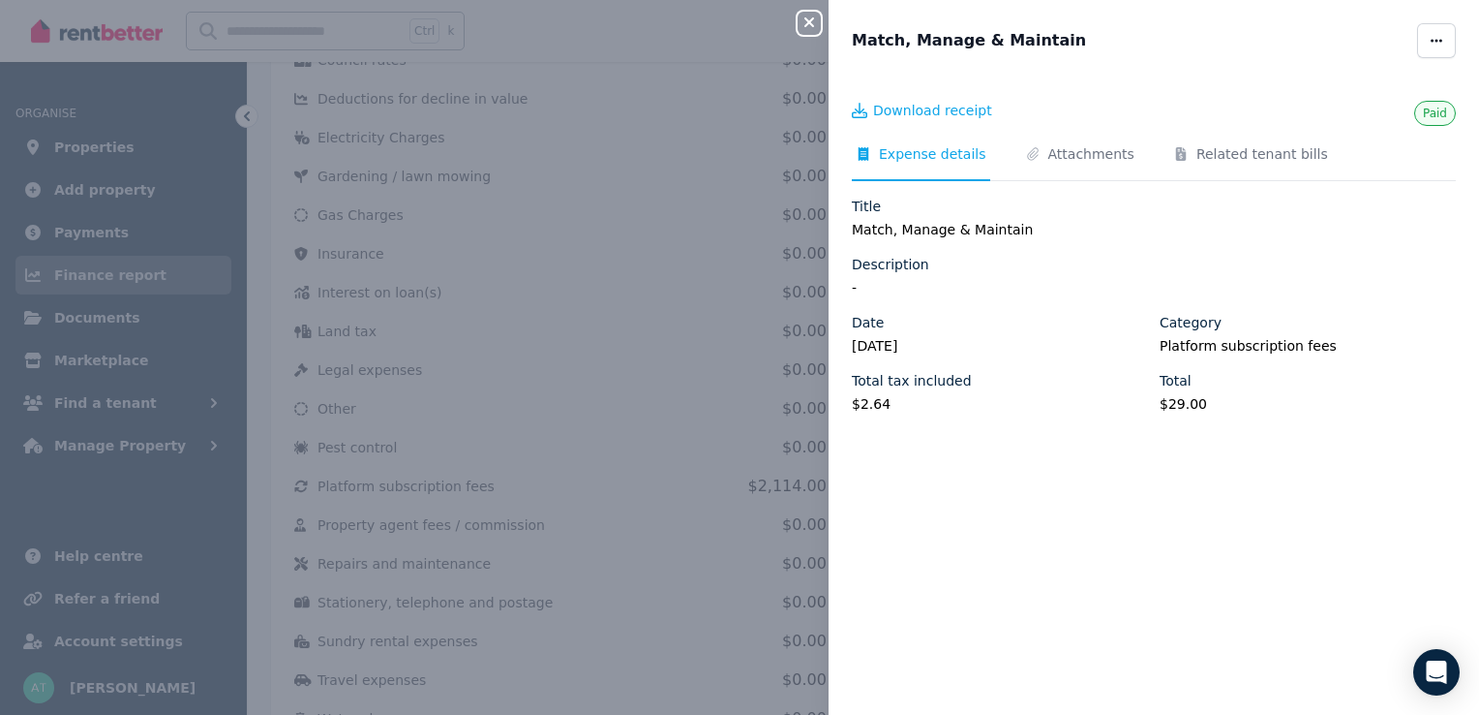
click at [806, 22] on icon "button" at bounding box center [809, 22] width 23 height 15
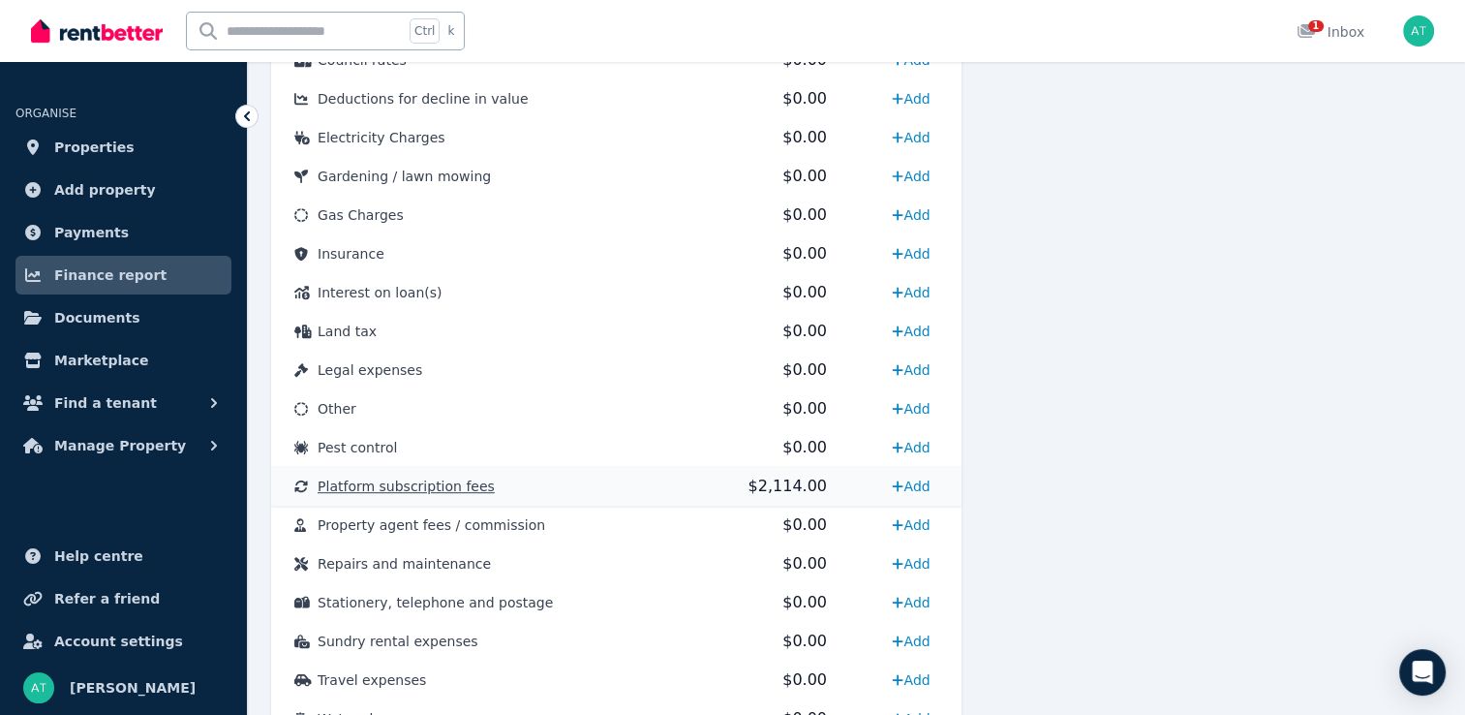
click at [419, 487] on span "Platform subscription fees" at bounding box center [406, 485] width 177 height 15
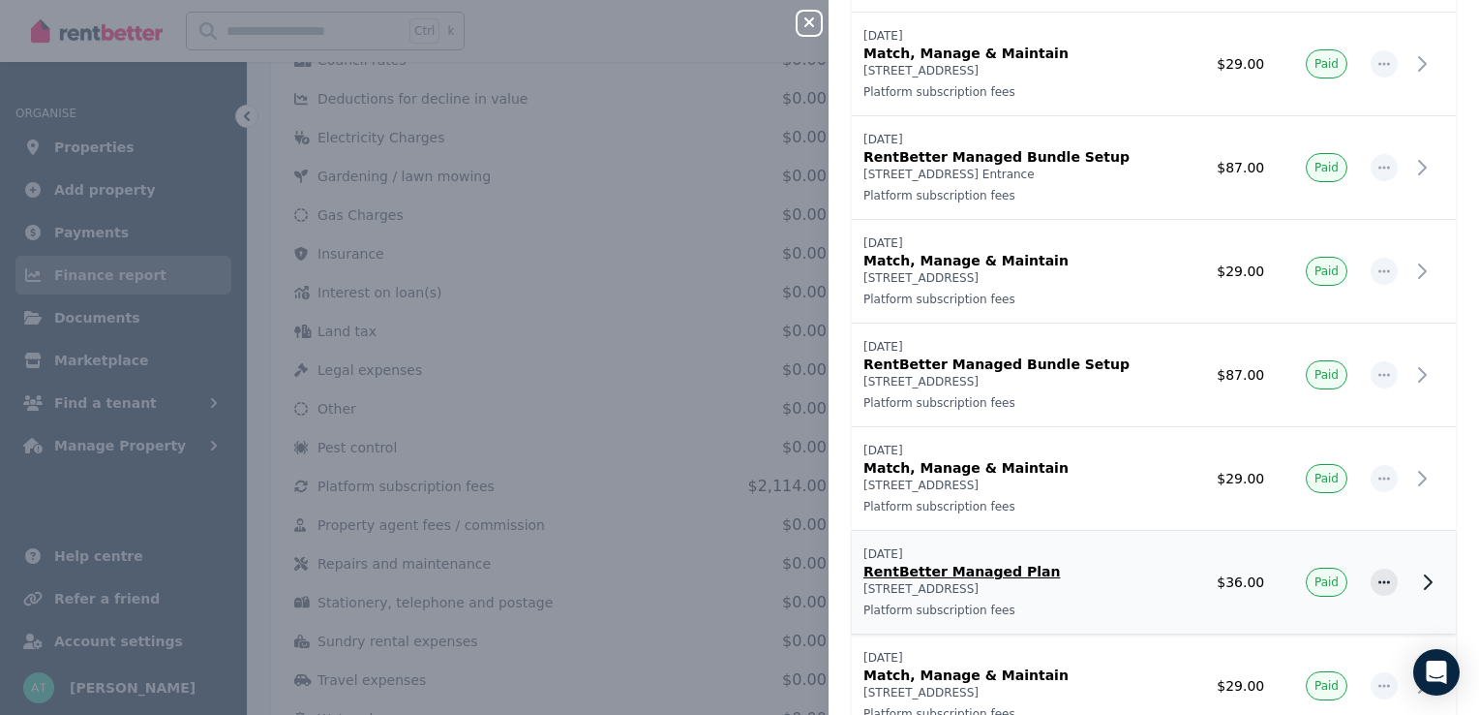
scroll to position [775, 0]
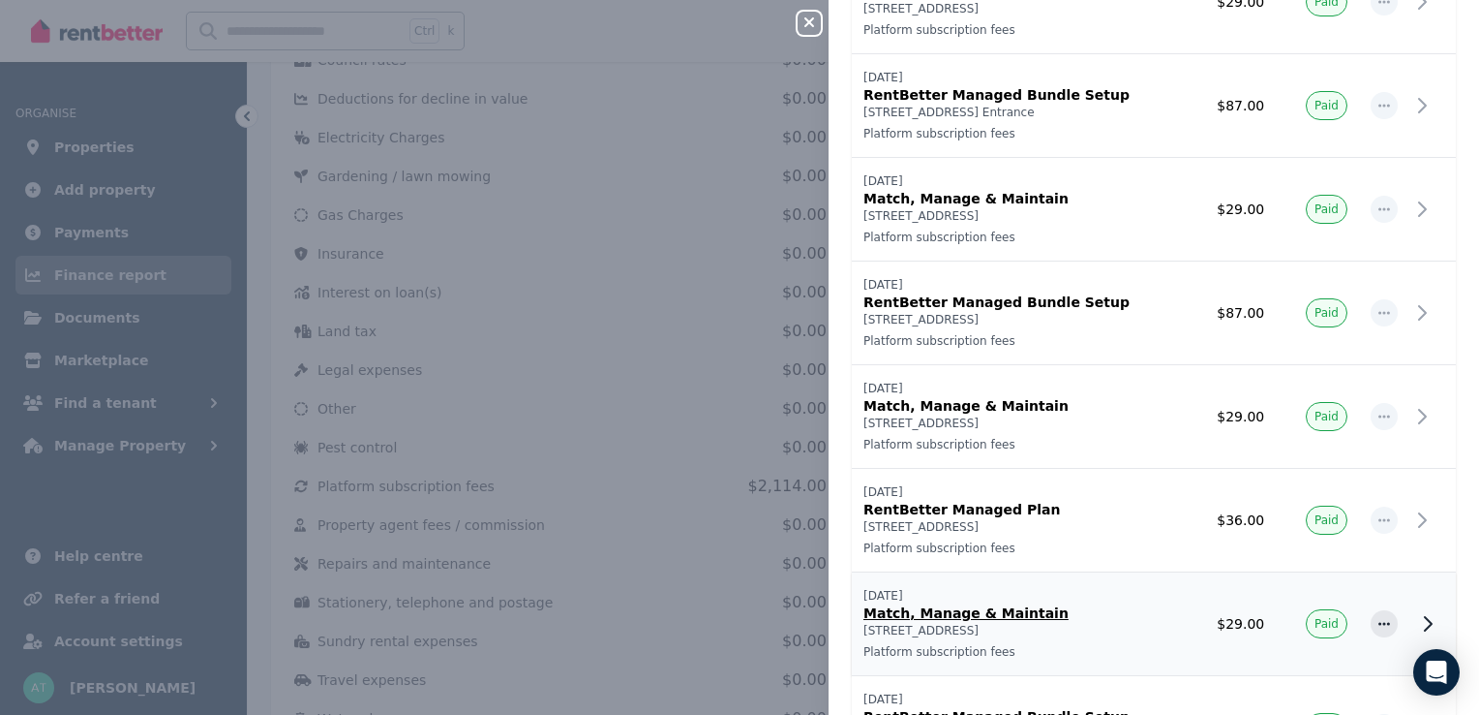
click at [1065, 612] on p "Match, Manage & Maintain" at bounding box center [1017, 612] width 307 height 19
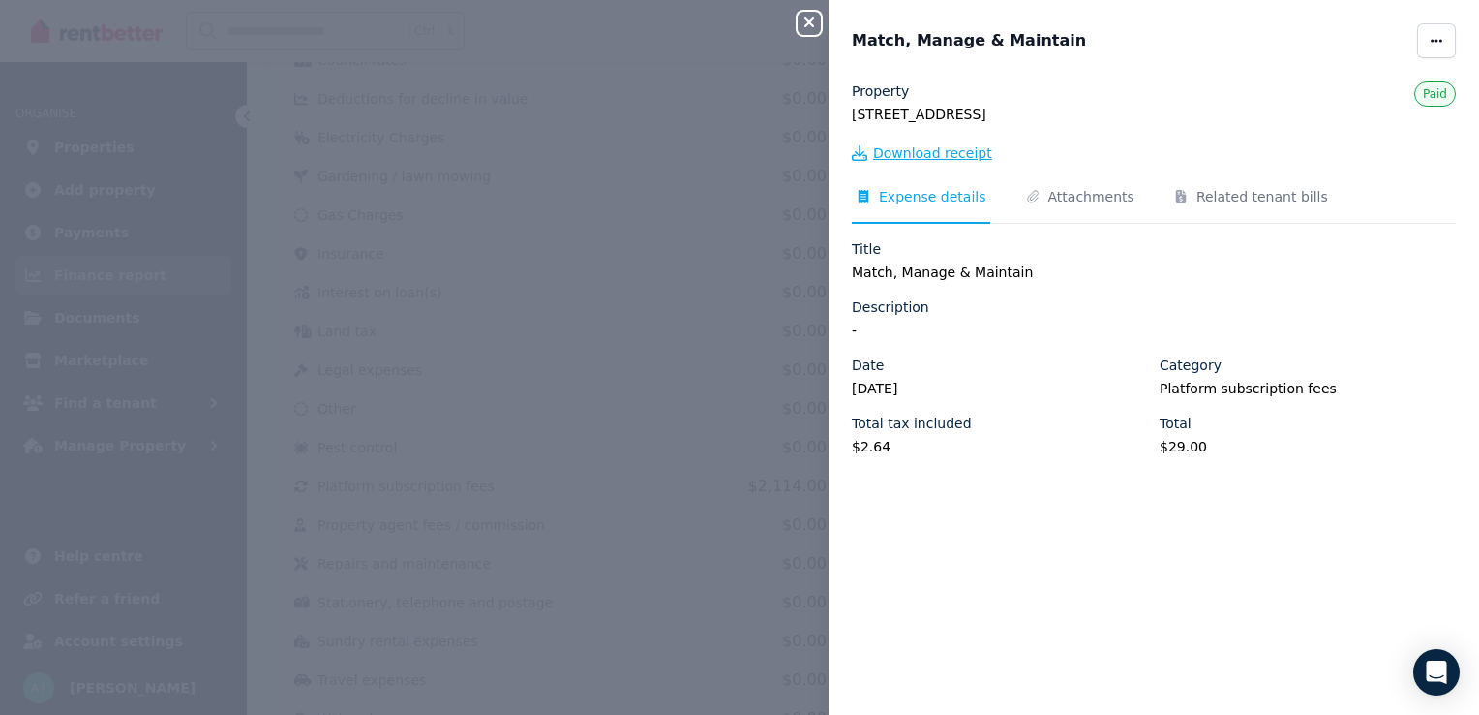
click at [911, 150] on span "Download receipt" at bounding box center [932, 152] width 119 height 19
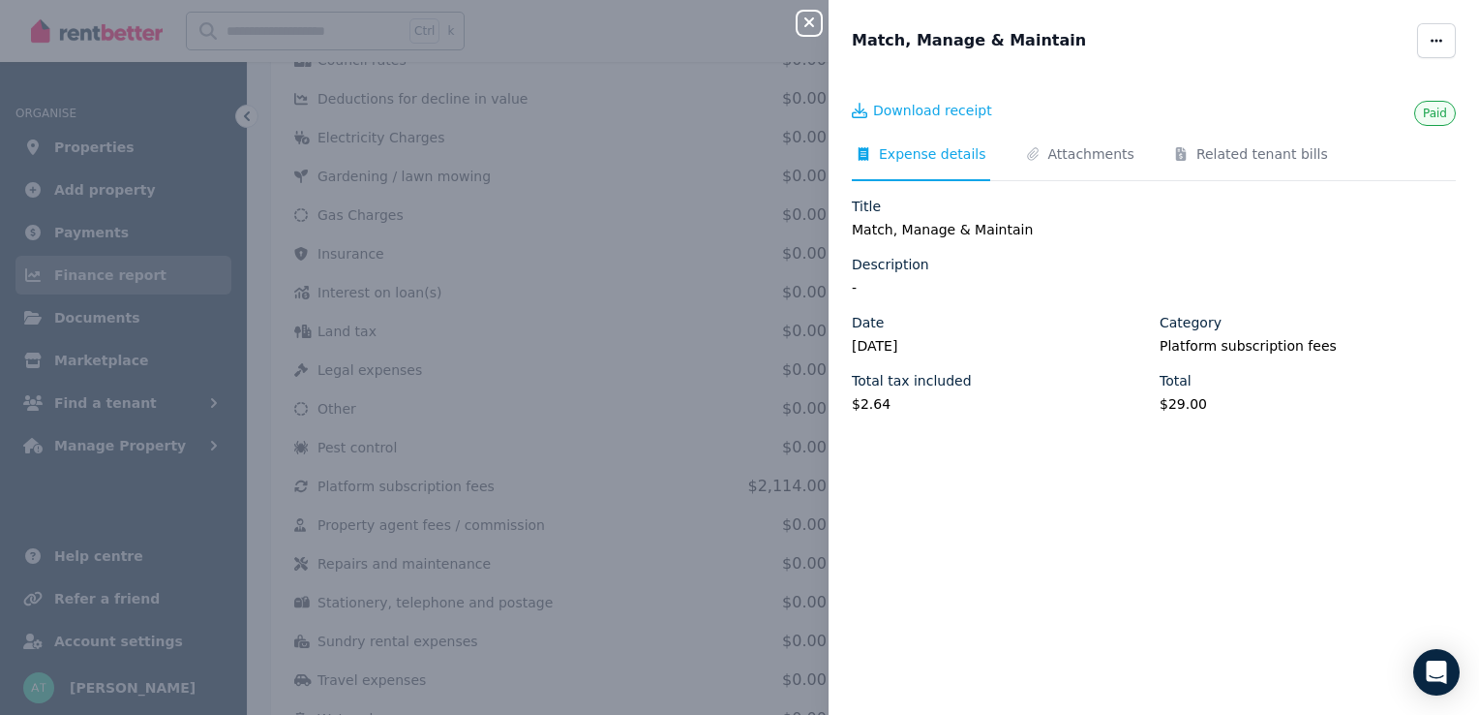
click at [807, 27] on icon "button" at bounding box center [809, 22] width 23 height 15
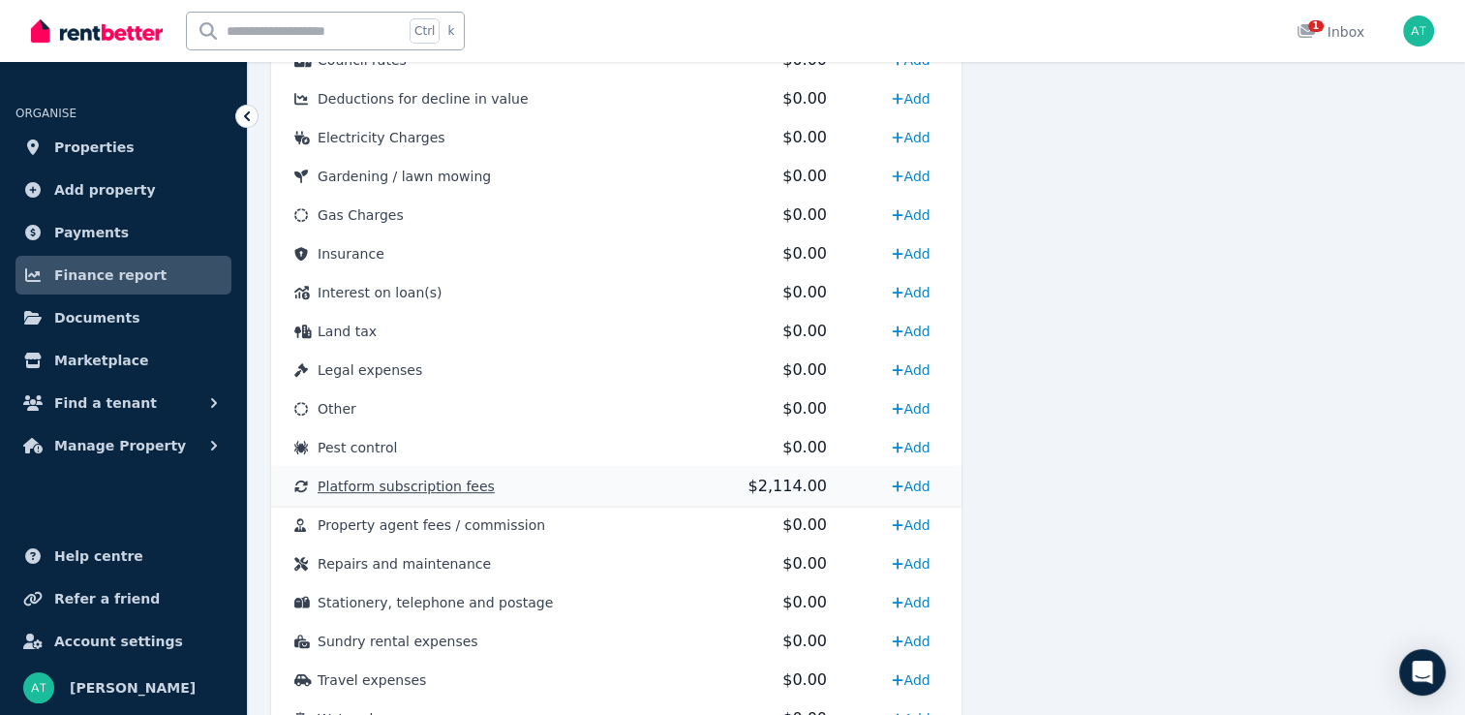
click at [781, 494] on span "$2,114.00" at bounding box center [786, 485] width 78 height 18
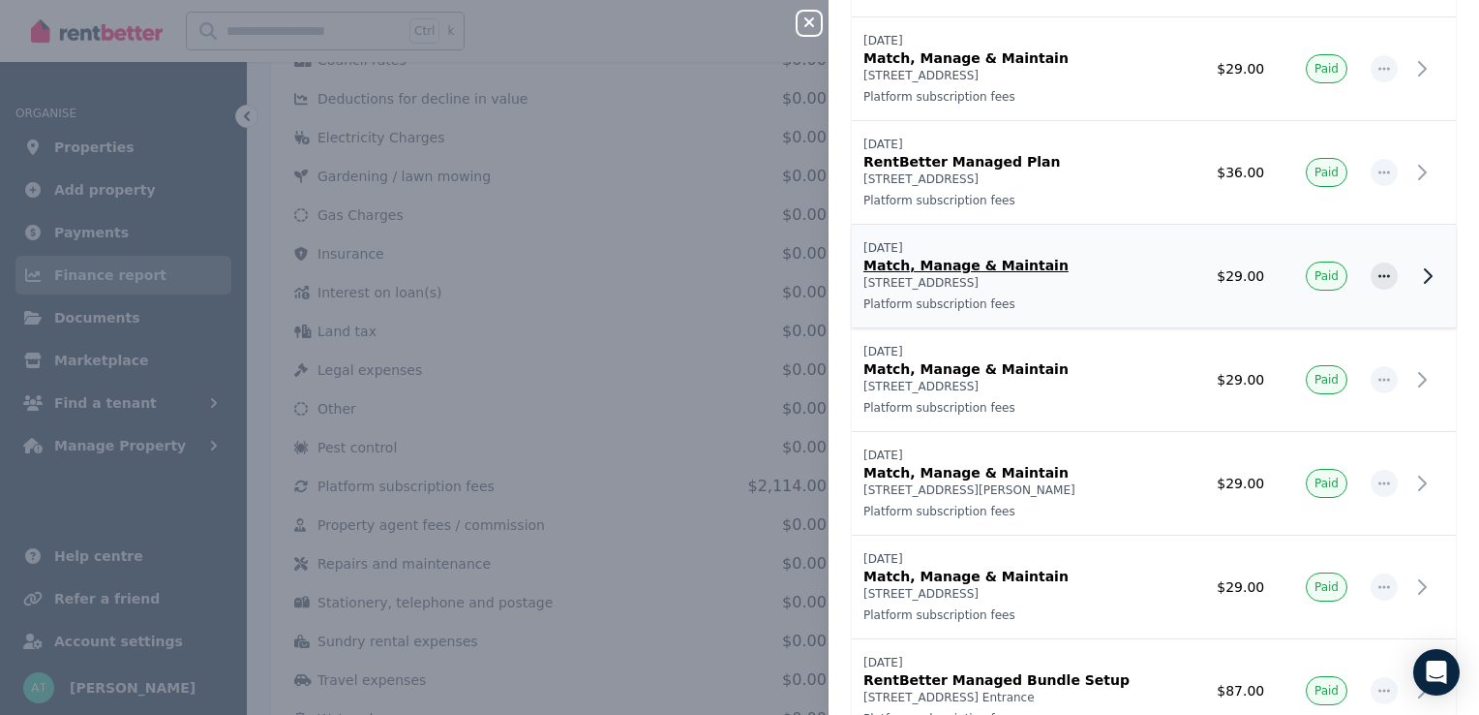
scroll to position [194, 0]
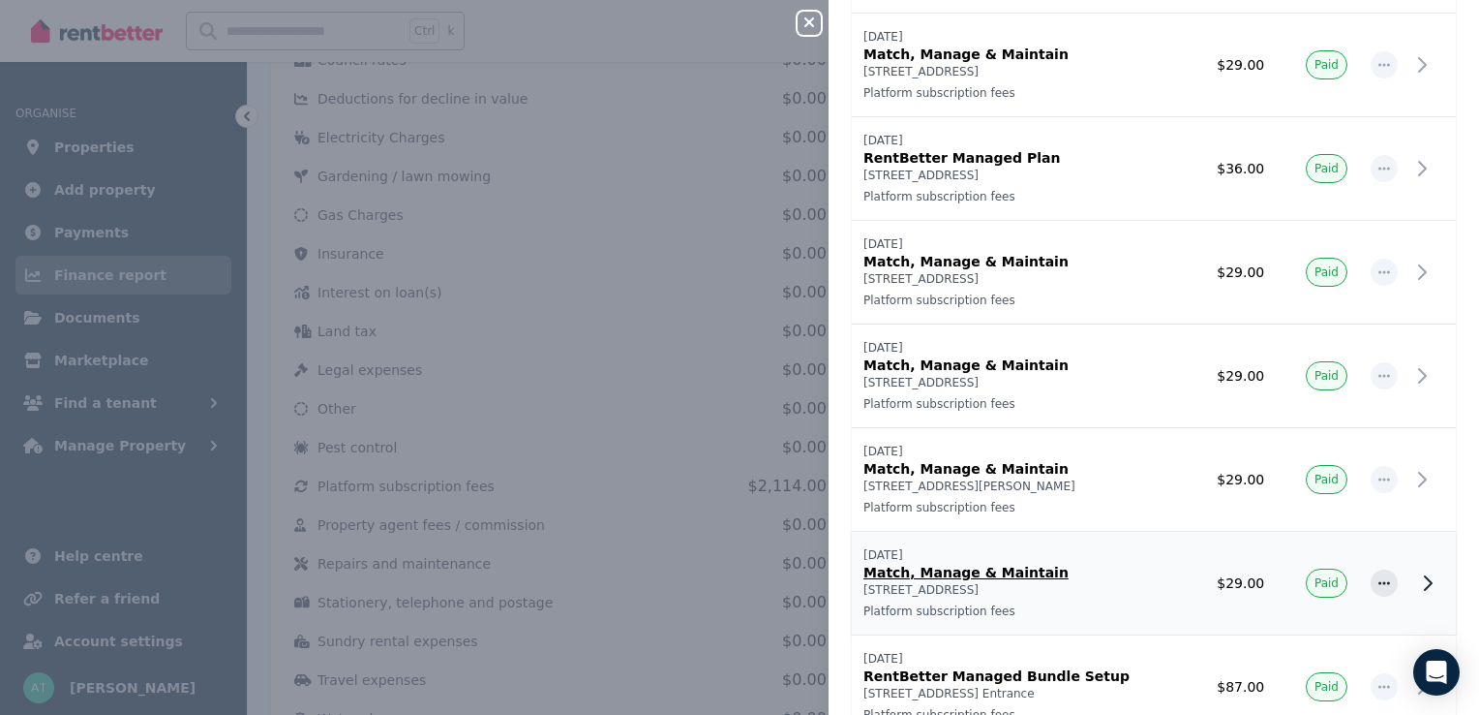
click at [1008, 575] on p "Match, Manage & Maintain" at bounding box center [1017, 572] width 307 height 19
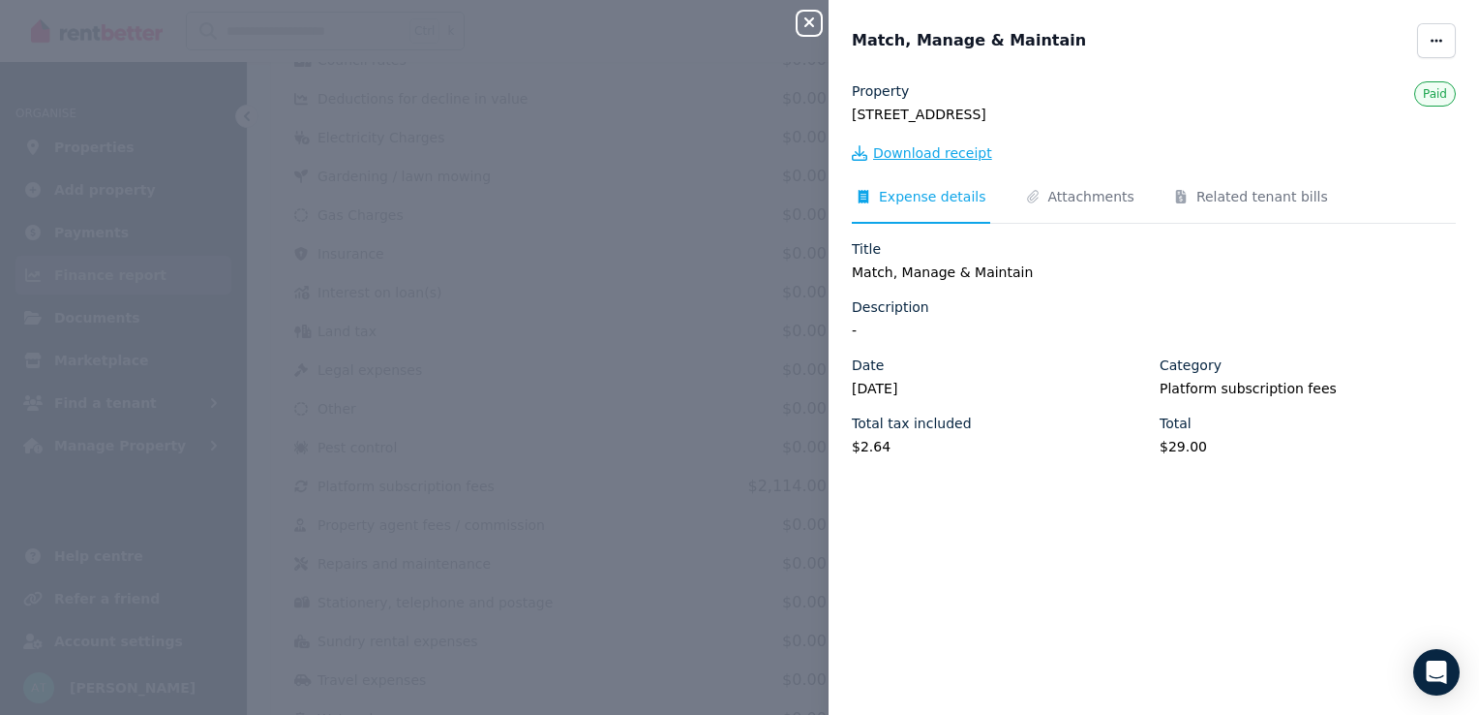
click at [912, 158] on span "Download receipt" at bounding box center [932, 152] width 119 height 19
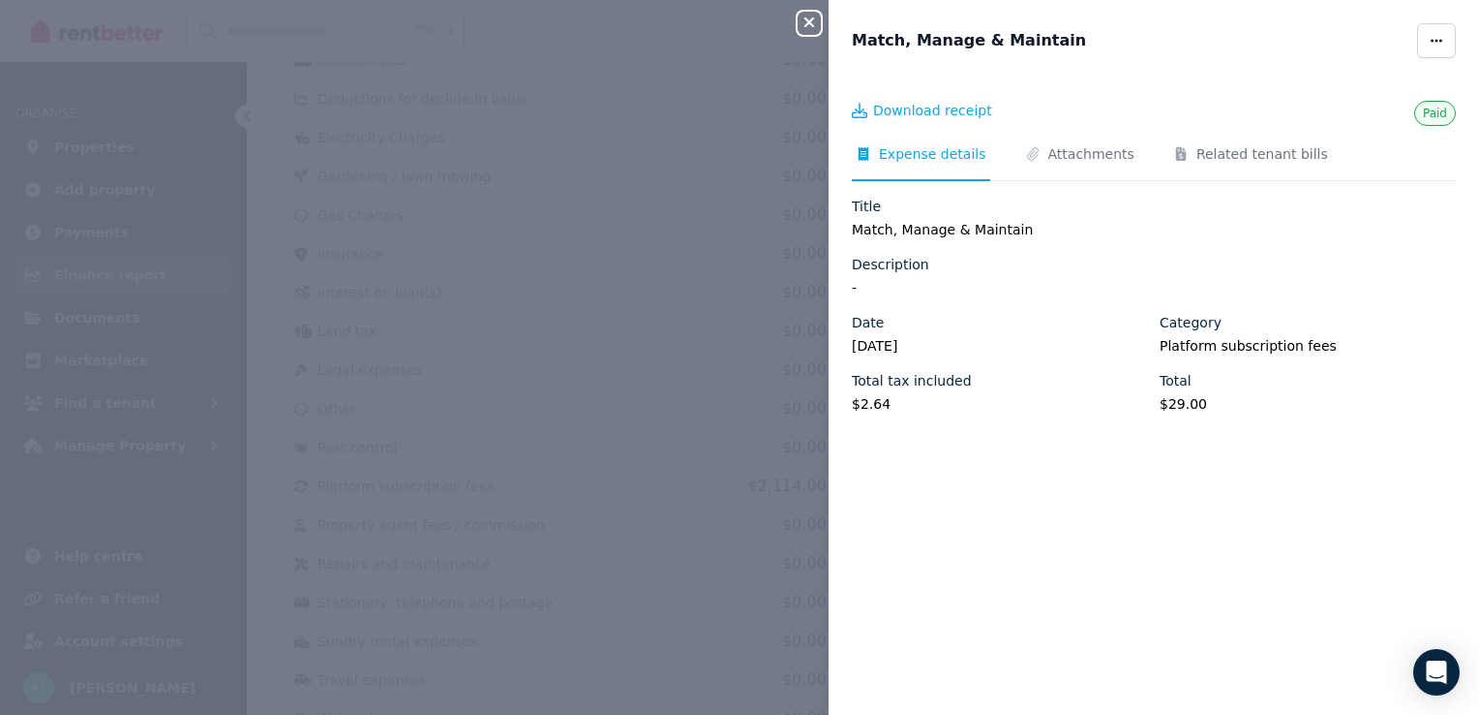
scroll to position [0, 0]
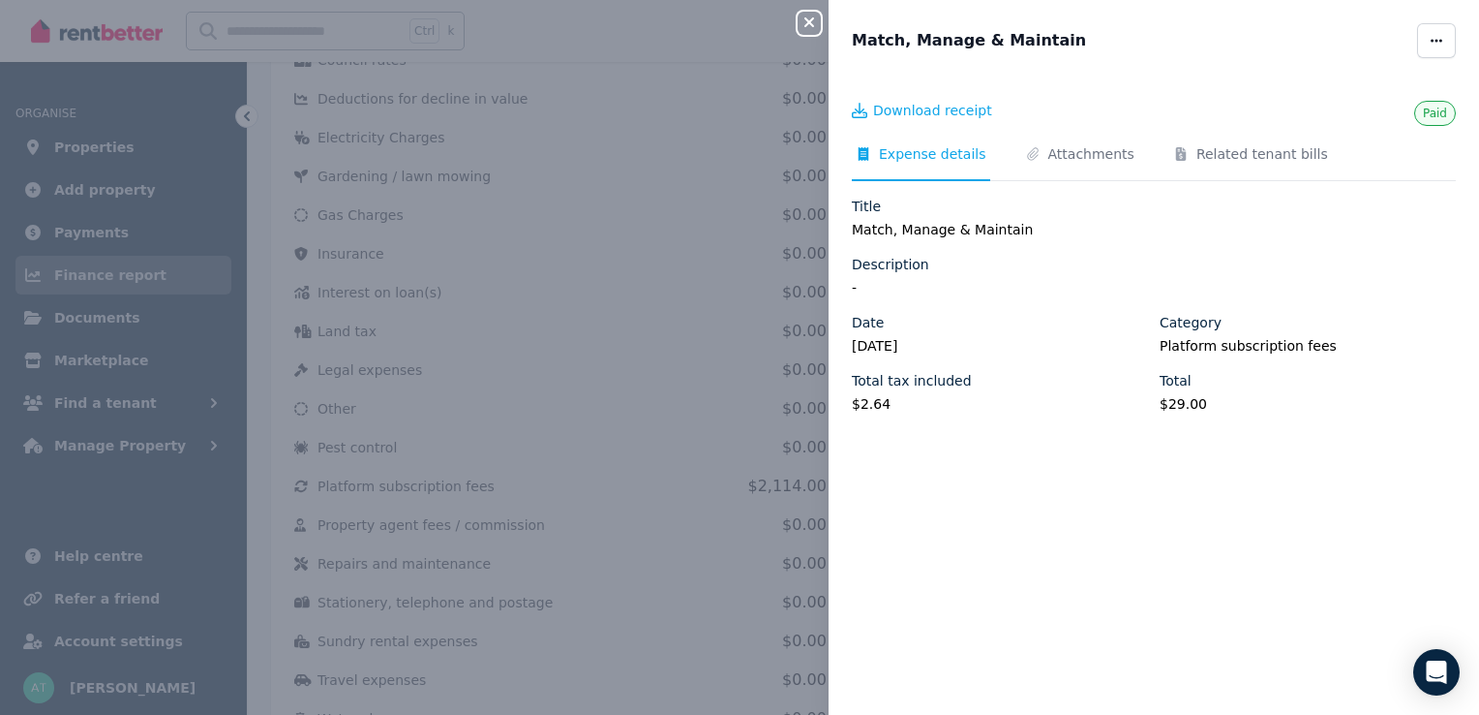
click at [806, 28] on icon "button" at bounding box center [809, 22] width 23 height 15
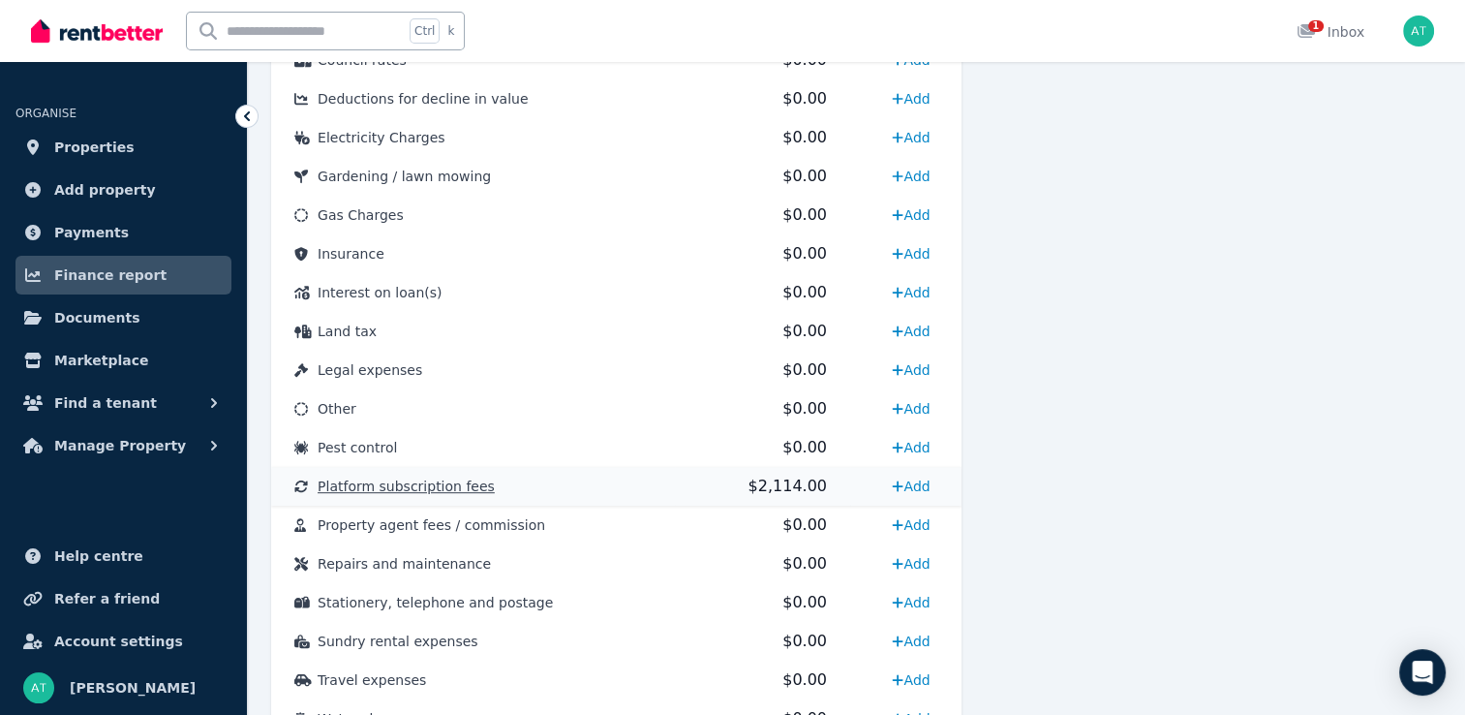
click at [624, 484] on td "Platform subscription fees" at bounding box center [473, 486] width 404 height 39
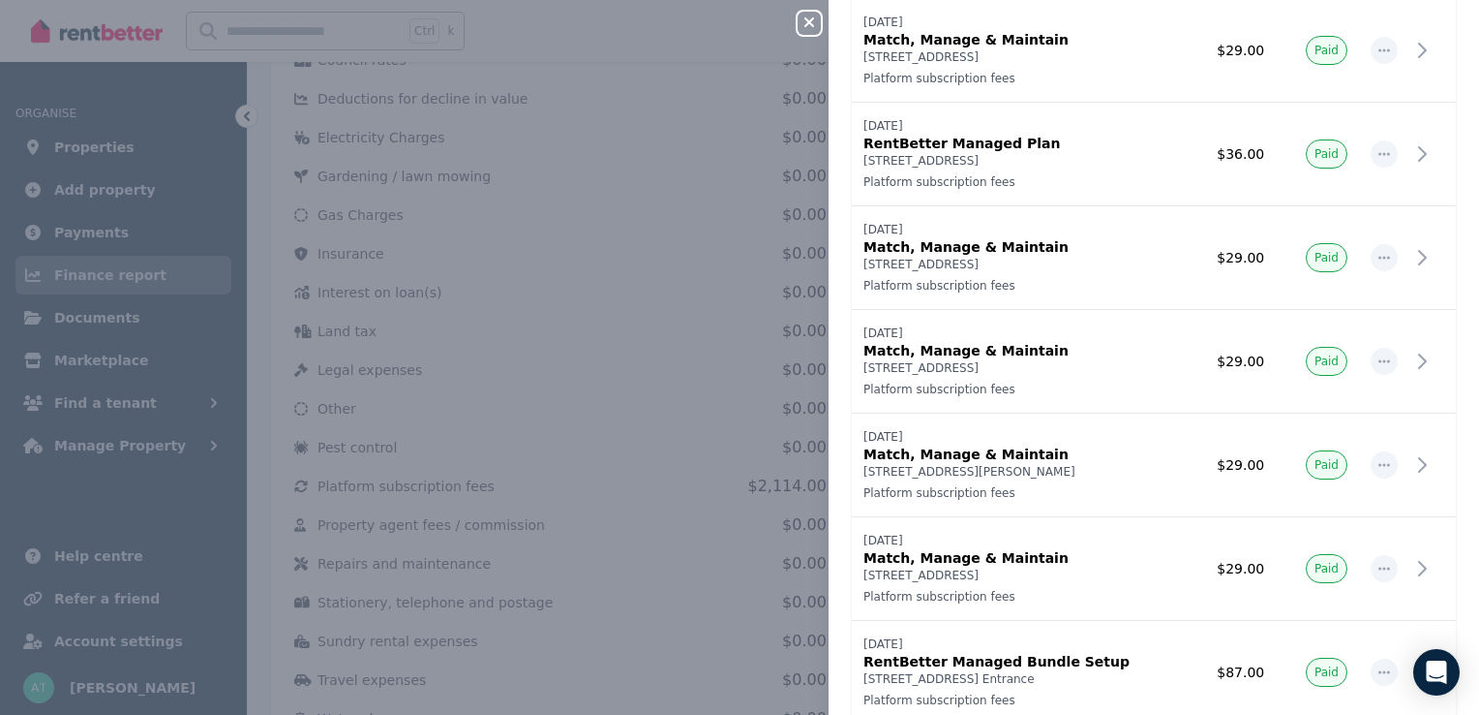
scroll to position [170, 0]
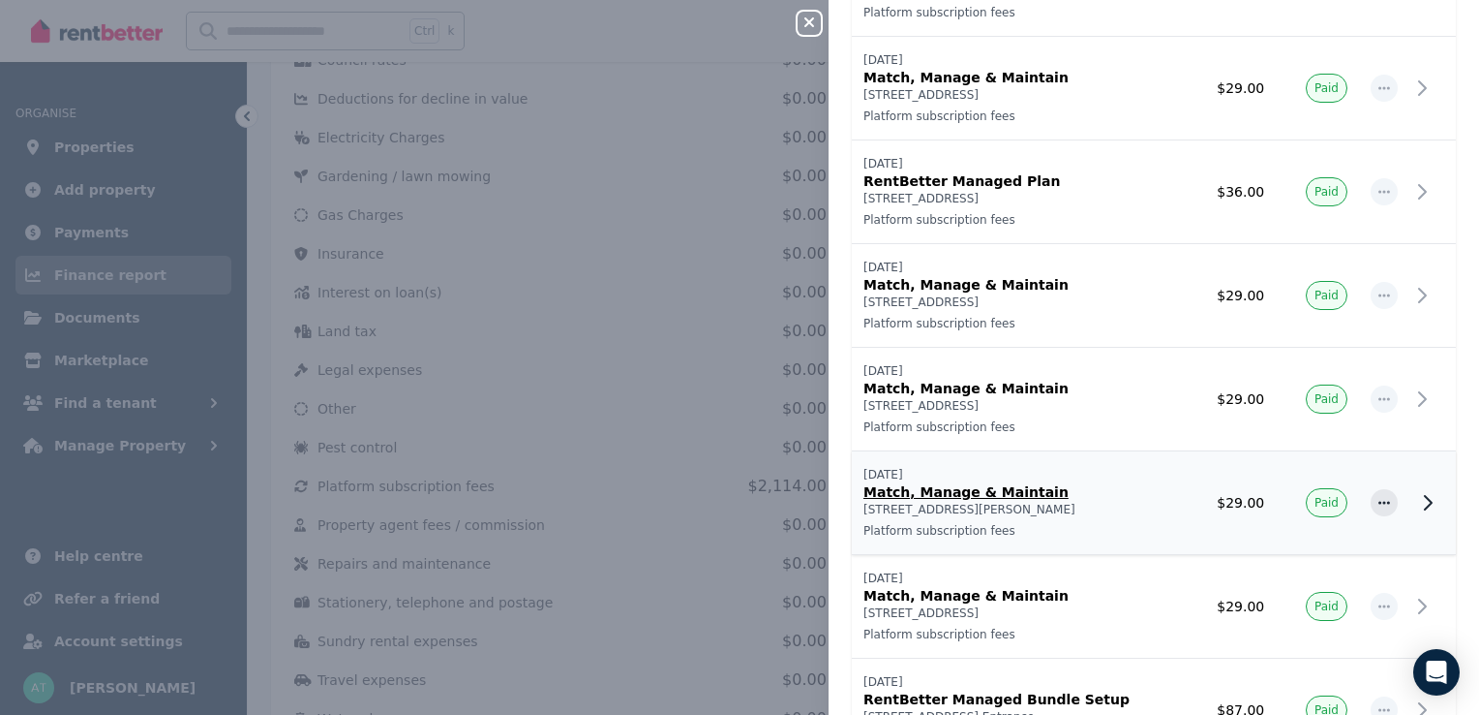
click at [1011, 482] on p "Match, Manage & Maintain" at bounding box center [1017, 491] width 307 height 19
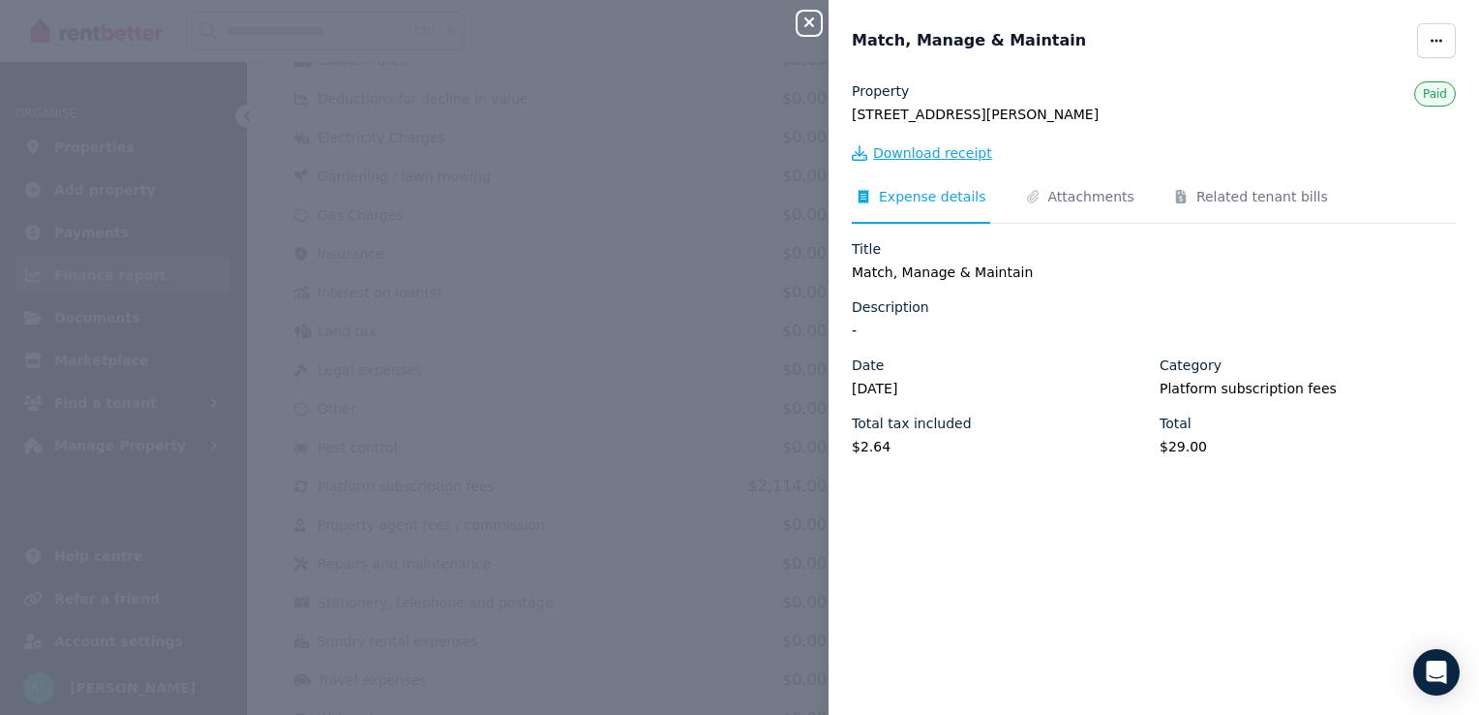
click at [961, 152] on span "Download receipt" at bounding box center [932, 152] width 119 height 19
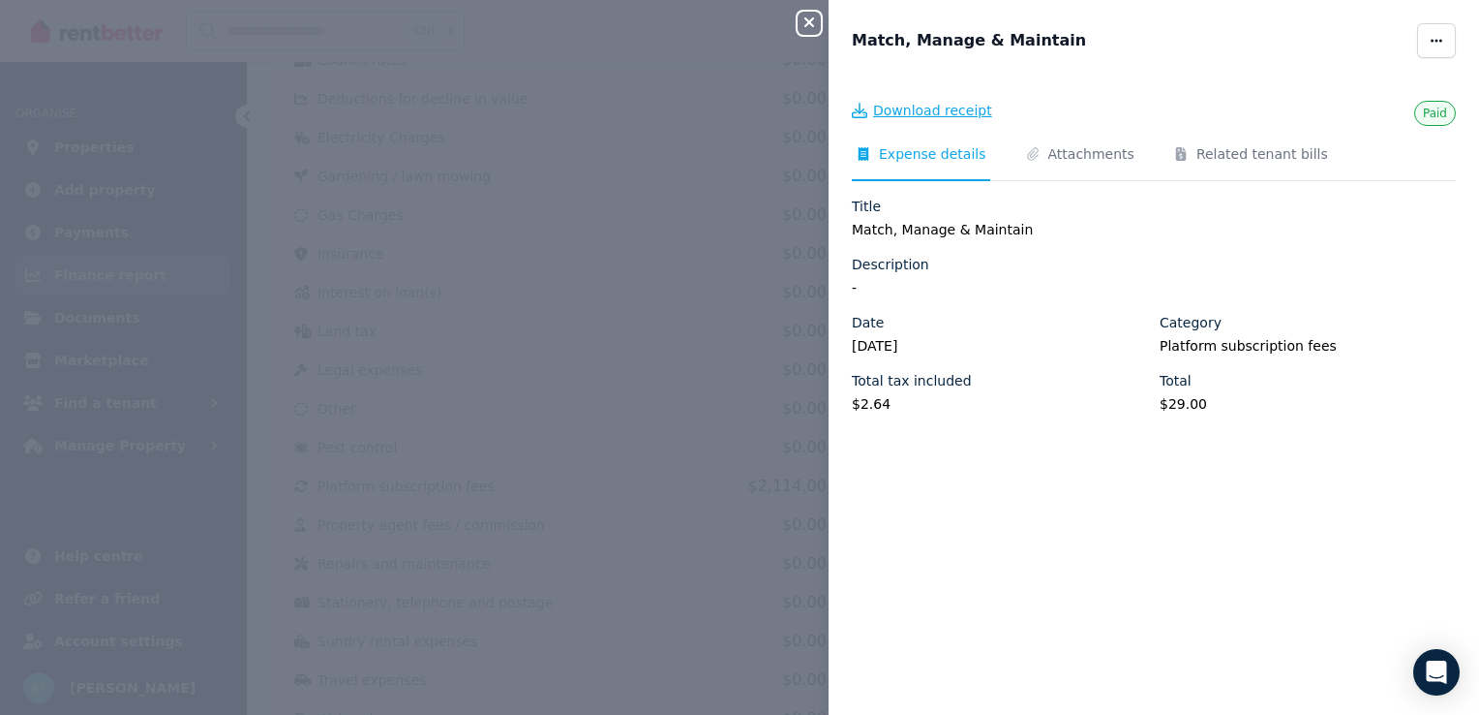
scroll to position [0, 0]
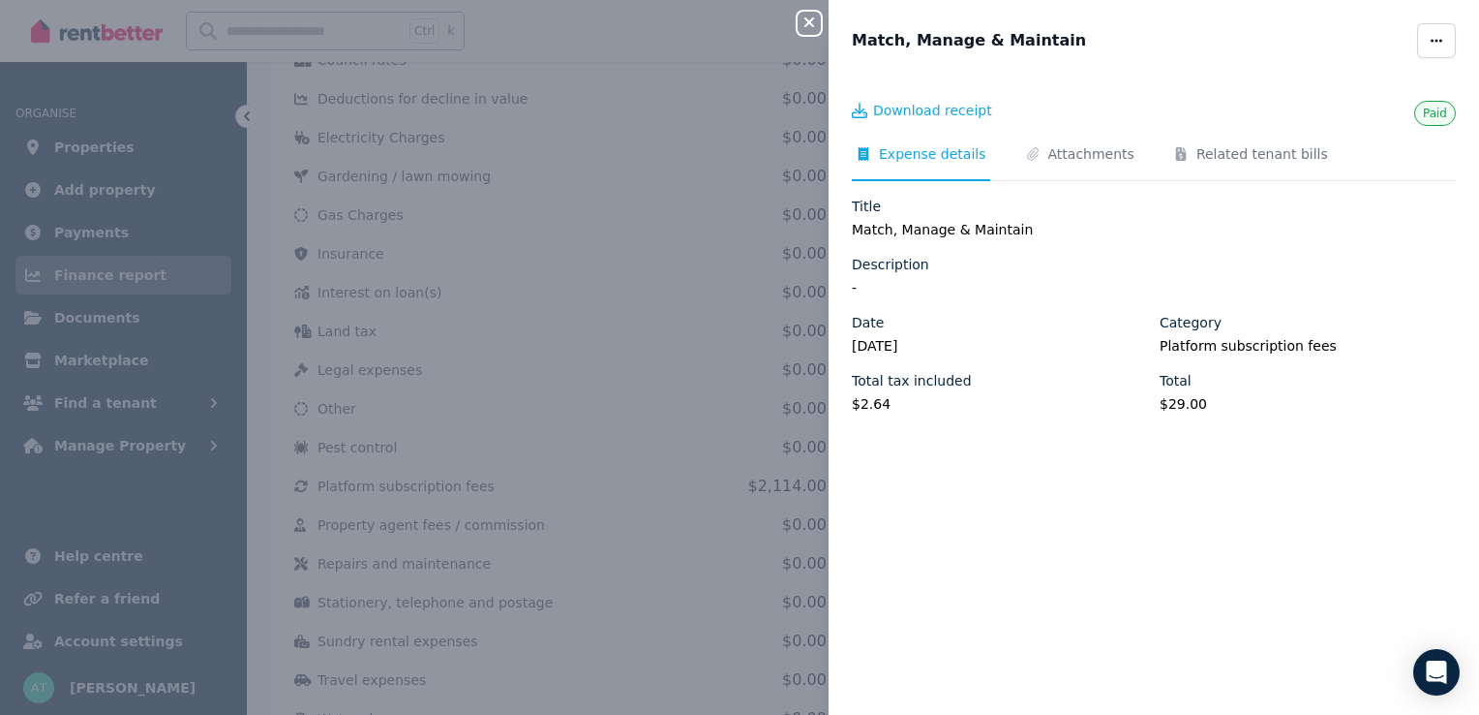
click at [809, 21] on icon "button" at bounding box center [809, 22] width 23 height 15
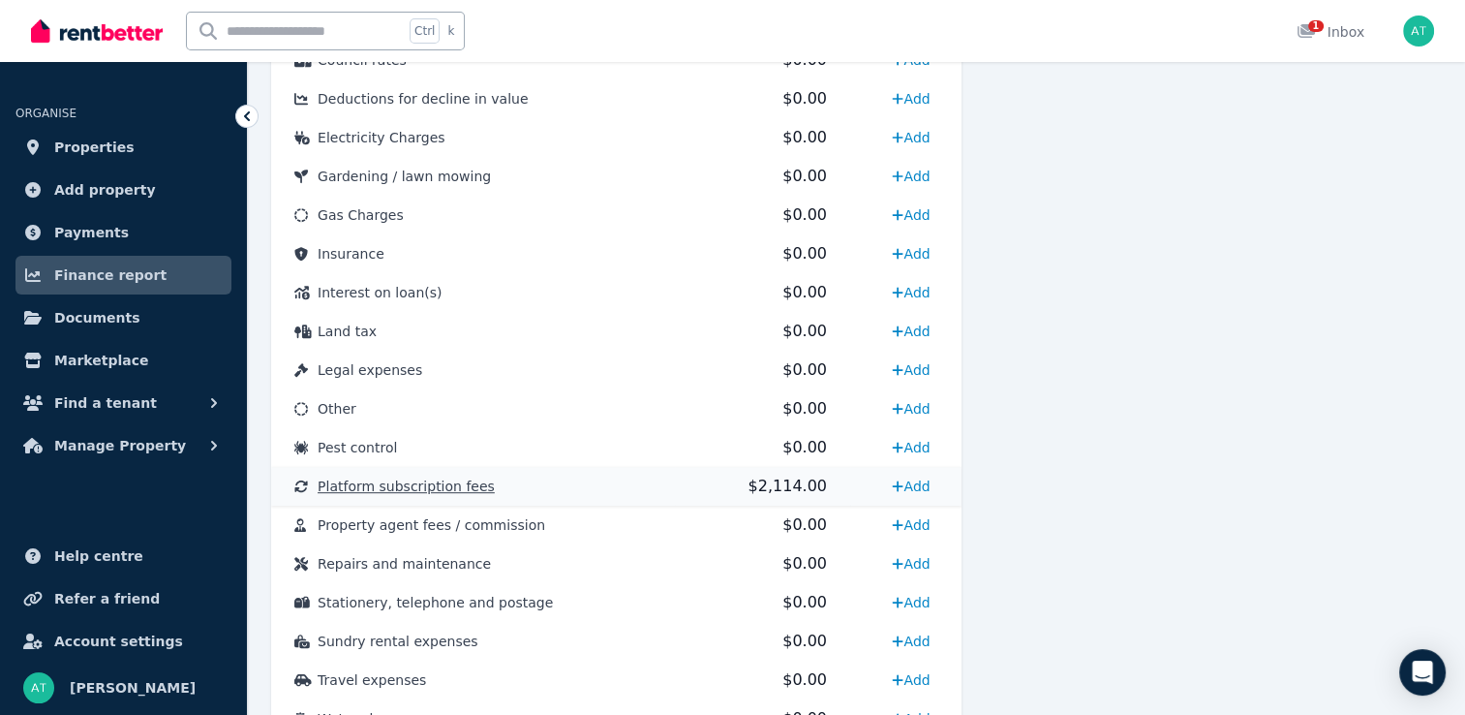
click at [636, 487] on td "Platform subscription fees" at bounding box center [473, 486] width 404 height 39
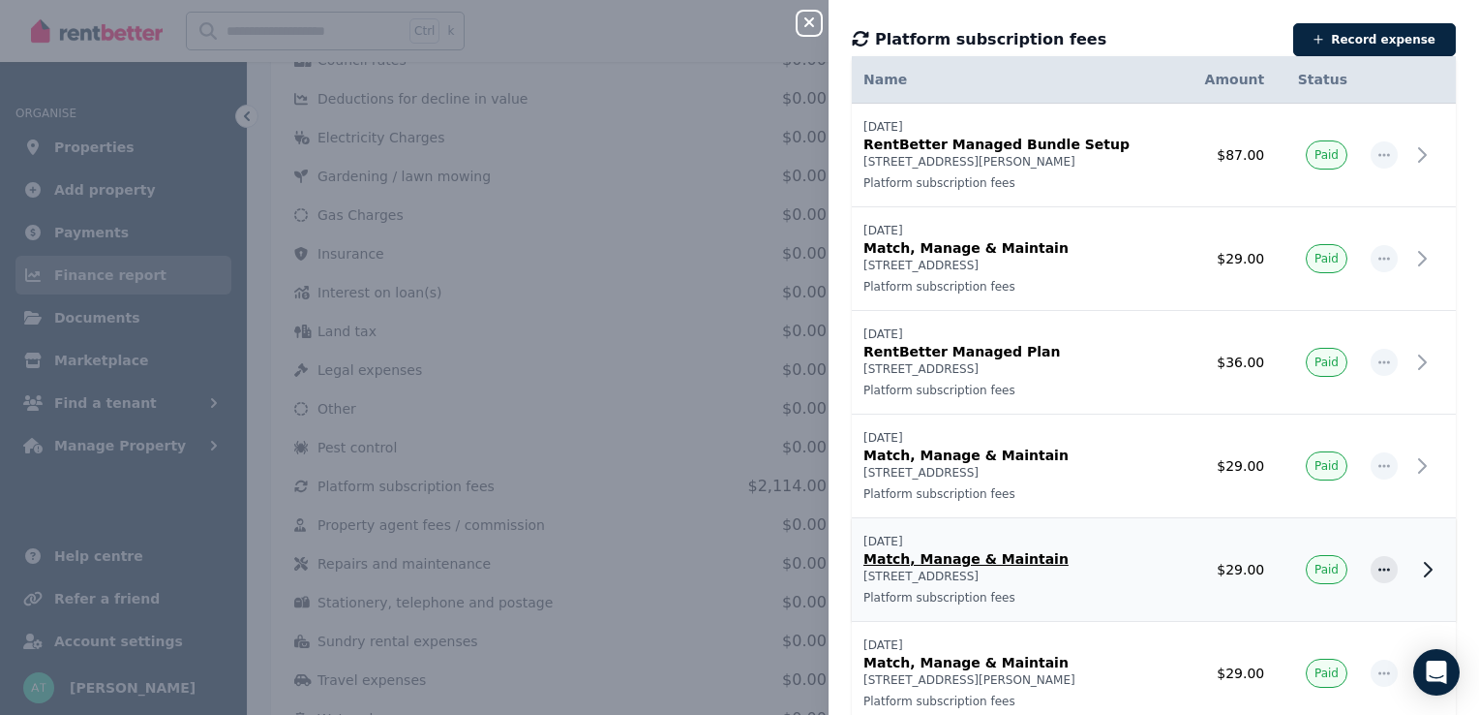
click at [991, 556] on p "Match, Manage & Maintain" at bounding box center [1017, 558] width 307 height 19
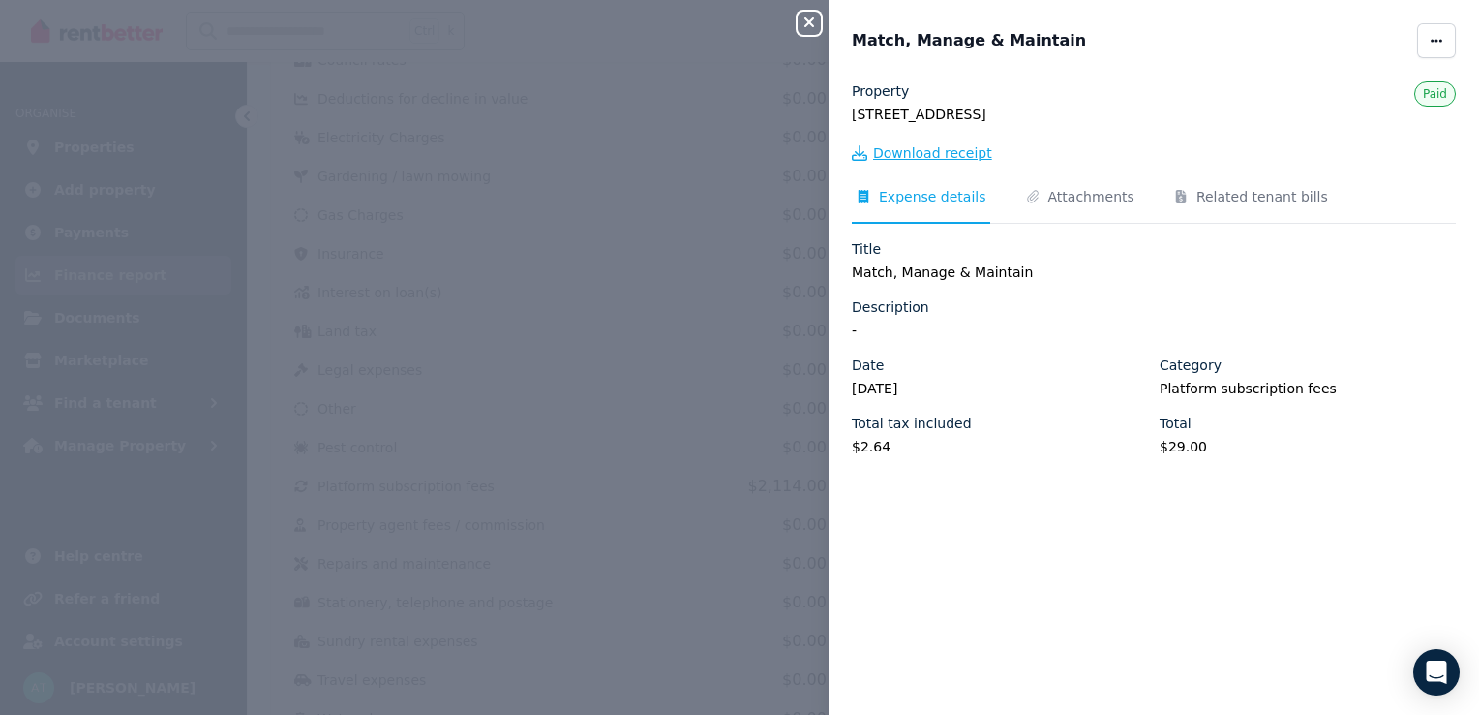
click at [951, 150] on span "Download receipt" at bounding box center [932, 152] width 119 height 19
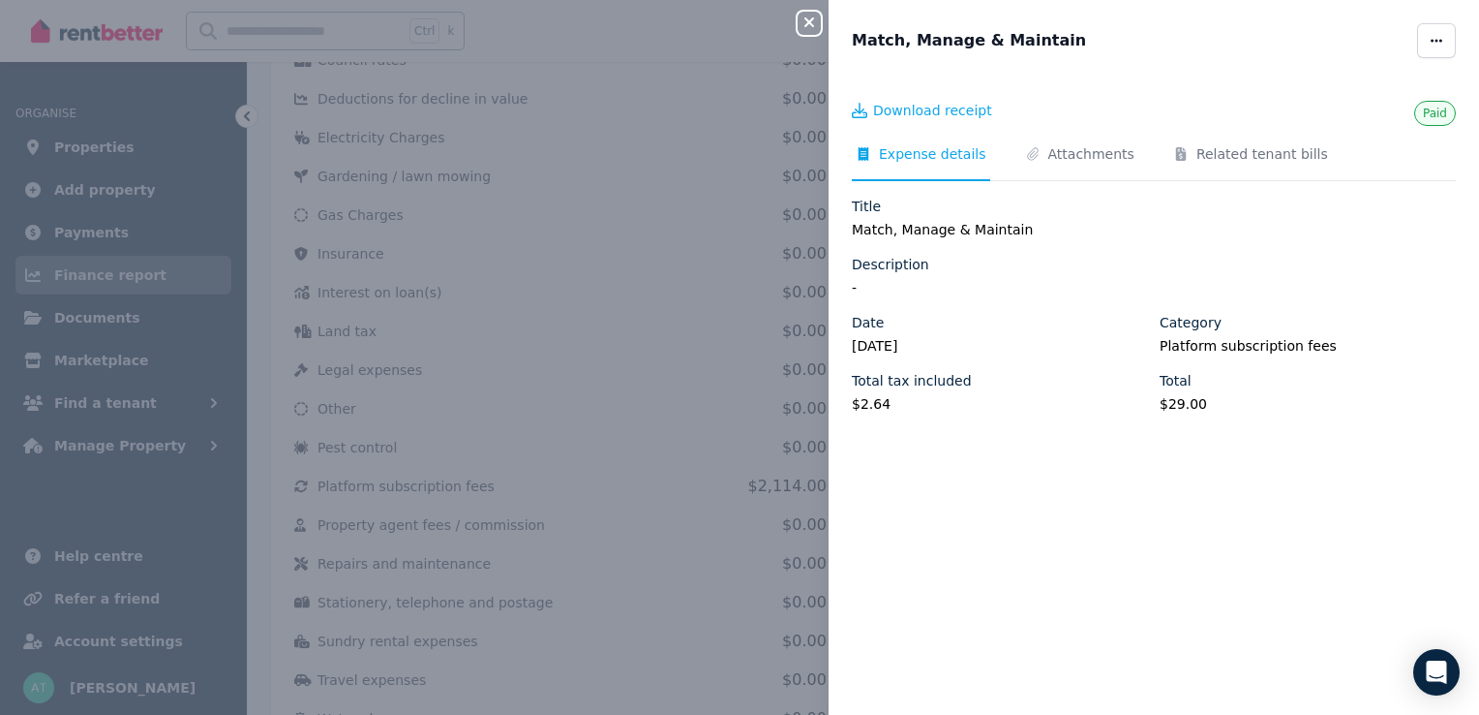
click at [807, 20] on icon "button" at bounding box center [810, 22] width 10 height 10
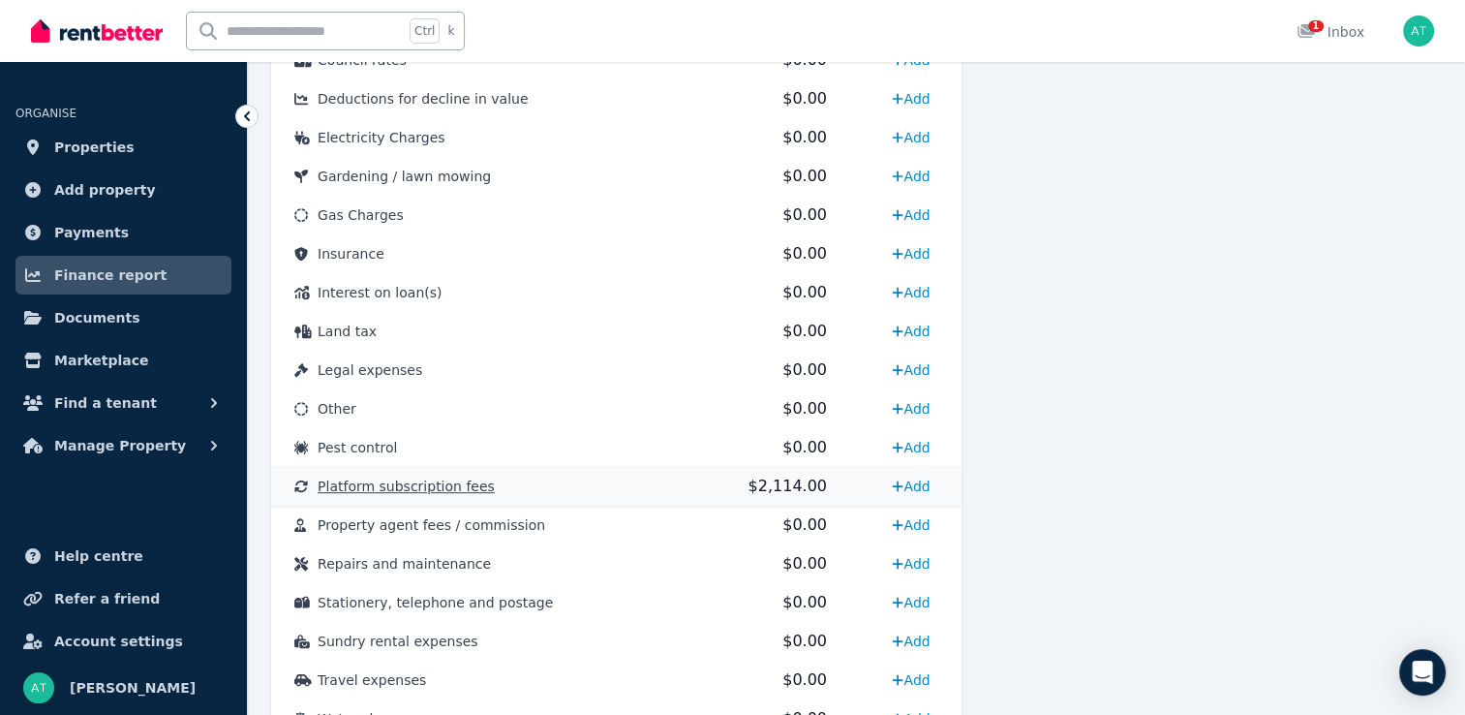
click at [589, 482] on td "Platform subscription fees" at bounding box center [473, 486] width 404 height 39
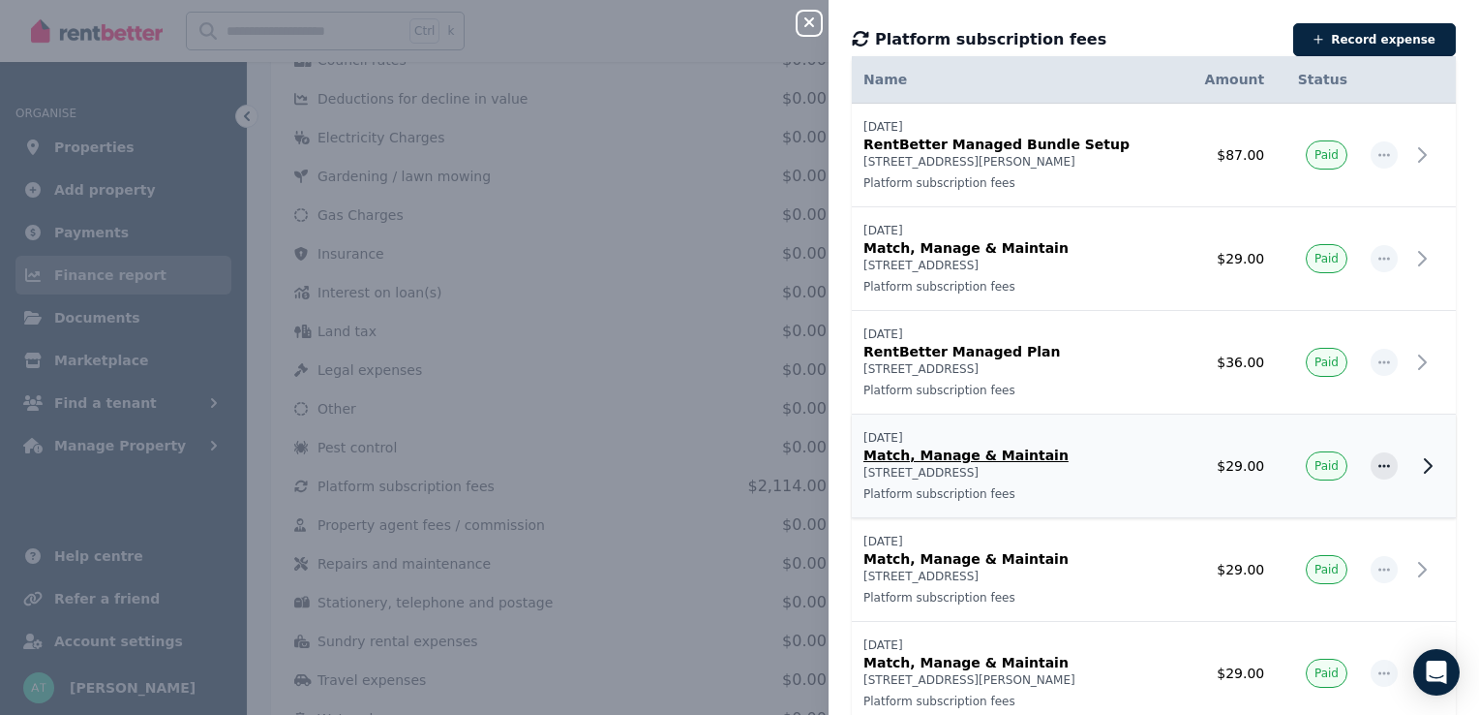
click at [986, 455] on p "Match, Manage & Maintain" at bounding box center [1017, 454] width 307 height 19
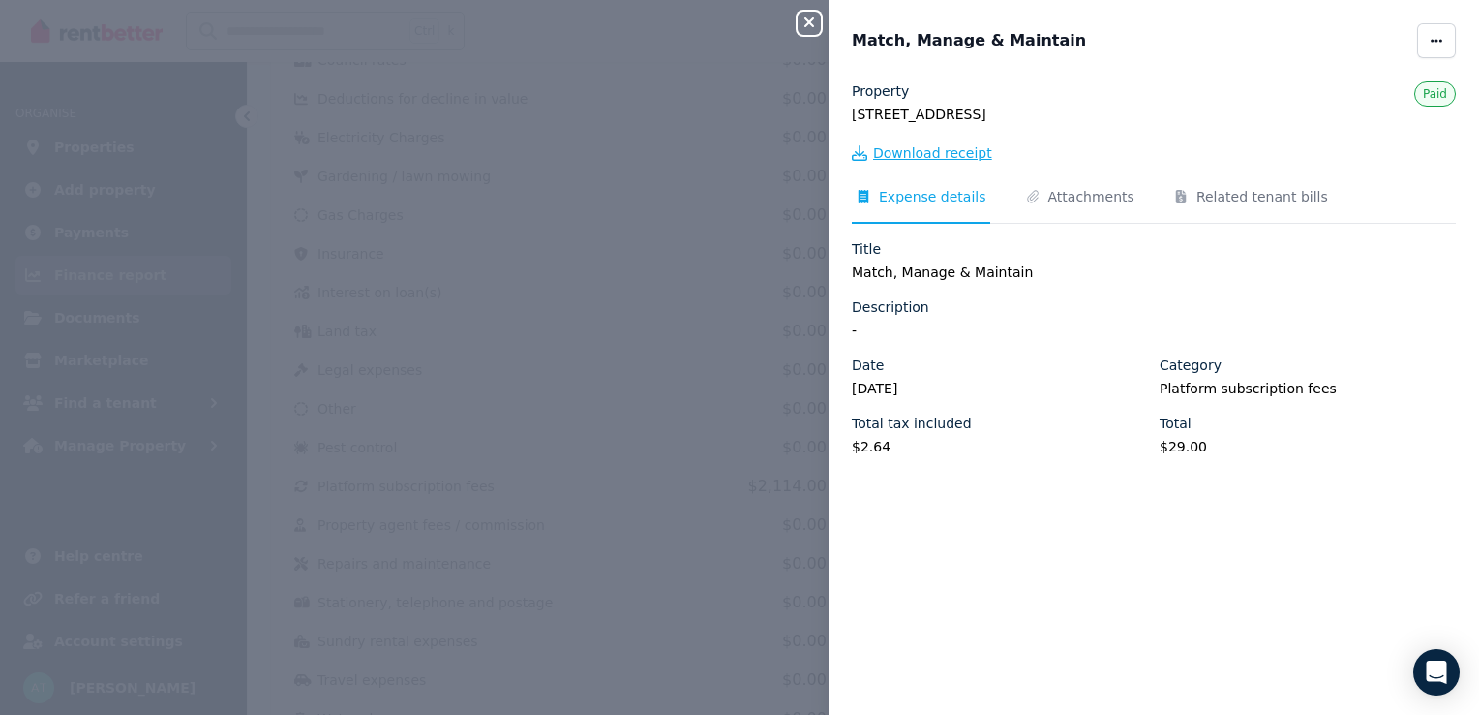
click at [927, 156] on span "Download receipt" at bounding box center [932, 152] width 119 height 19
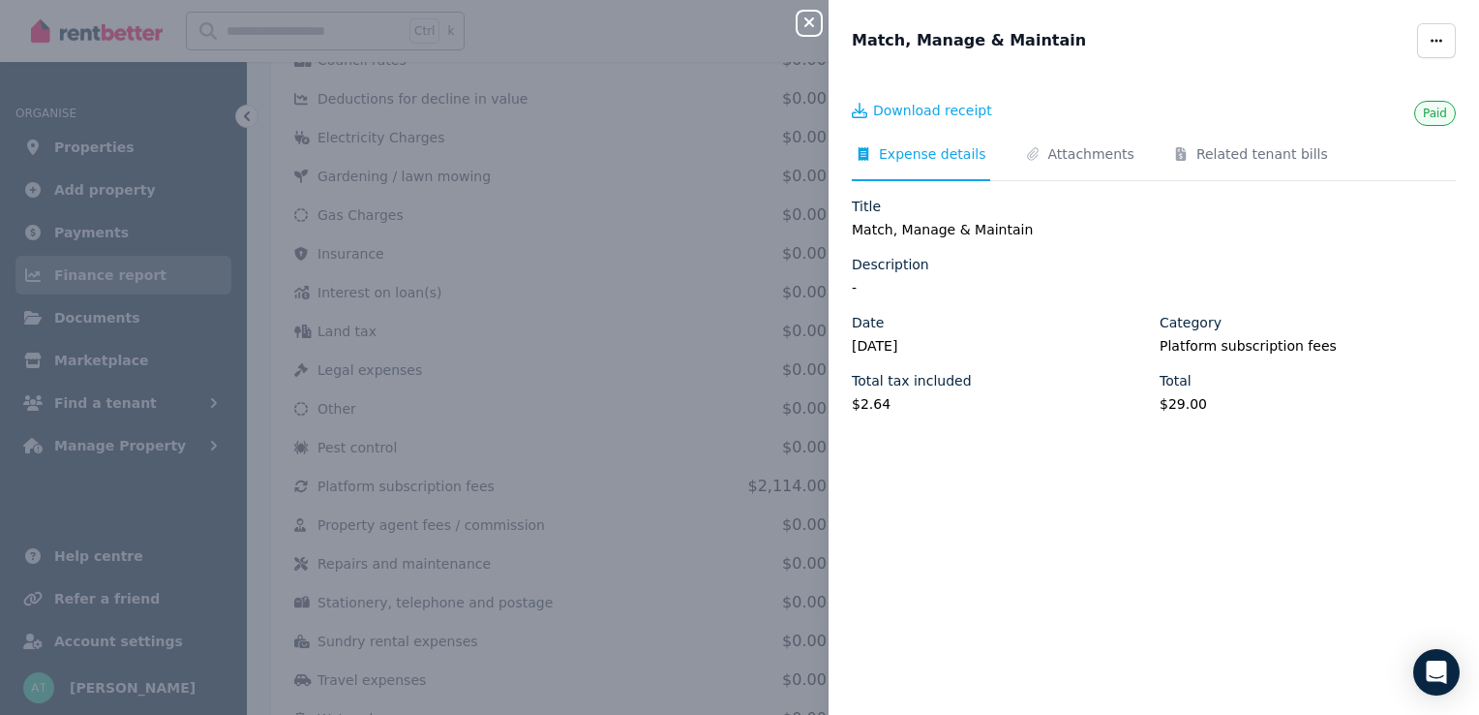
click at [802, 17] on icon "button" at bounding box center [809, 22] width 23 height 15
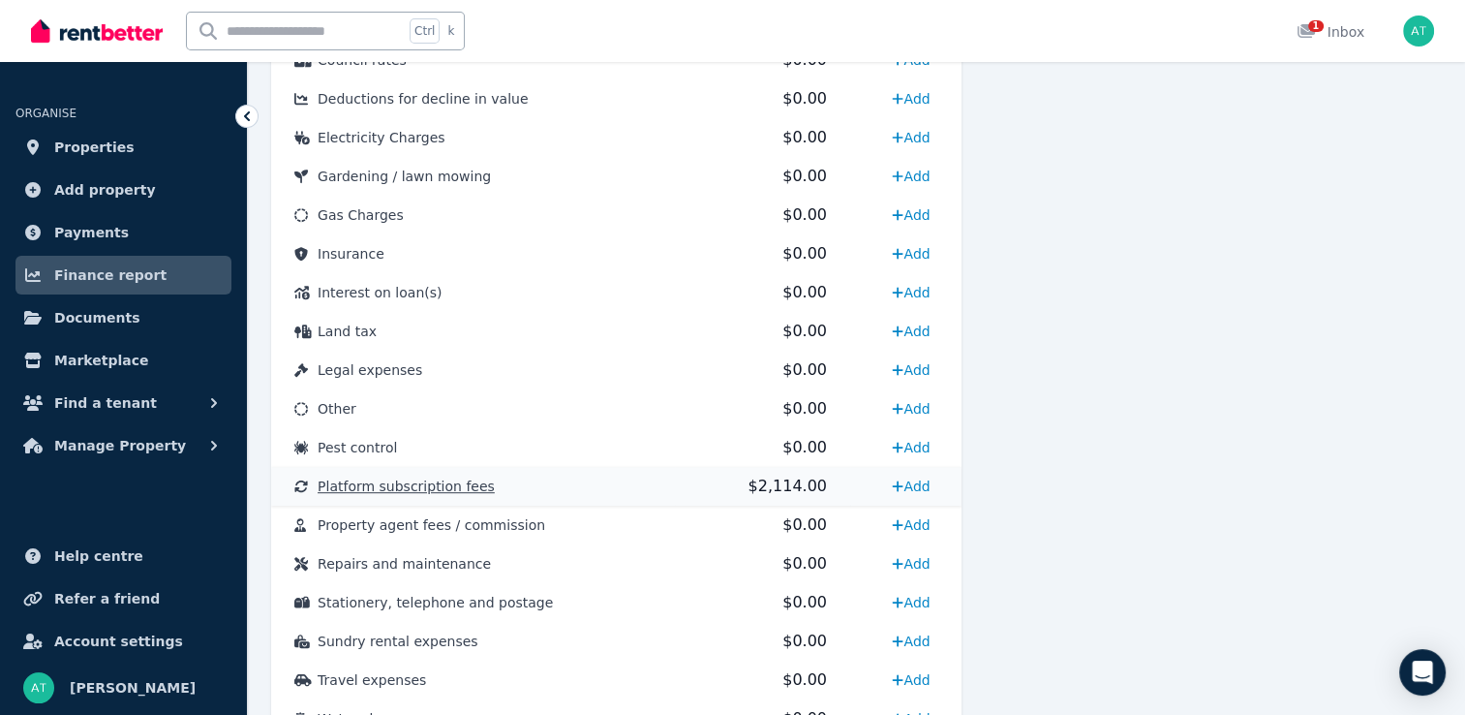
click at [757, 481] on span "$2,114.00" at bounding box center [786, 485] width 78 height 18
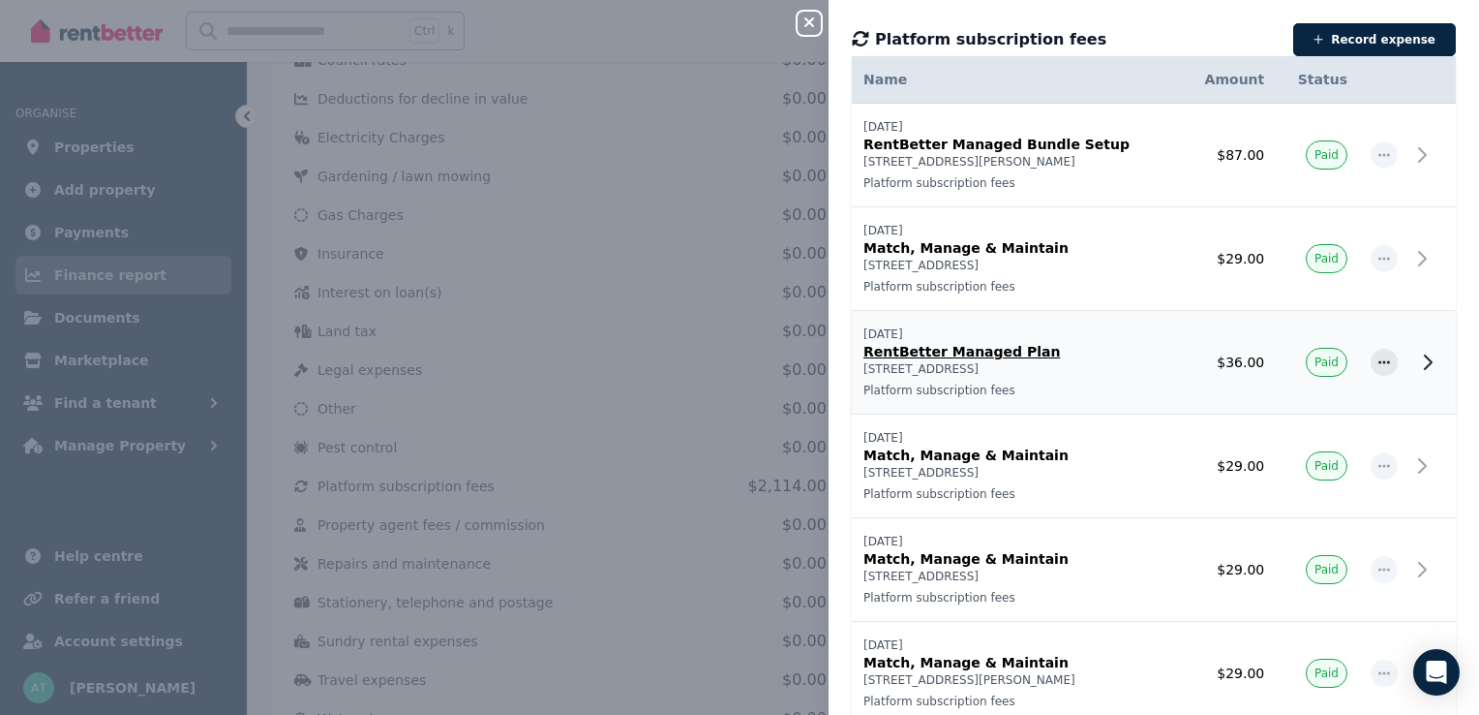
click at [1000, 361] on p "94/67 Saint Marks Road, Randwick" at bounding box center [1017, 368] width 307 height 15
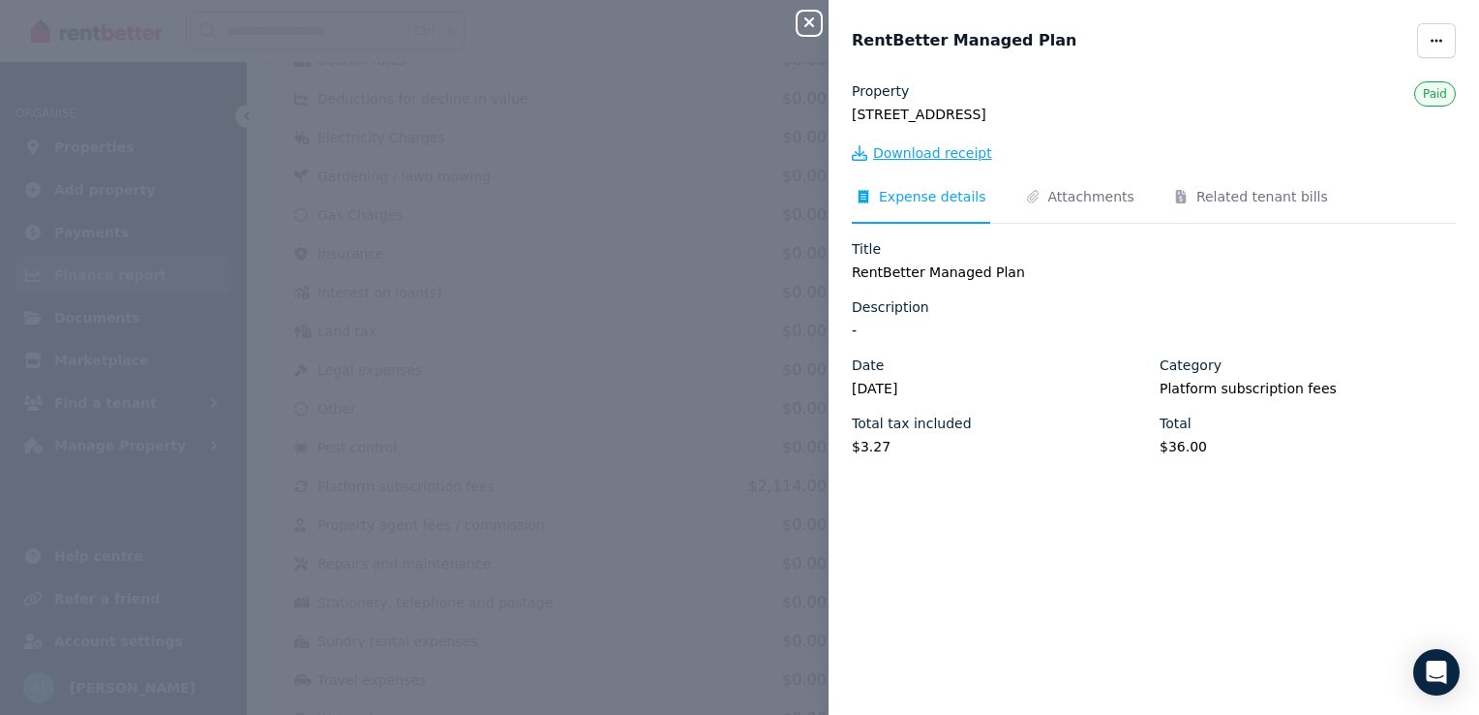
click at [946, 157] on span "Download receipt" at bounding box center [932, 152] width 119 height 19
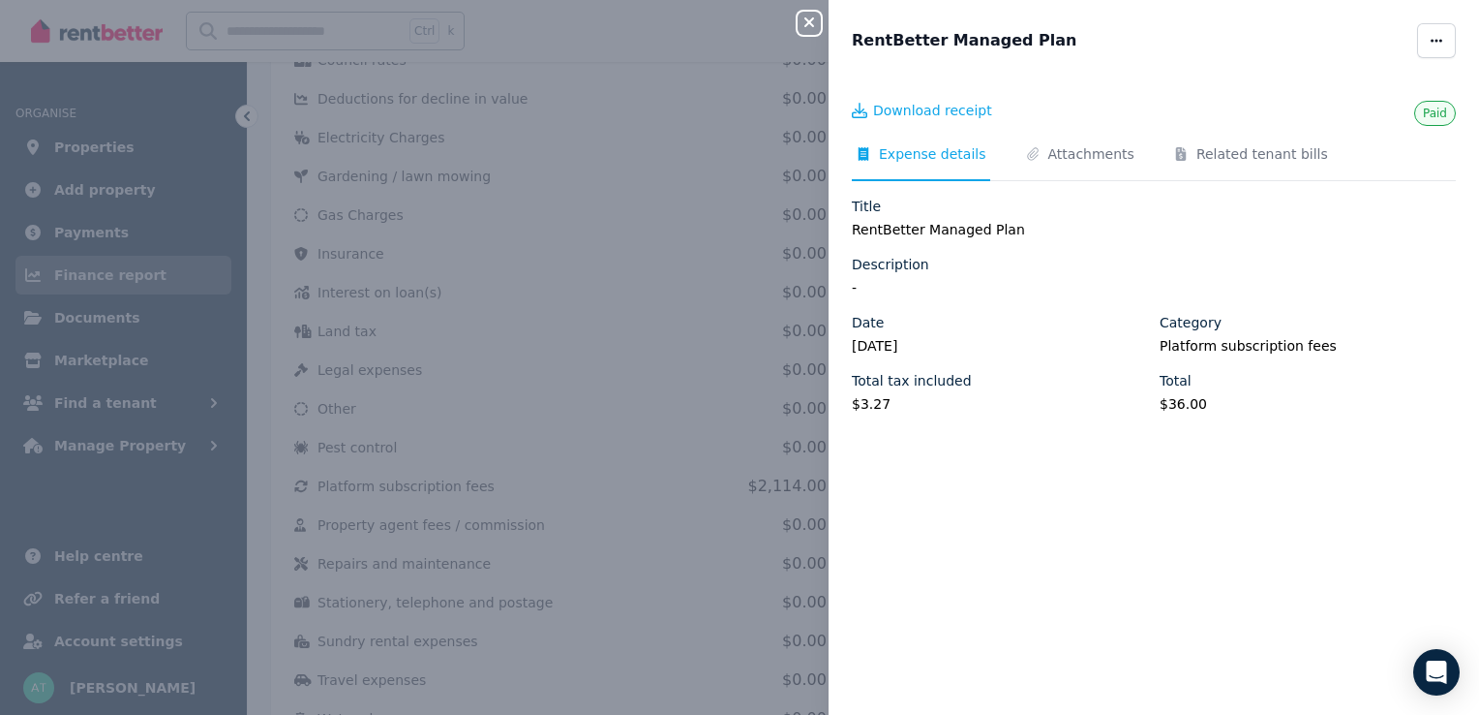
click at [808, 28] on icon "button" at bounding box center [809, 22] width 23 height 15
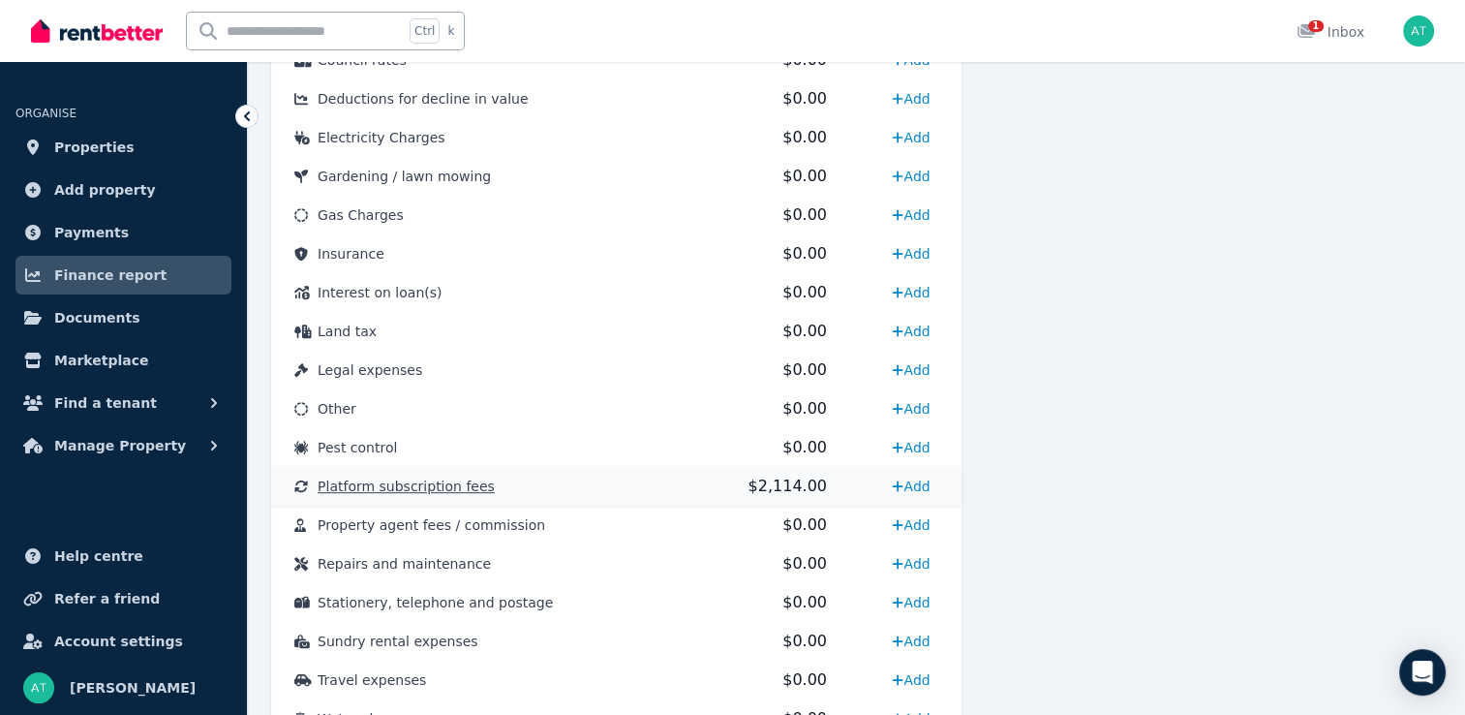
click at [642, 488] on td "Platform subscription fees" at bounding box center [473, 486] width 404 height 39
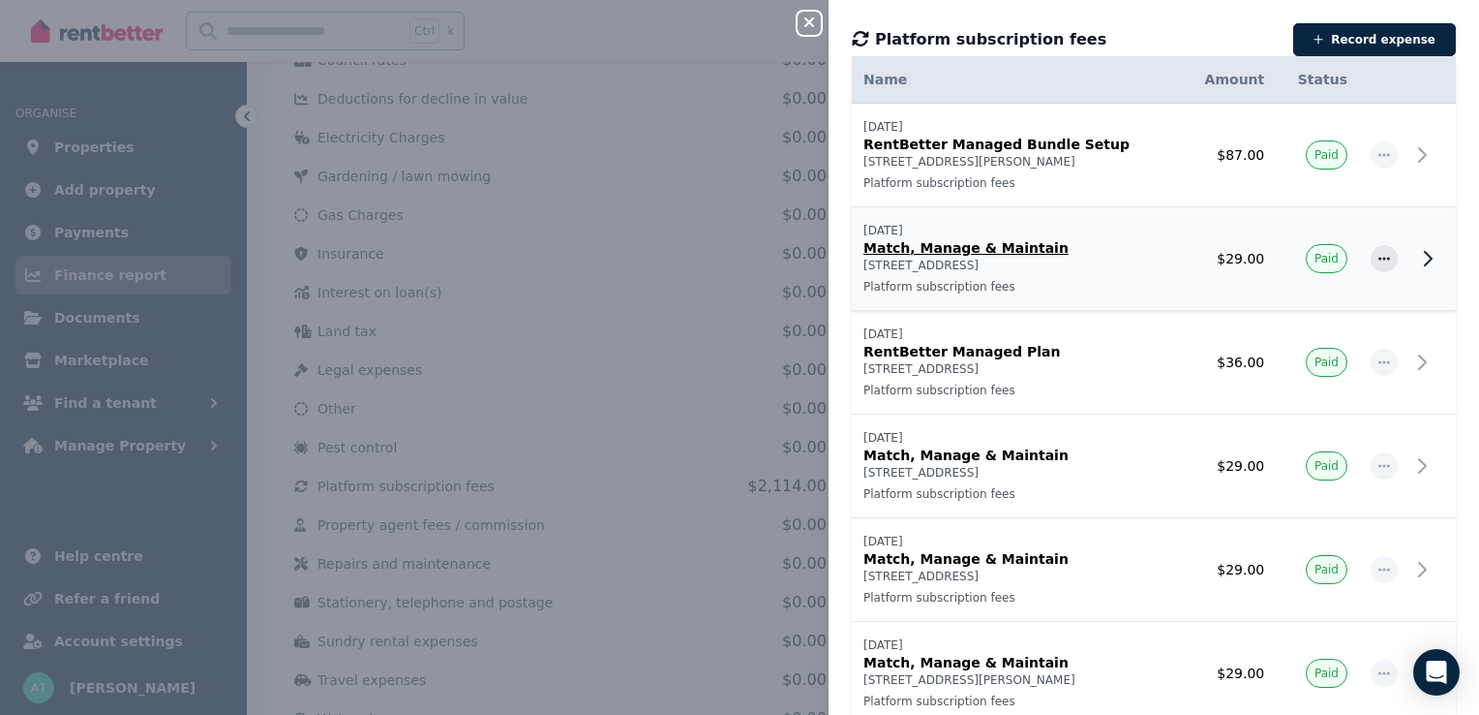
click at [1113, 258] on p "49 Bourke Street, Queens Park" at bounding box center [1017, 265] width 307 height 15
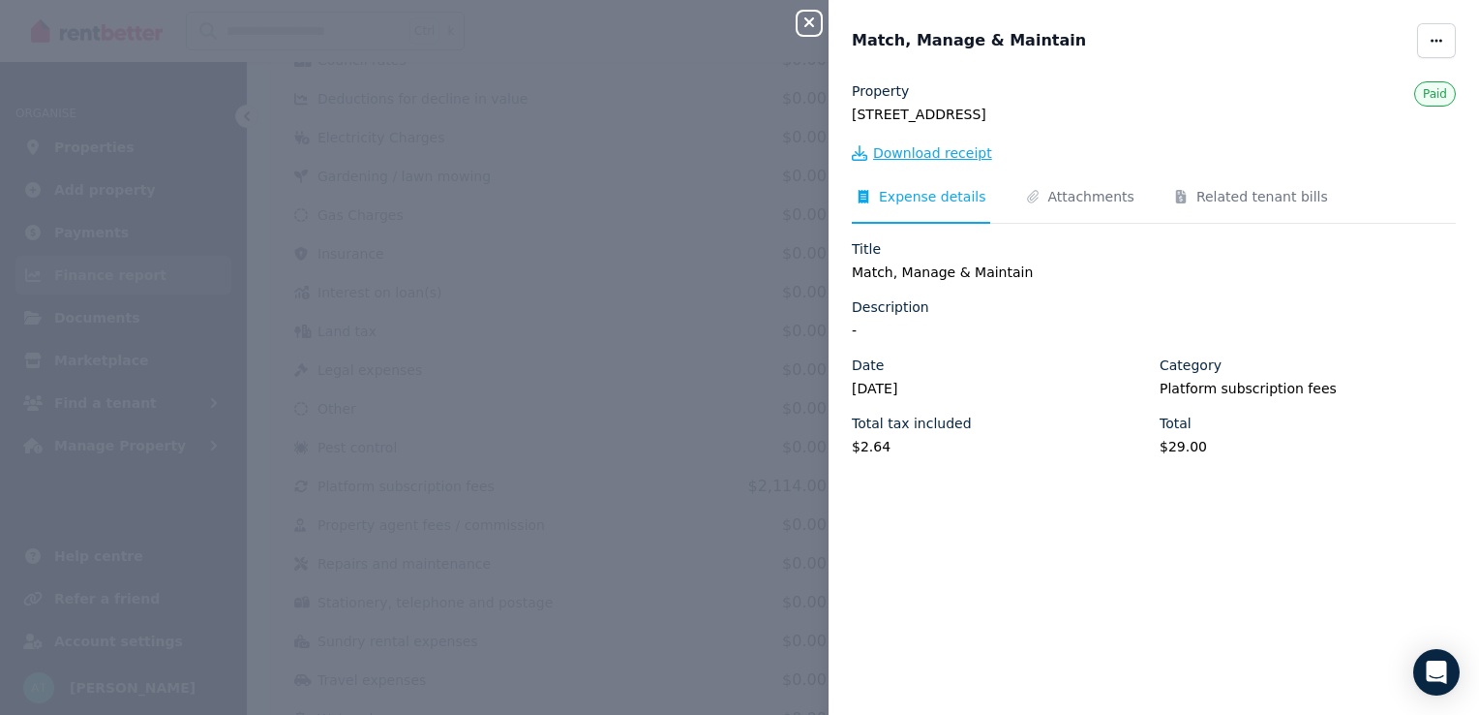
click at [918, 155] on span "Download receipt" at bounding box center [932, 152] width 119 height 19
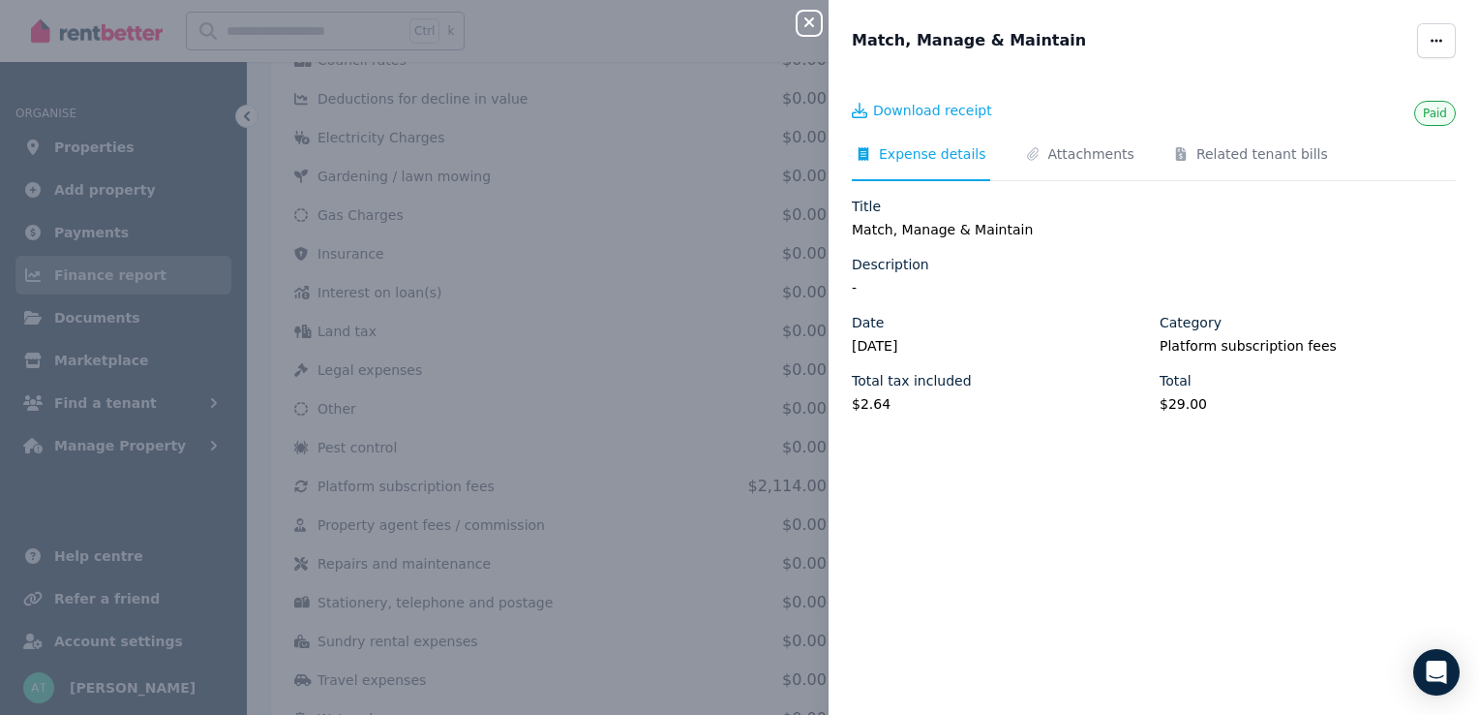
click at [802, 23] on icon "button" at bounding box center [809, 22] width 23 height 15
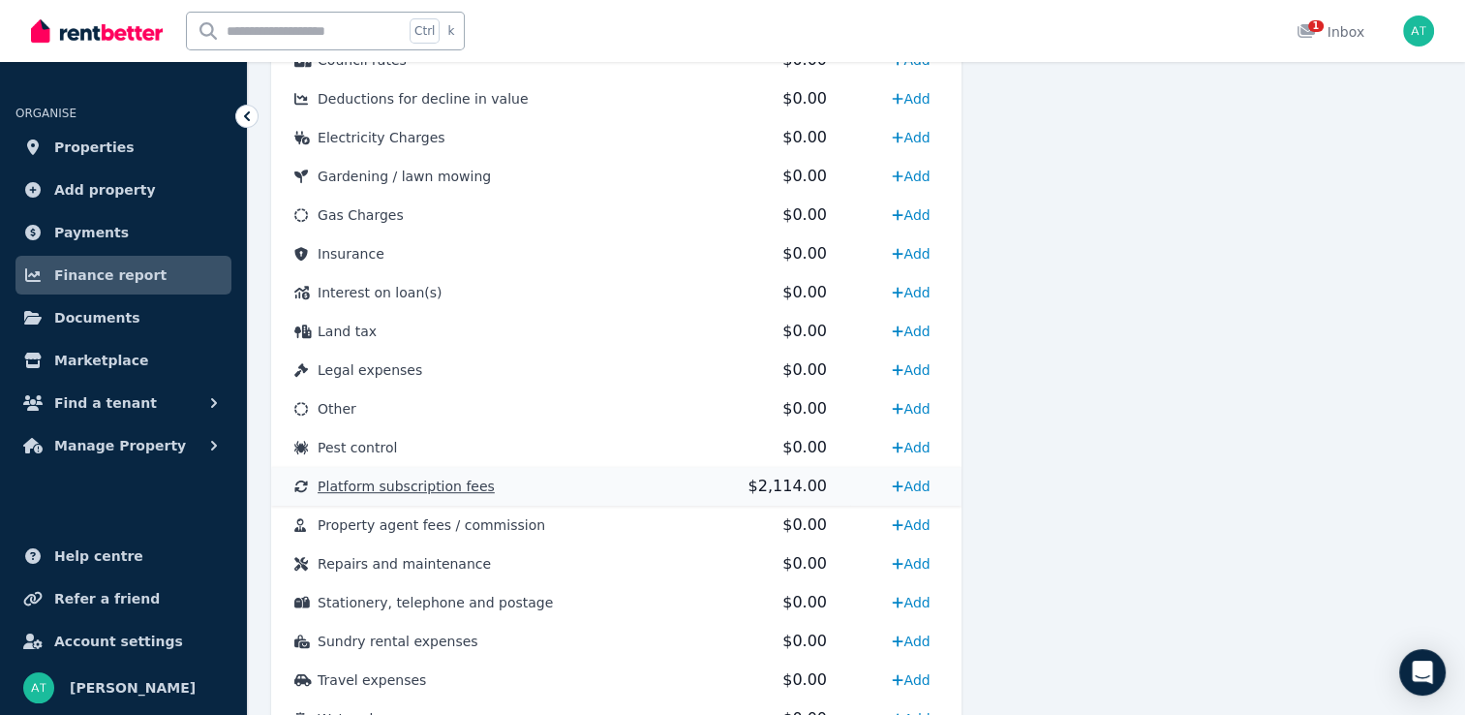
click at [675, 495] on td "$2,114.00" at bounding box center [762, 486] width 175 height 39
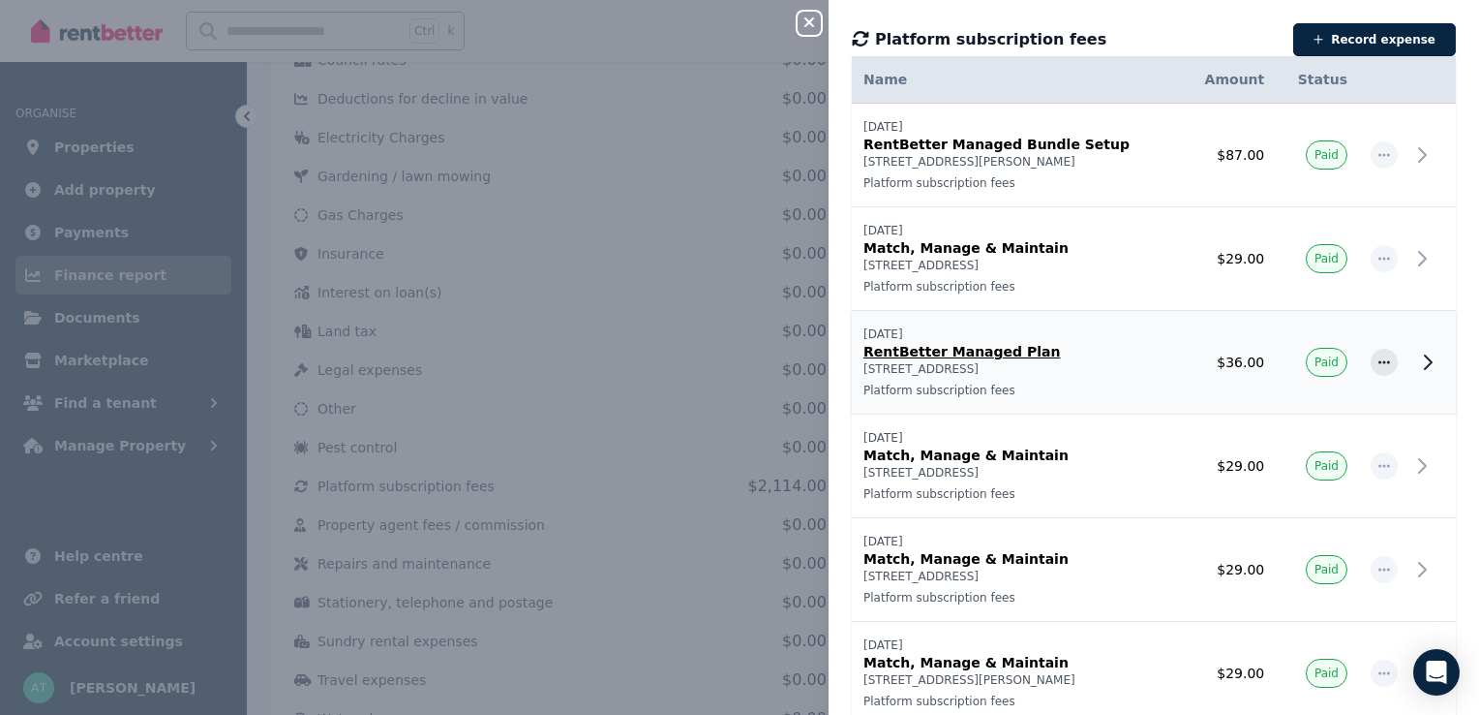
click at [963, 350] on p "RentBetter Managed Plan" at bounding box center [1017, 351] width 307 height 19
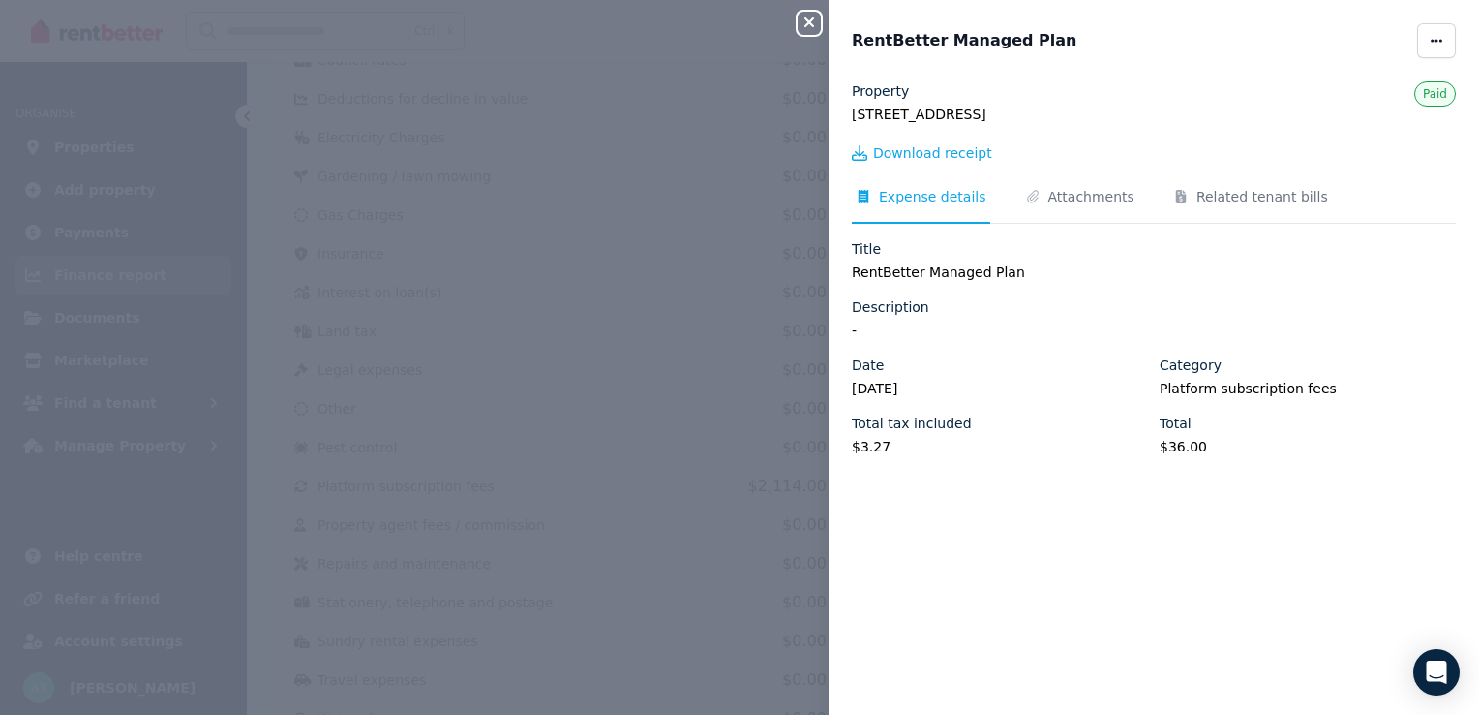
click at [808, 29] on icon "button" at bounding box center [809, 22] width 23 height 15
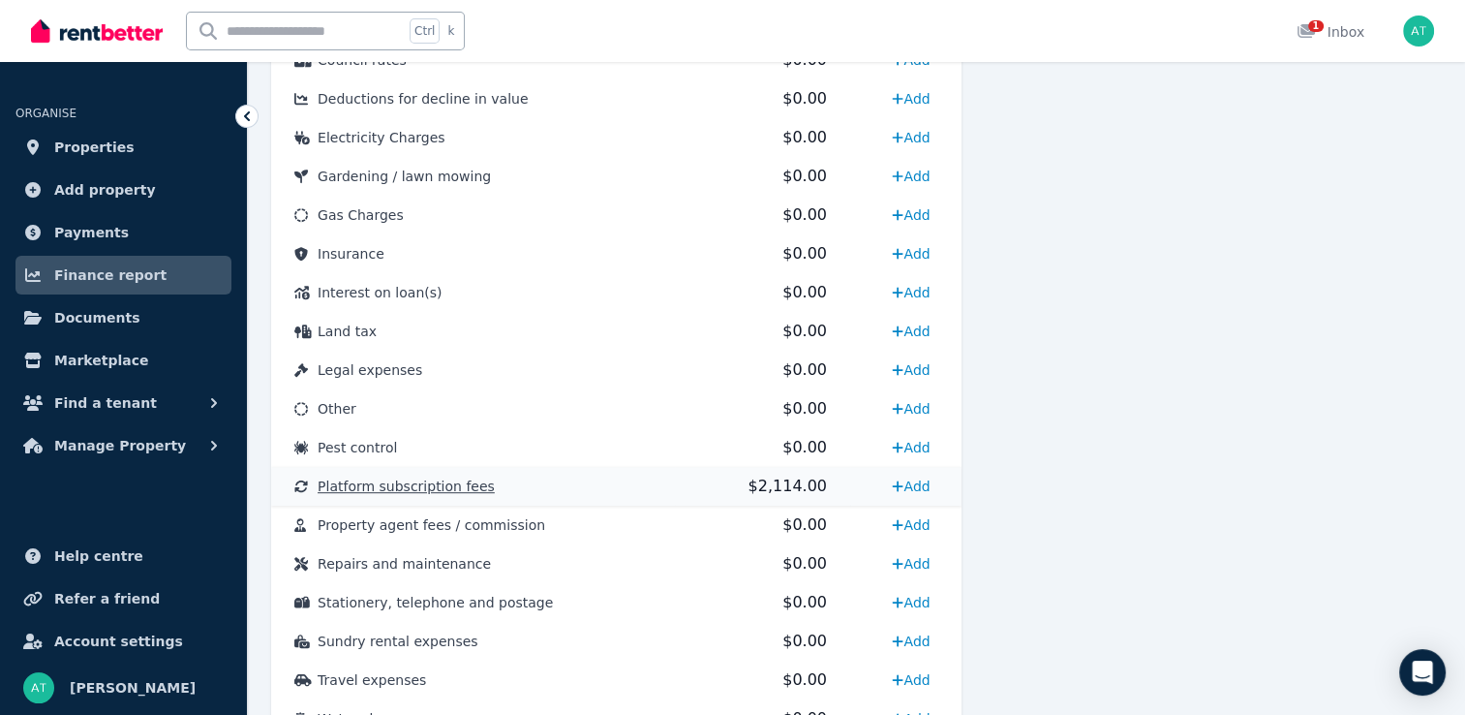
click at [601, 494] on td "Platform subscription fees" at bounding box center [473, 486] width 404 height 39
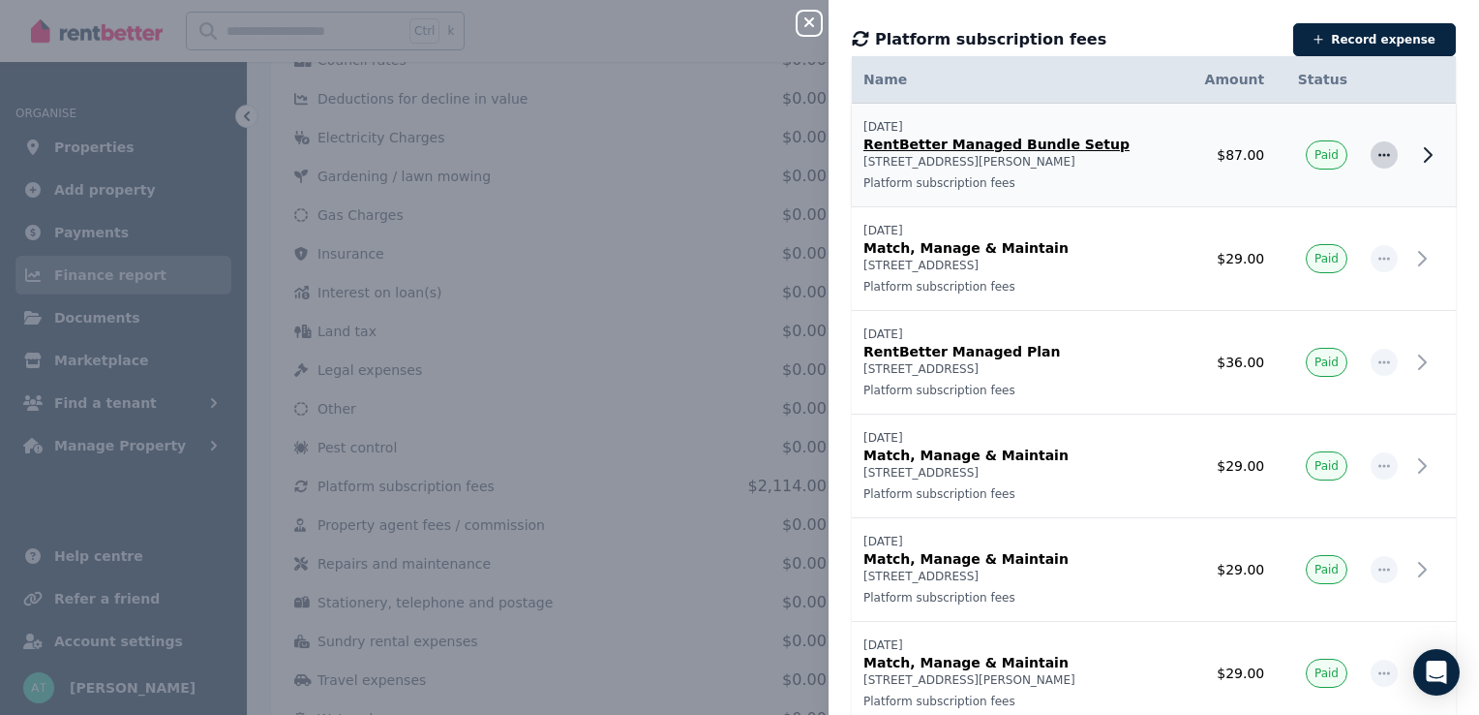
click at [1377, 160] on icon "button" at bounding box center [1384, 155] width 15 height 14
click at [1050, 139] on p "RentBetter Managed Bundle Setup" at bounding box center [1017, 144] width 307 height 19
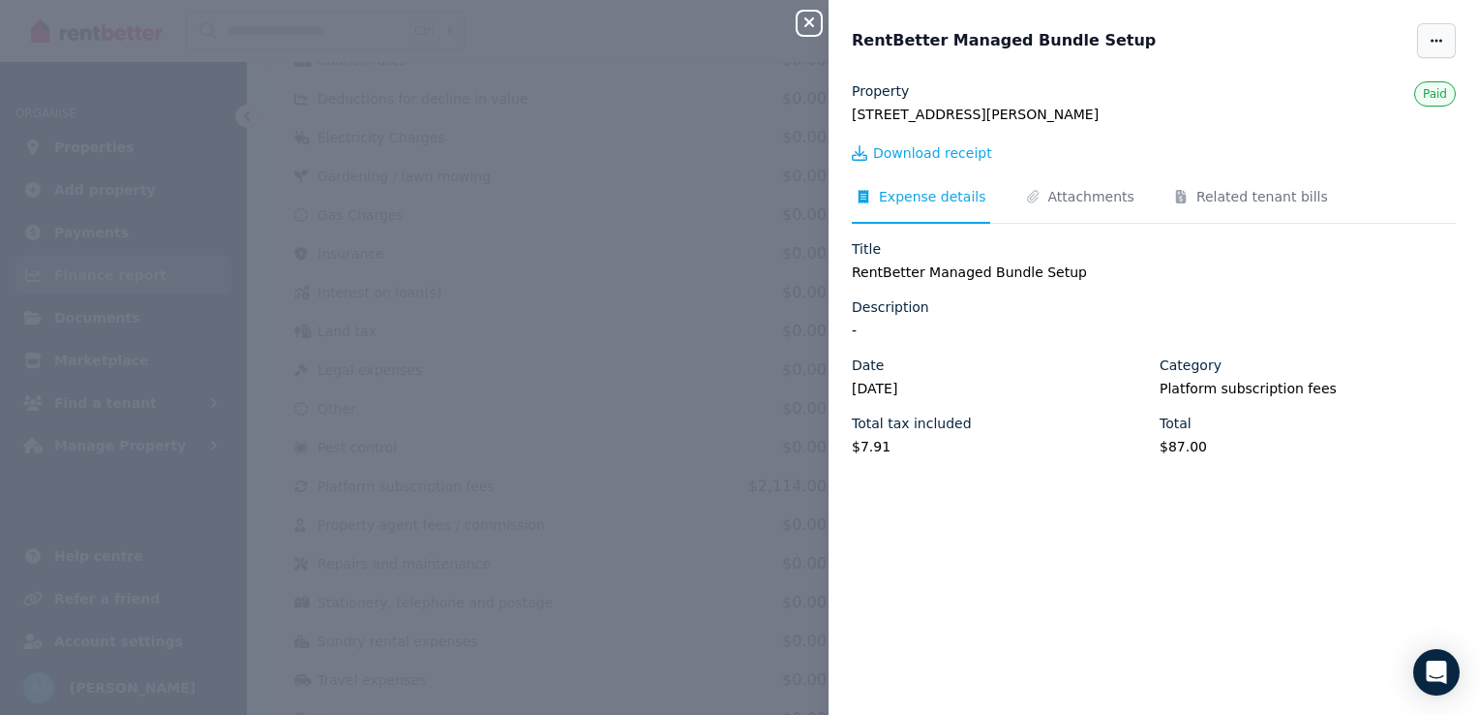
click at [1418, 48] on span "button" at bounding box center [1437, 40] width 39 height 35
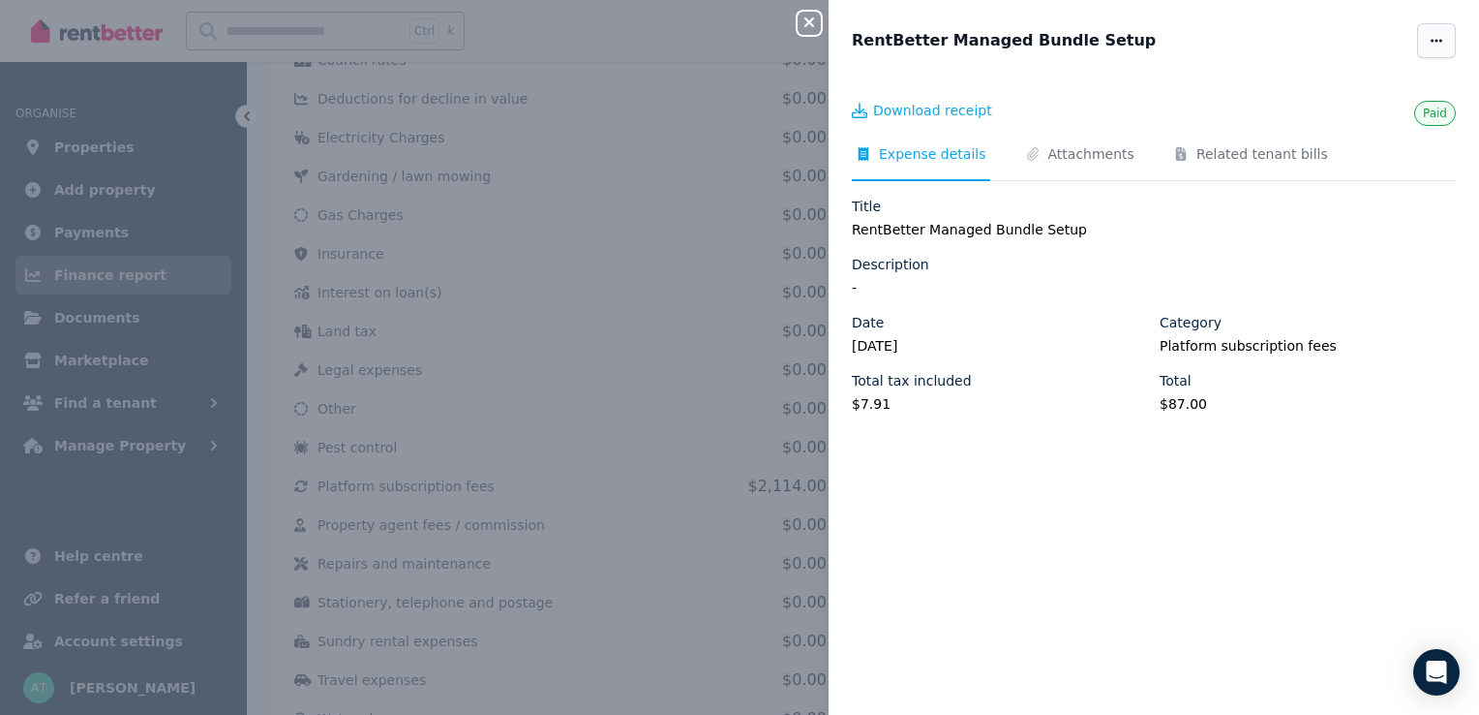
click at [1418, 48] on span "button" at bounding box center [1437, 40] width 39 height 35
click at [1046, 64] on div "RentBetter Managed Bundle Setup Edit Delete expense Paid Download receipt Expen…" at bounding box center [1154, 357] width 651 height 715
click at [807, 23] on icon "button" at bounding box center [809, 22] width 23 height 15
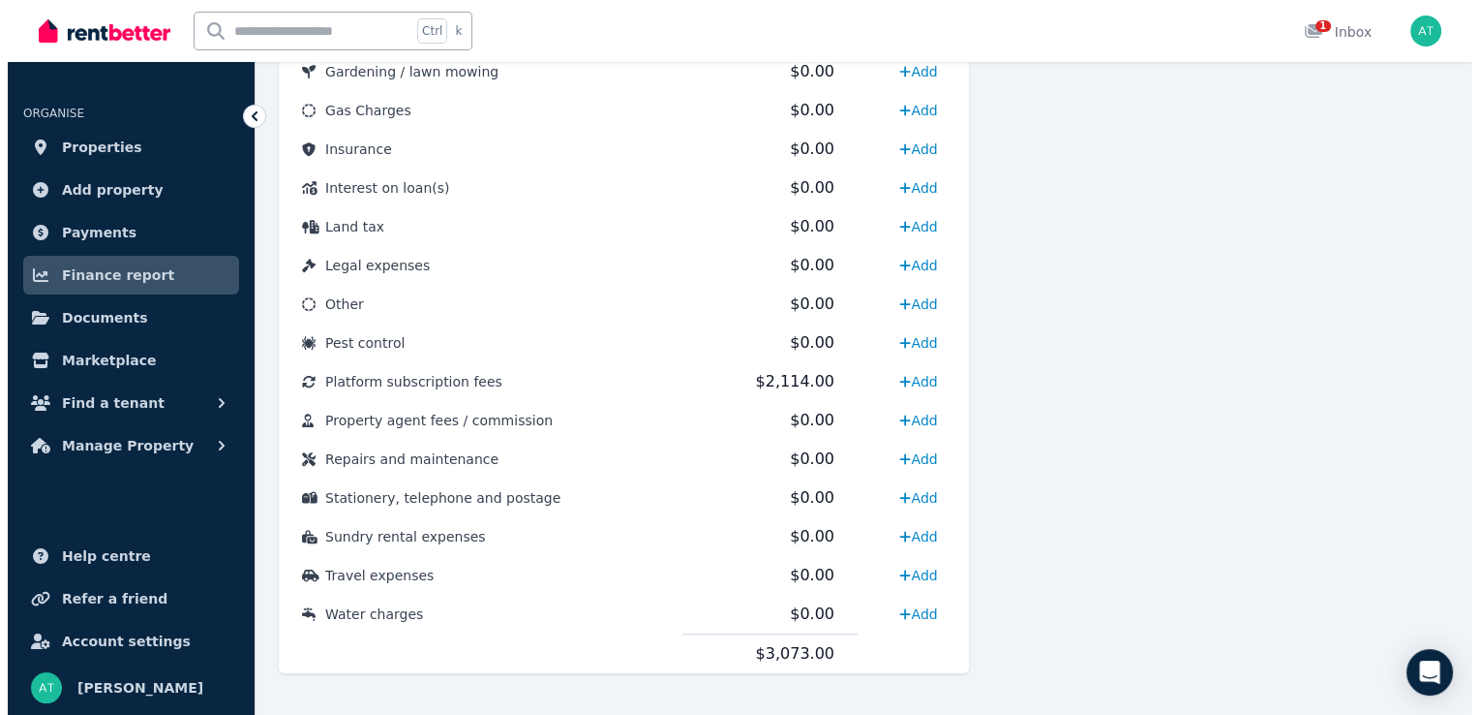
scroll to position [1096, 0]
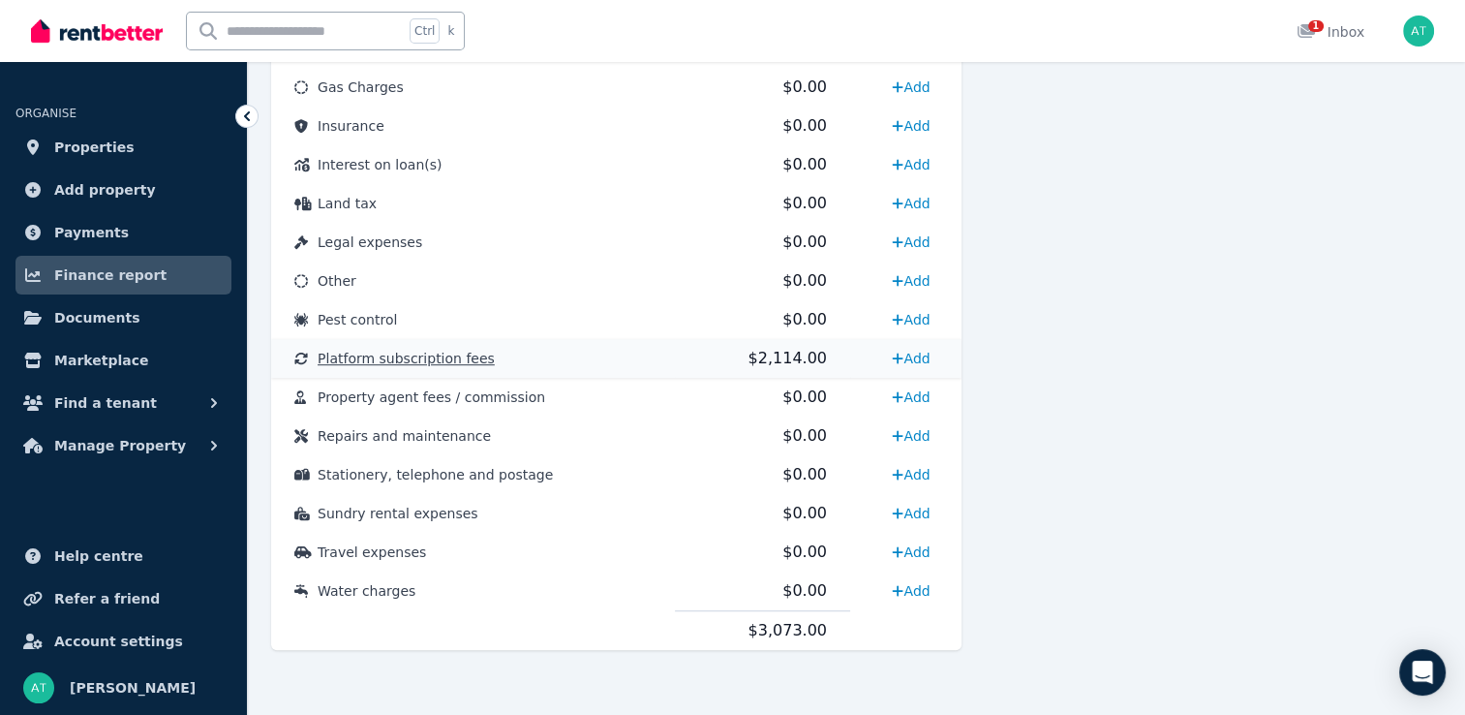
click at [662, 364] on td "Platform subscription fees" at bounding box center [473, 358] width 404 height 39
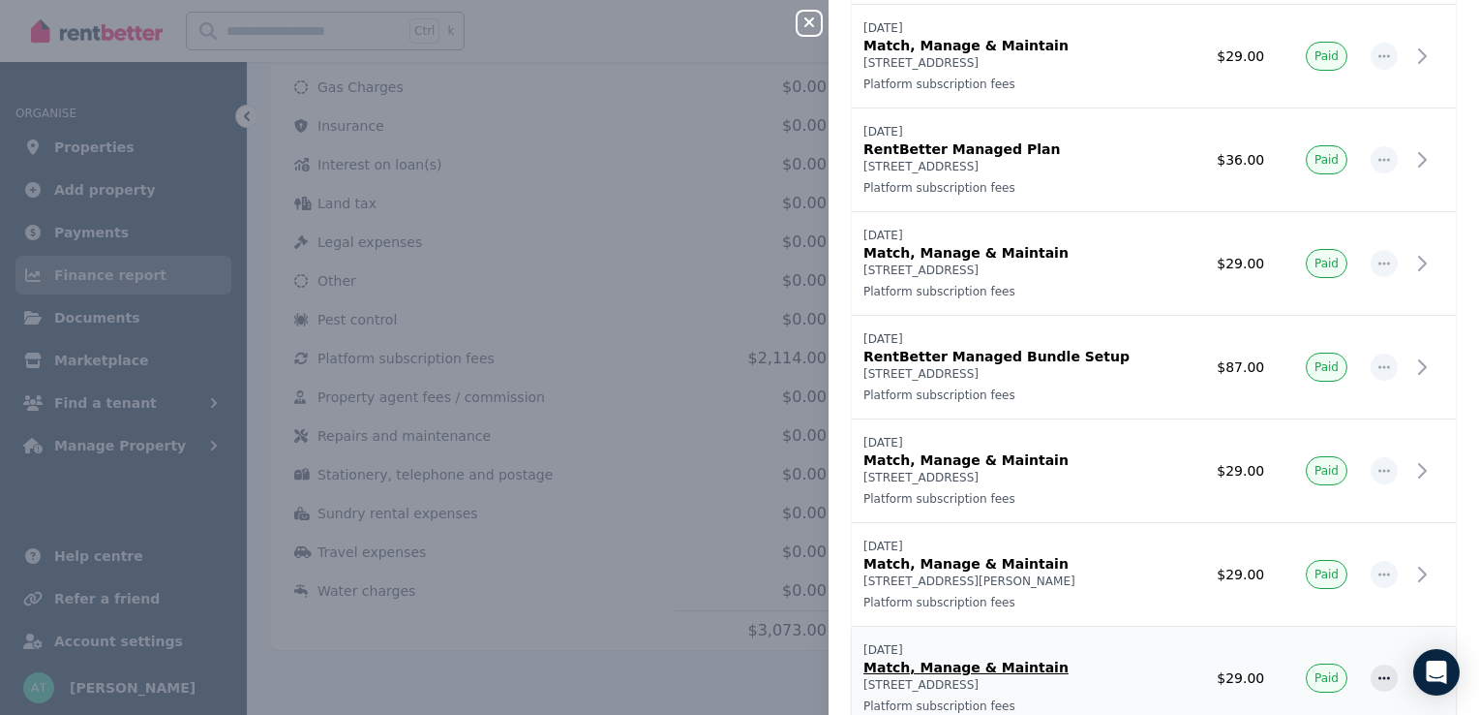
scroll to position [968, 0]
